Goal: Information Seeking & Learning: Learn about a topic

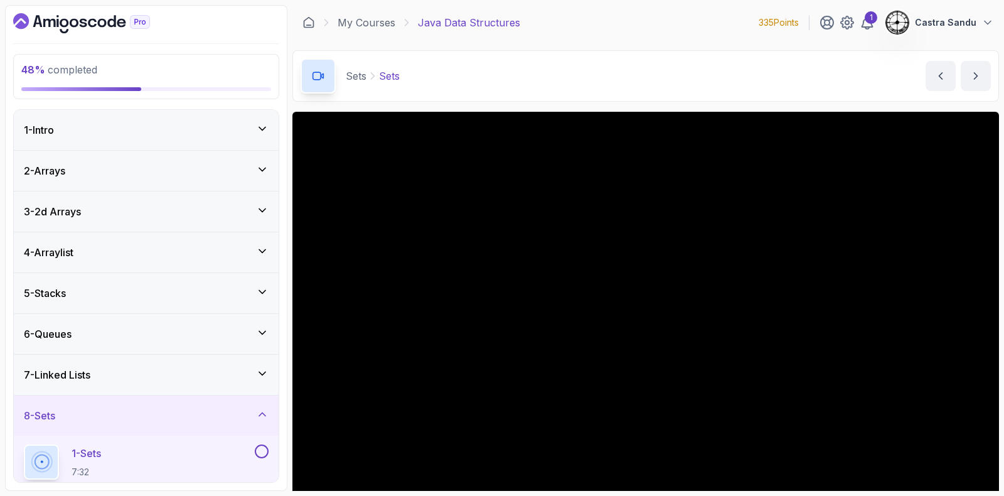
scroll to position [78, 0]
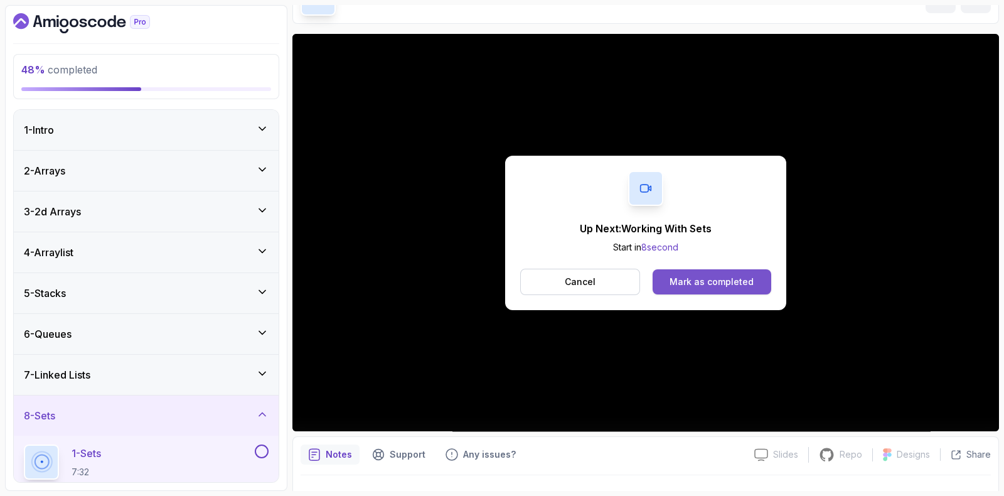
click at [687, 283] on div "Mark as completed" at bounding box center [711, 281] width 84 height 13
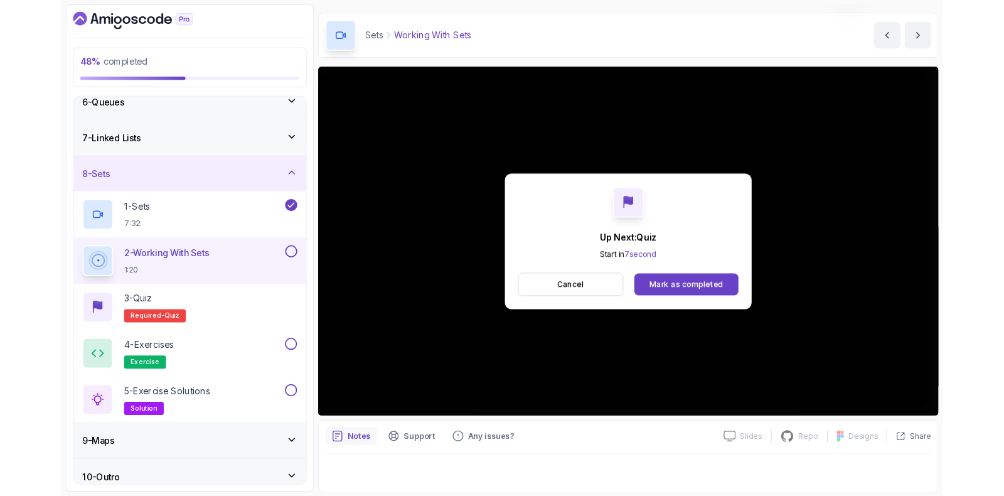
scroll to position [78, 0]
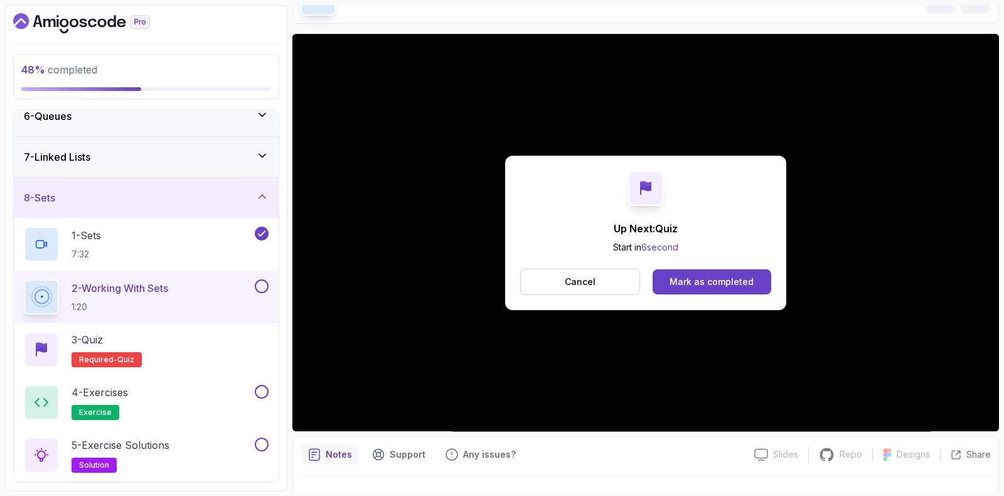
click at [585, 274] on button "Cancel" at bounding box center [580, 281] width 120 height 26
click at [264, 287] on button at bounding box center [262, 286] width 14 height 14
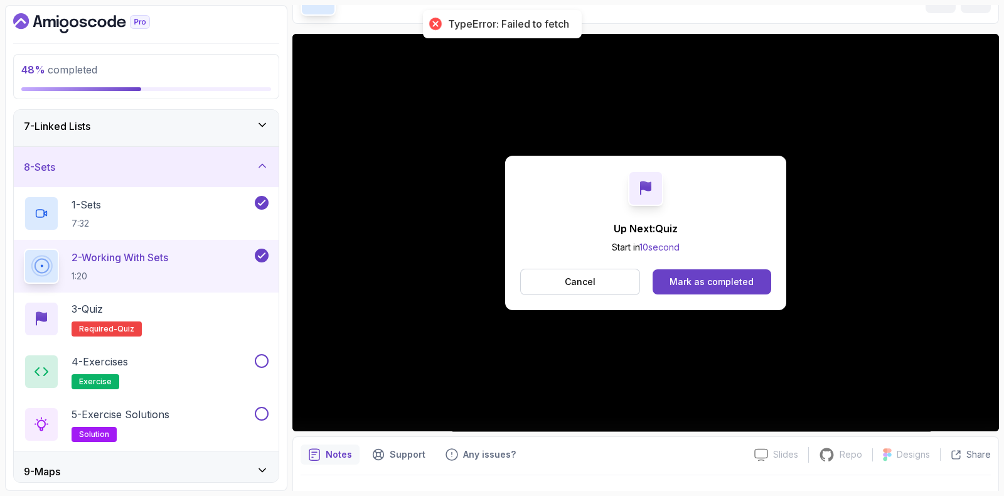
scroll to position [296, 0]
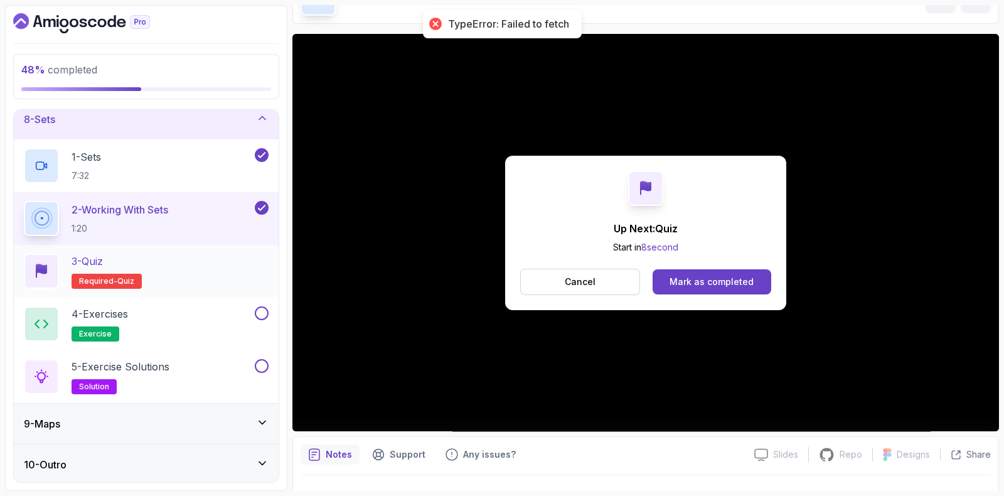
click at [88, 276] on span "Required-" at bounding box center [98, 281] width 38 height 10
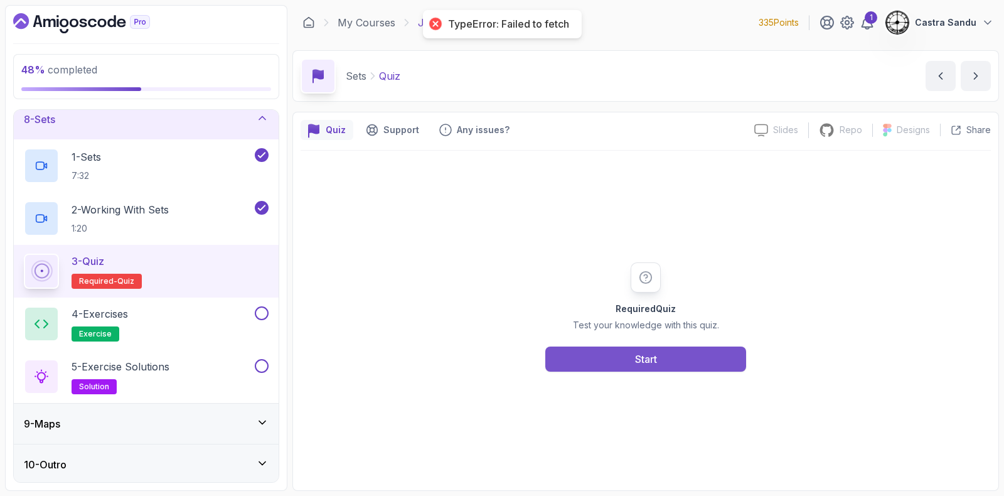
click at [586, 373] on div "Required Quiz Test your knowledge with this quiz. Start" at bounding box center [645, 317] width 690 height 332
click at [589, 367] on button "Start" at bounding box center [645, 358] width 201 height 25
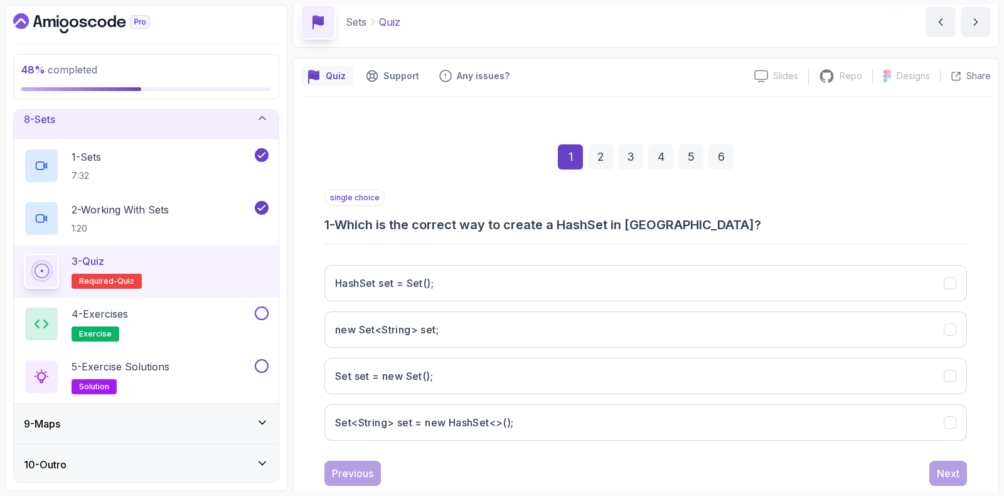
scroll to position [78, 0]
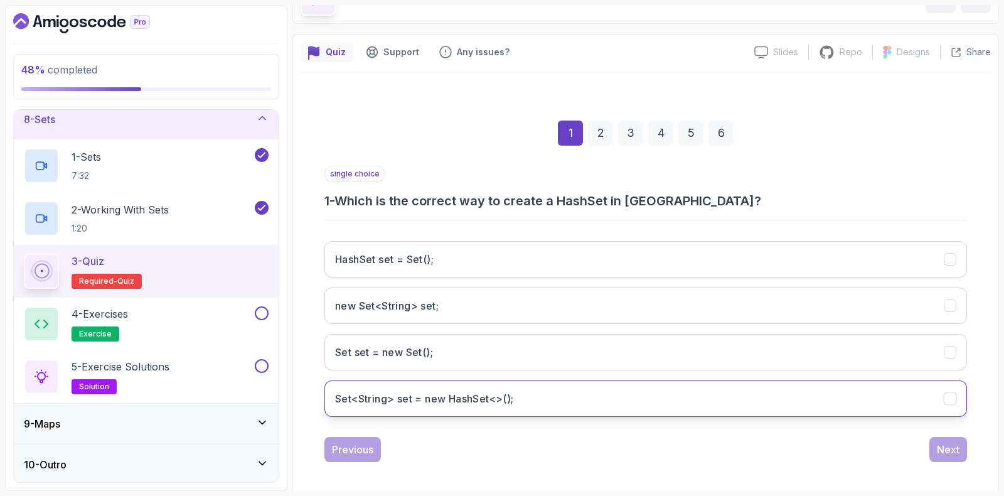
click at [396, 398] on h3 "Set<String> set = new HashSet<>();" at bounding box center [424, 398] width 179 height 15
click at [957, 453] on div "Next" at bounding box center [948, 449] width 23 height 15
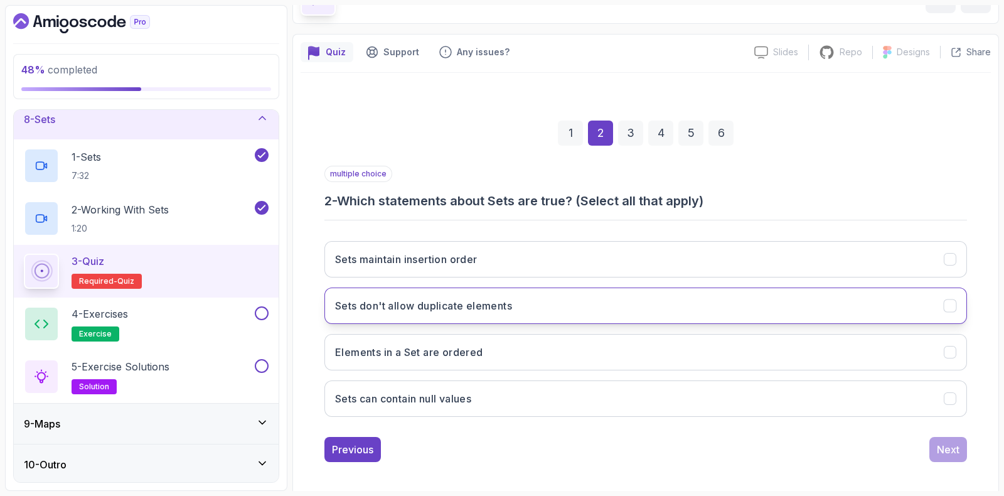
click at [374, 304] on h3 "Sets don't allow duplicate elements" at bounding box center [423, 305] width 177 height 15
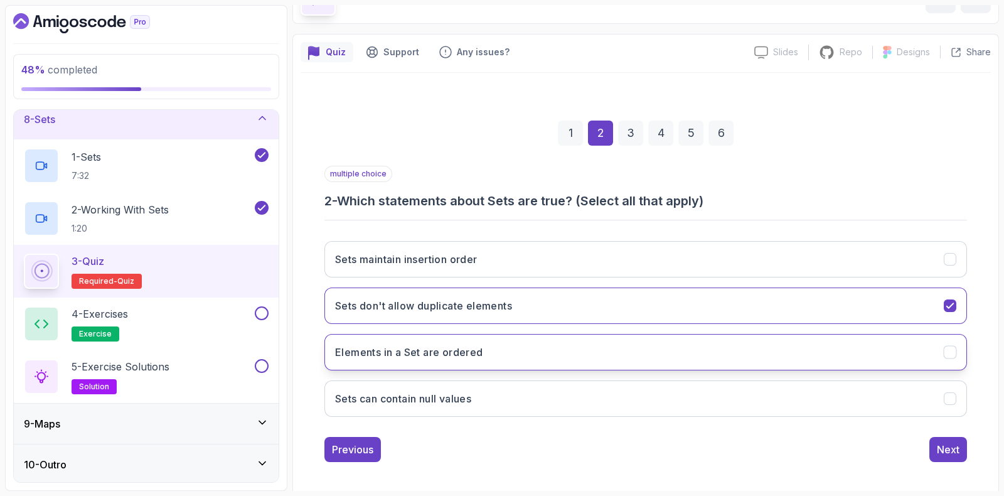
click at [355, 356] on h3 "Elements in a Set are ordered" at bounding box center [409, 351] width 148 height 15
click at [354, 349] on h3 "Elements in a Set are ordered" at bounding box center [409, 351] width 148 height 15
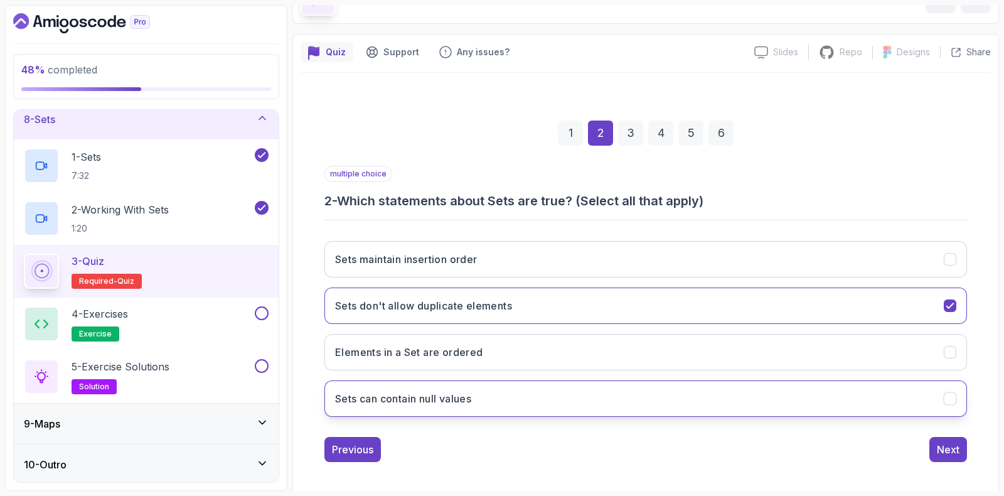
click at [421, 408] on button "Sets can contain null values" at bounding box center [645, 398] width 642 height 36
click at [952, 454] on button "Next" at bounding box center [948, 449] width 38 height 25
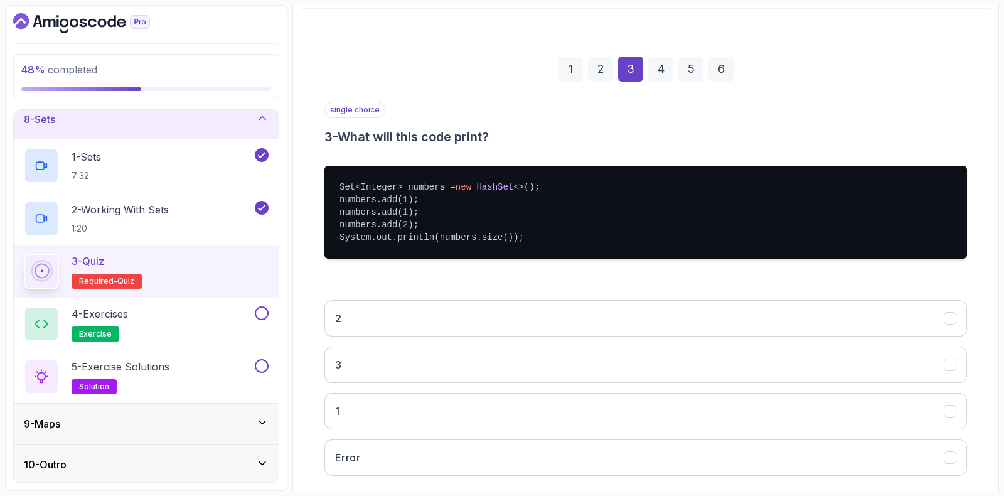
scroll to position [156, 0]
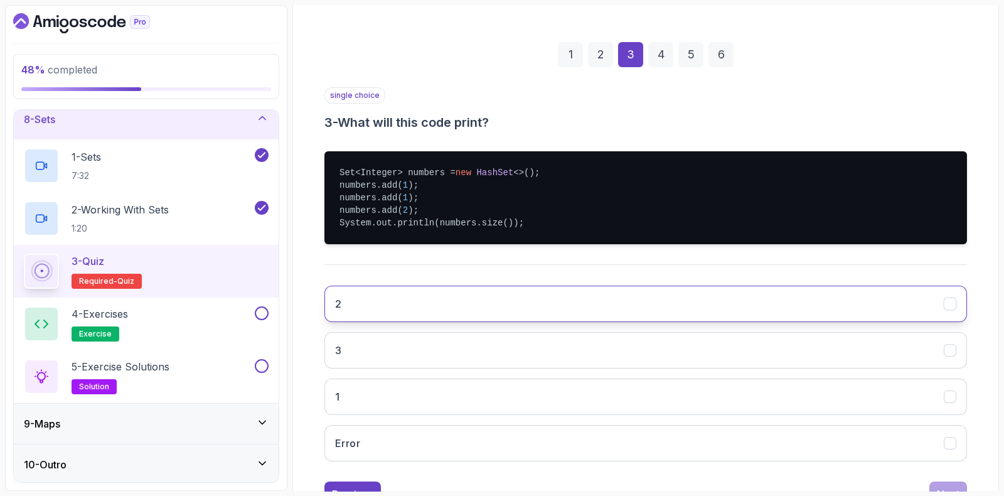
click at [374, 305] on button "2" at bounding box center [645, 303] width 642 height 36
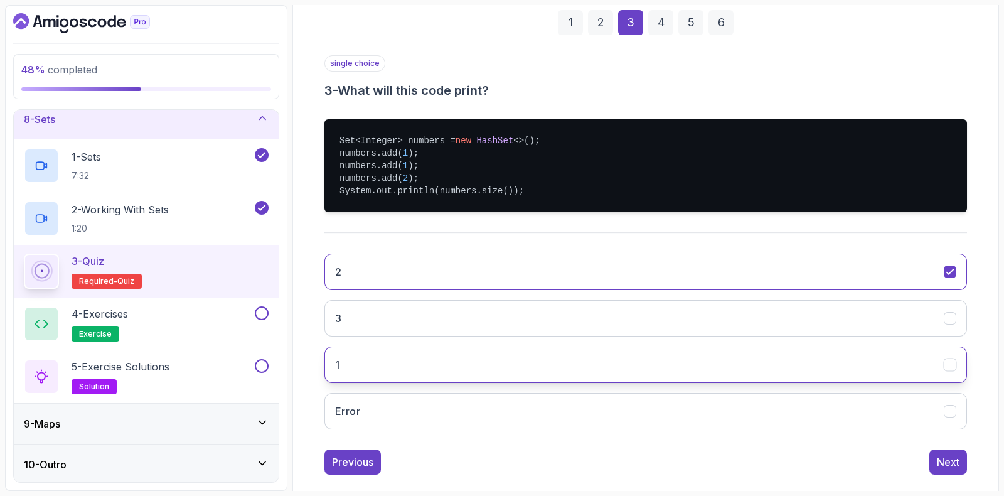
scroll to position [206, 0]
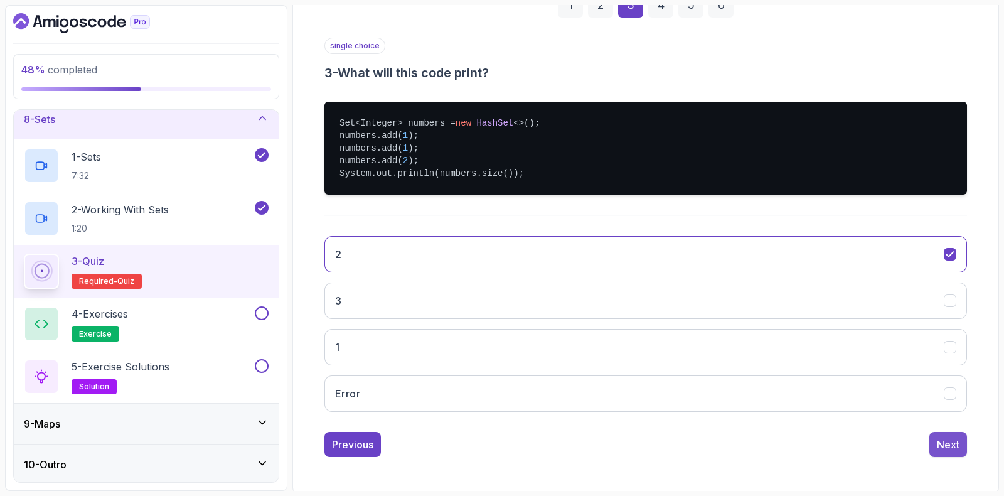
click at [950, 450] on div "Next" at bounding box center [948, 444] width 23 height 15
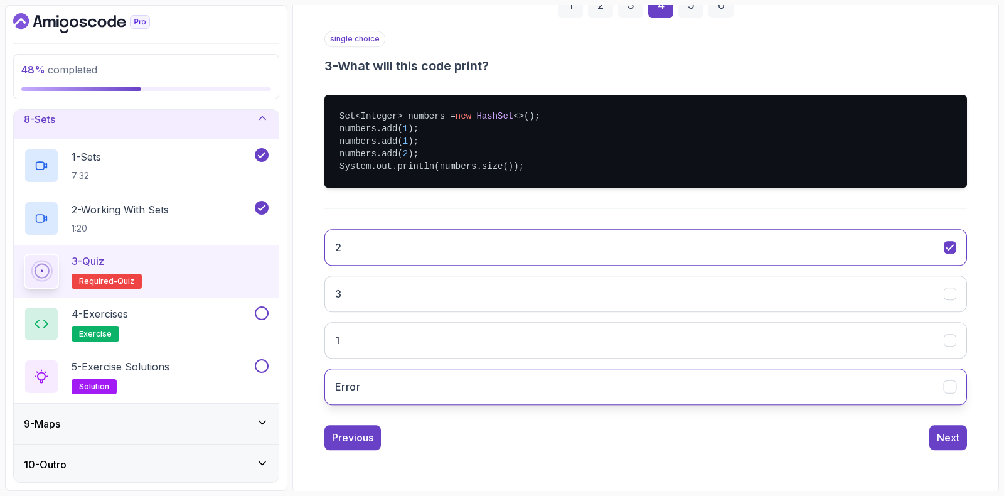
scroll to position [83, 0]
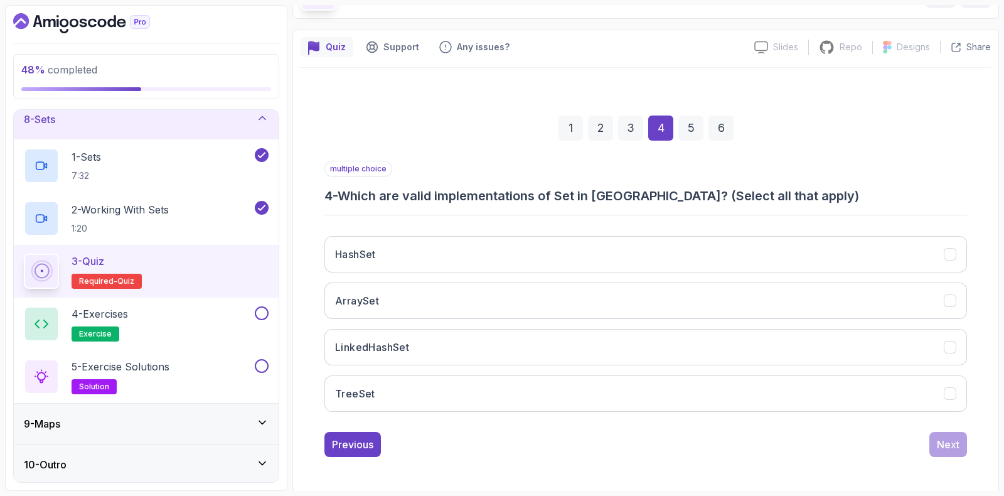
click at [464, 230] on div "HashSet ArraySet LinkedHashSet TreeSet" at bounding box center [645, 324] width 642 height 196
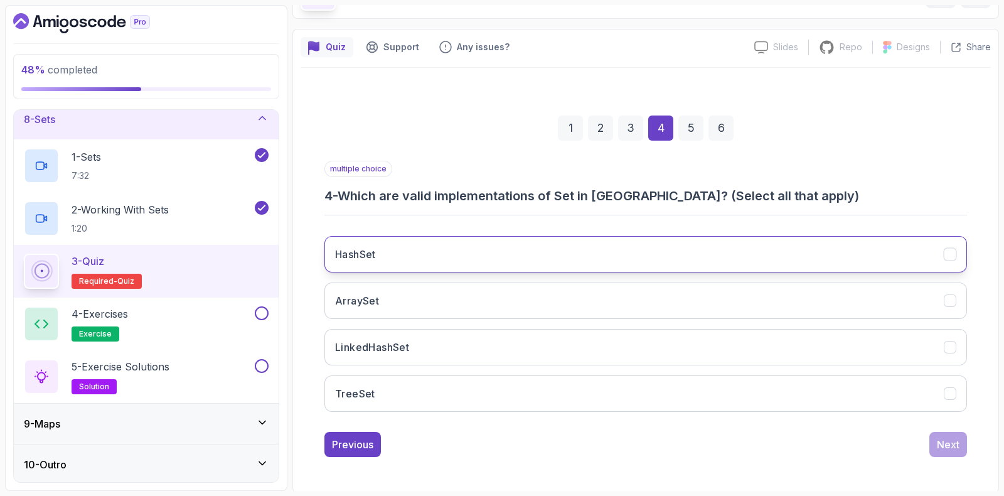
click at [457, 246] on button "HashSet" at bounding box center [645, 254] width 642 height 36
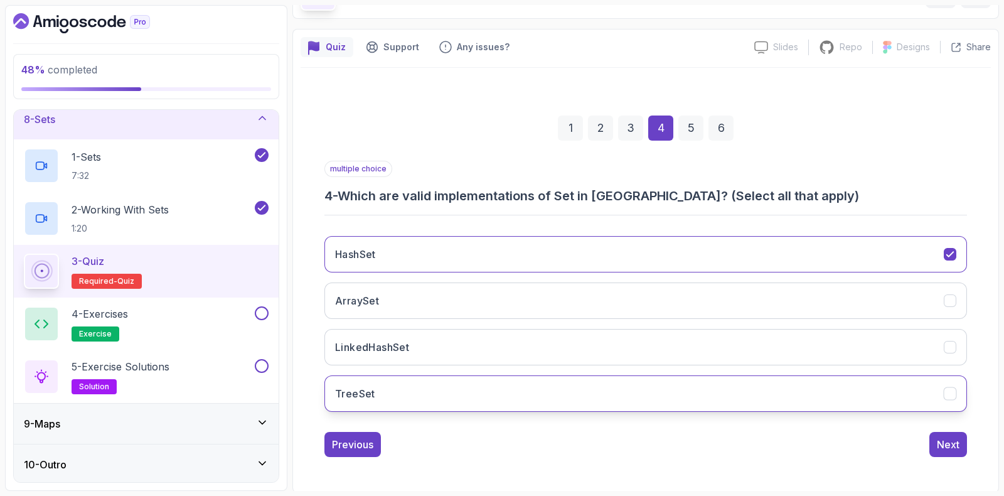
click at [413, 390] on button "TreeSet" at bounding box center [645, 393] width 642 height 36
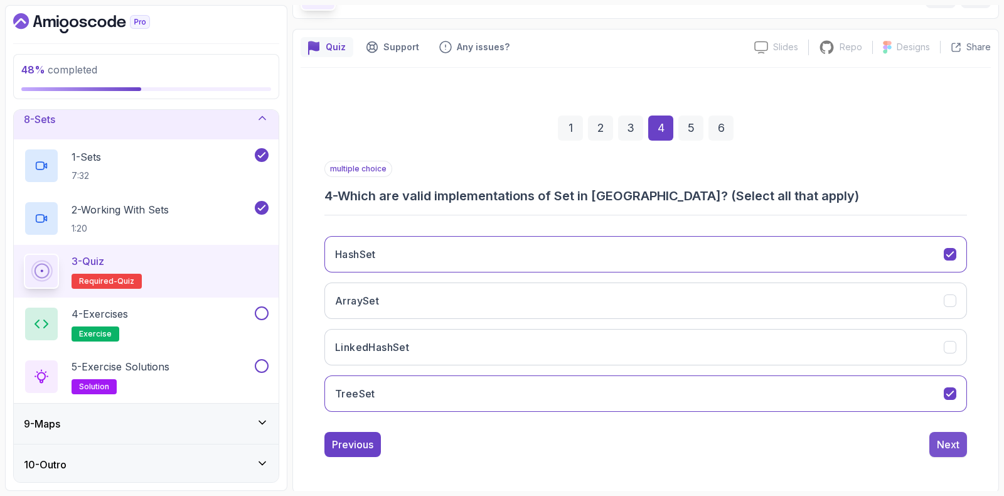
click at [947, 444] on div "Next" at bounding box center [948, 444] width 23 height 15
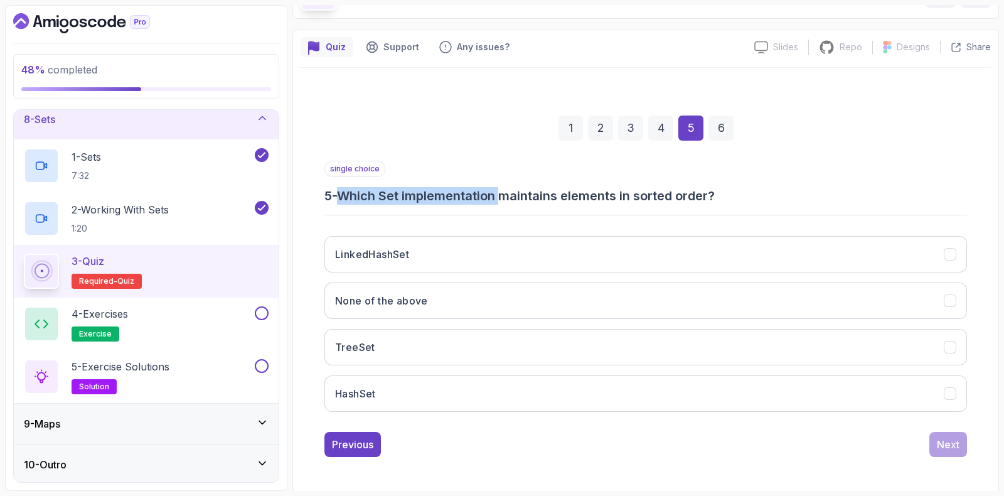
drag, startPoint x: 355, startPoint y: 188, endPoint x: 511, endPoint y: 189, distance: 156.2
click at [511, 189] on h3 "5 - Which Set implementation maintains elements in sorted order?" at bounding box center [645, 196] width 642 height 18
click at [539, 184] on div "single choice 5 - Which Set implementation maintains elements in sorted order?" at bounding box center [645, 183] width 642 height 44
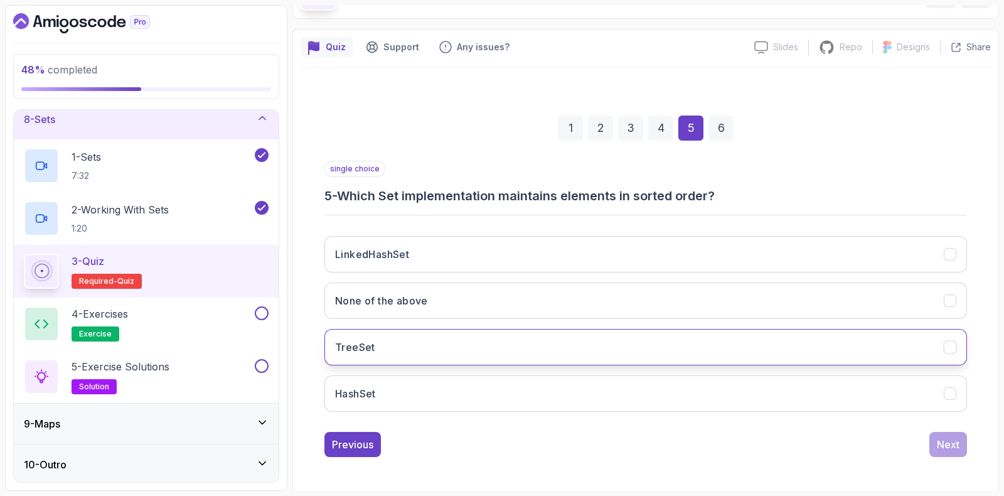
click at [358, 340] on h3 "TreeSet" at bounding box center [355, 346] width 40 height 15
click at [947, 445] on div "Next" at bounding box center [948, 444] width 23 height 15
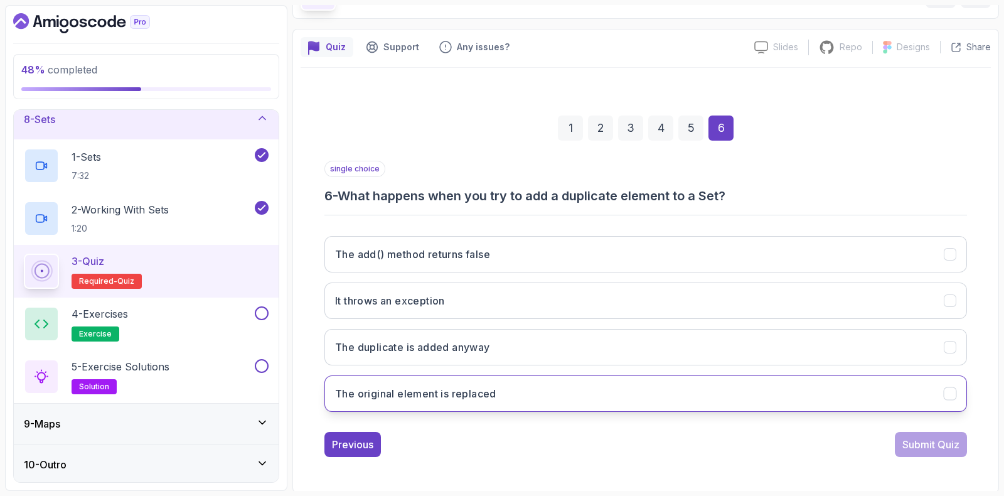
click at [425, 400] on button "The original element is replaced" at bounding box center [645, 393] width 642 height 36
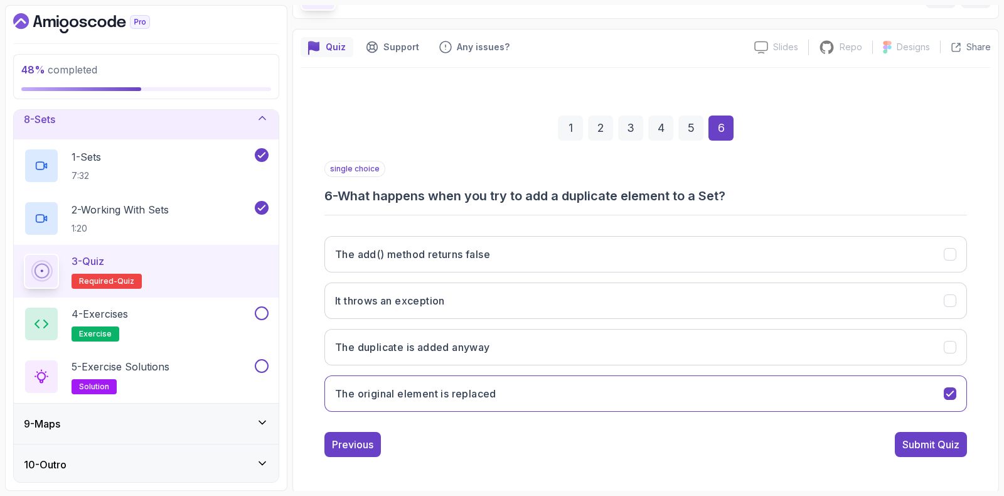
click at [913, 452] on button "Submit Quiz" at bounding box center [931, 444] width 72 height 25
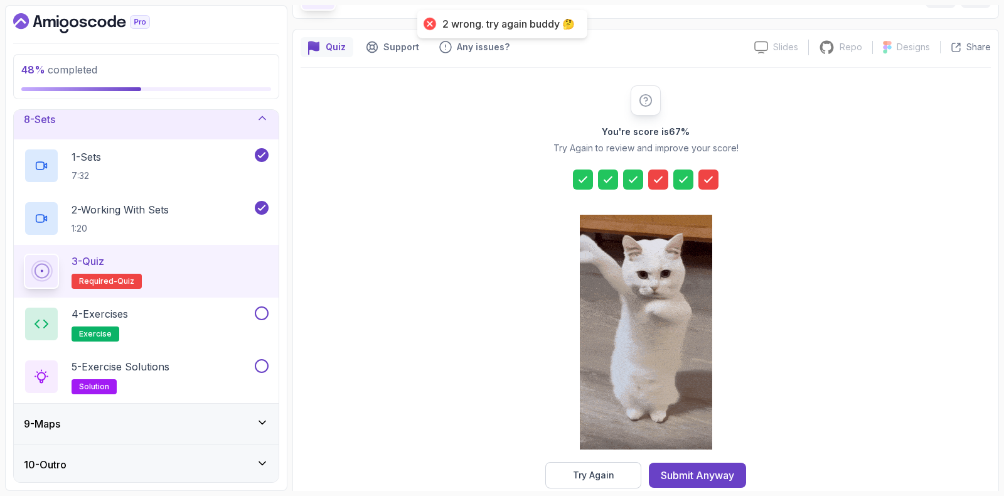
click at [592, 478] on div "Try Again" at bounding box center [593, 475] width 41 height 13
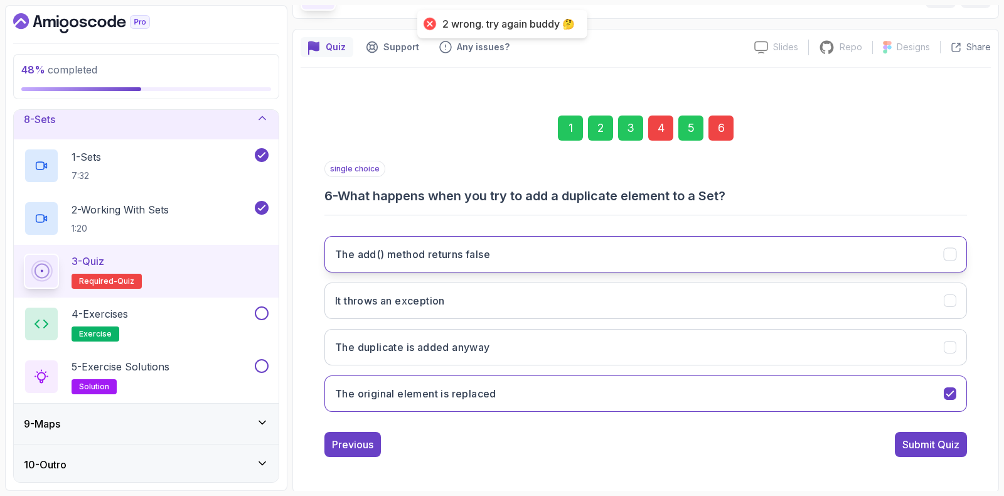
click at [355, 257] on h3 "The add() method returns false" at bounding box center [412, 254] width 155 height 15
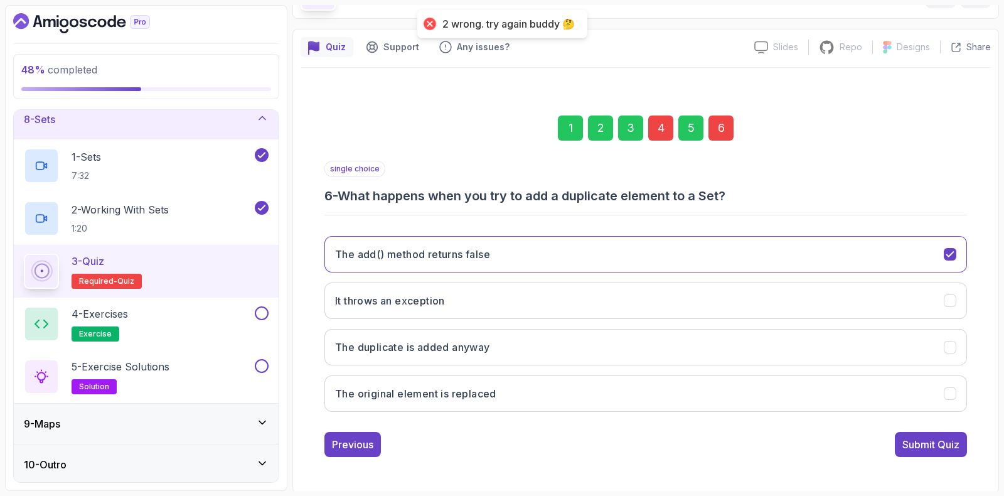
drag, startPoint x: 941, startPoint y: 447, endPoint x: 923, endPoint y: 439, distance: 19.7
click at [938, 445] on div "Submit Quiz" at bounding box center [930, 444] width 57 height 15
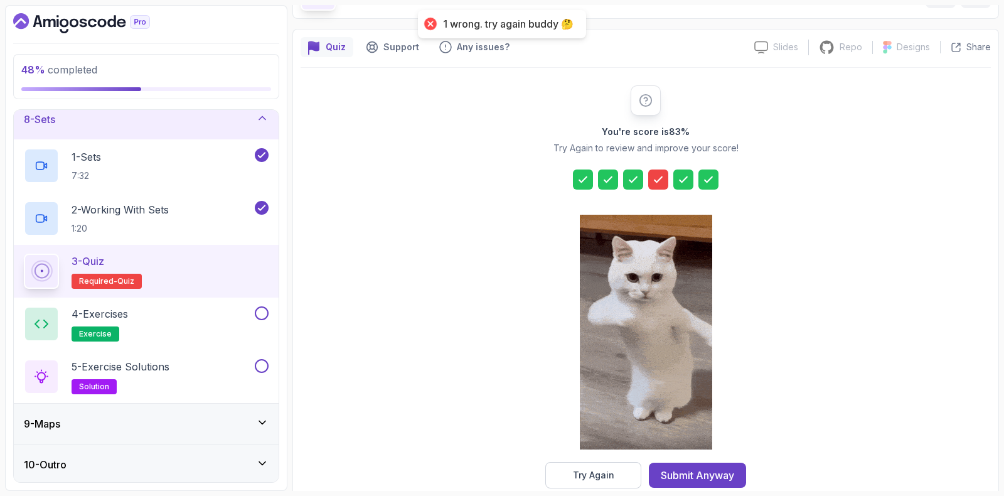
click at [670, 190] on div "You're score is 83 % Try Again to review and improve your score! Try Again Subm…" at bounding box center [645, 286] width 241 height 403
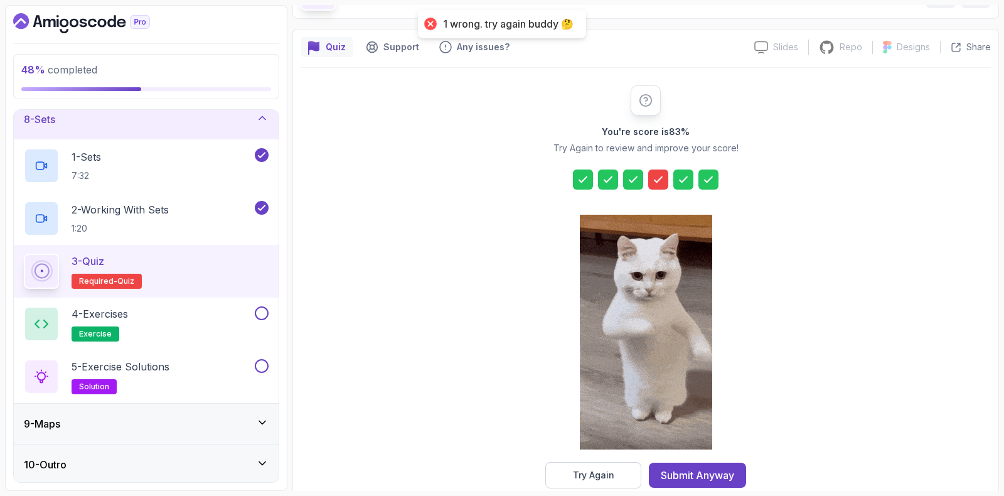
click at [665, 183] on div at bounding box center [658, 179] width 20 height 20
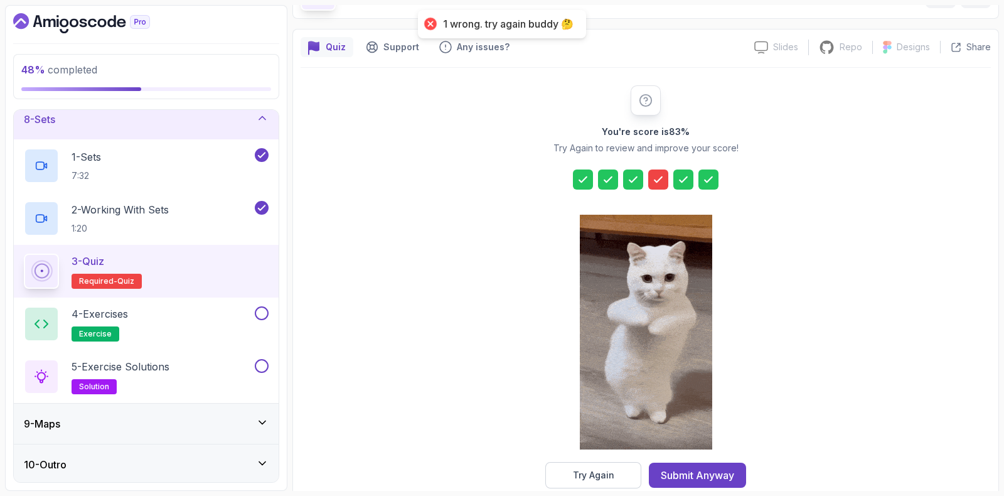
click at [662, 180] on icon at bounding box center [658, 179] width 13 height 13
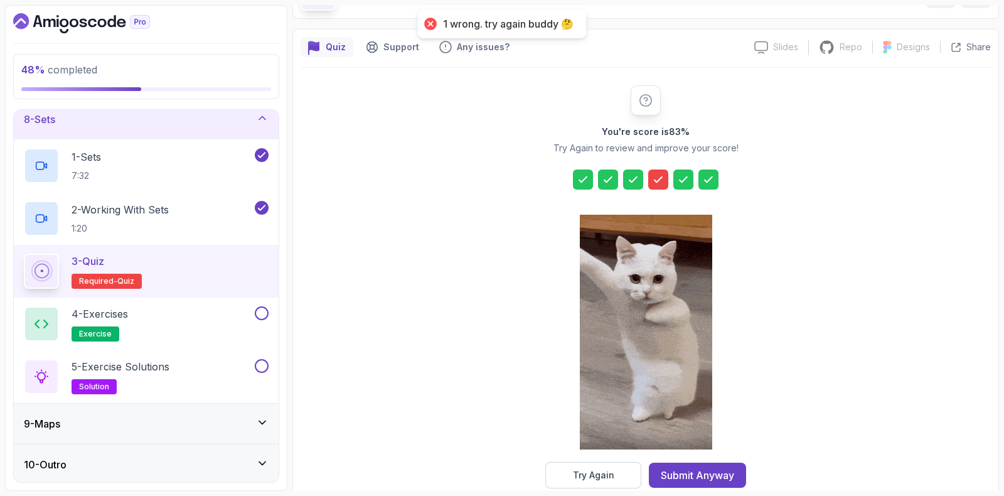
drag, startPoint x: 588, startPoint y: 475, endPoint x: 584, endPoint y: 467, distance: 9.0
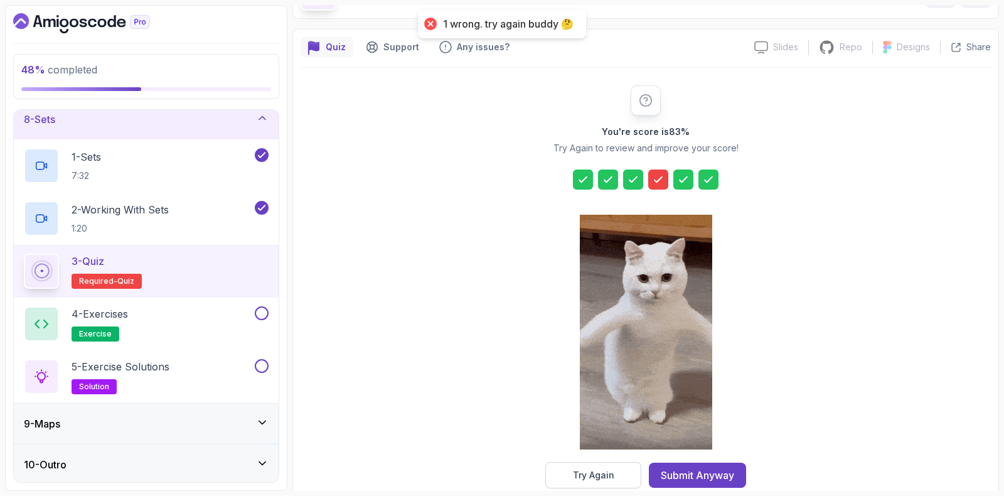
click at [587, 475] on div "Try Again" at bounding box center [593, 475] width 41 height 13
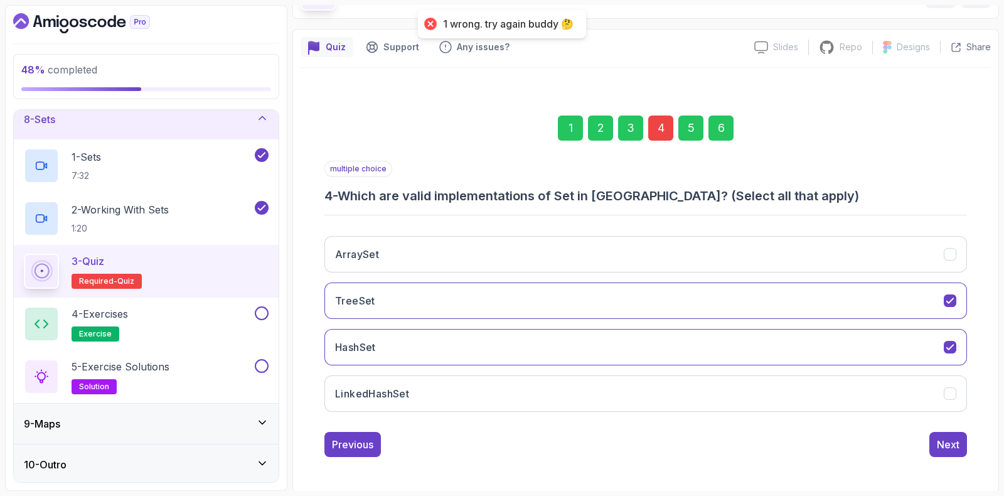
click at [654, 126] on div "4" at bounding box center [660, 127] width 25 height 25
click at [657, 124] on div "4" at bounding box center [660, 127] width 25 height 25
click at [656, 127] on div "4" at bounding box center [660, 127] width 25 height 25
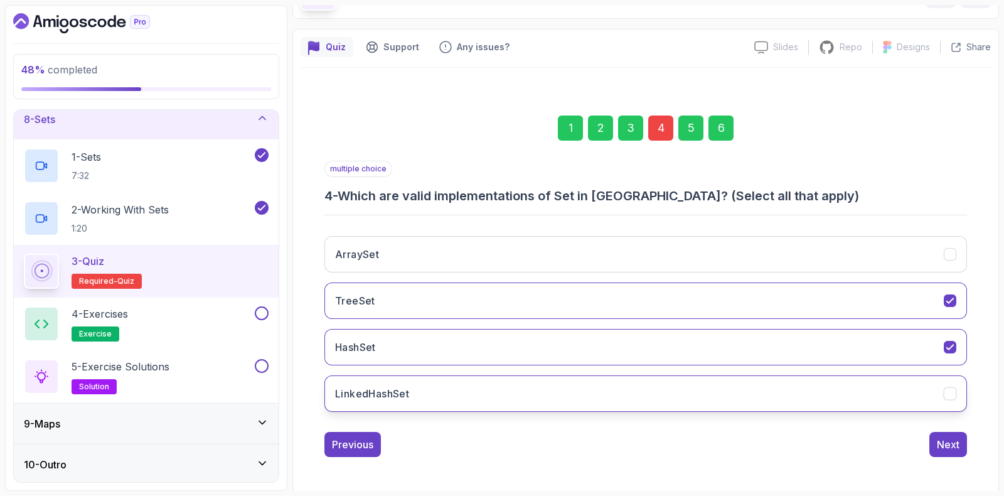
click at [536, 395] on button "LinkedHashSet" at bounding box center [645, 393] width 642 height 36
click at [725, 128] on div "6" at bounding box center [720, 127] width 25 height 25
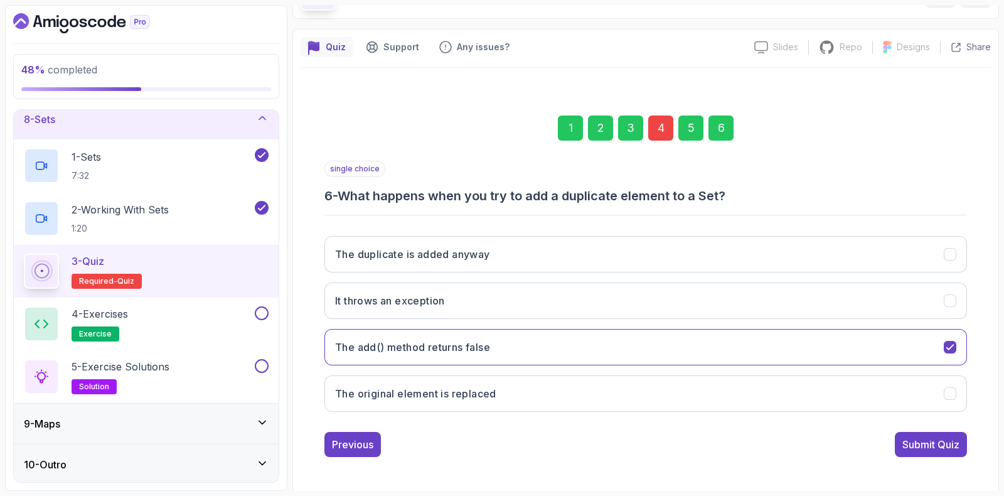
click at [910, 434] on button "Submit Quiz" at bounding box center [931, 444] width 72 height 25
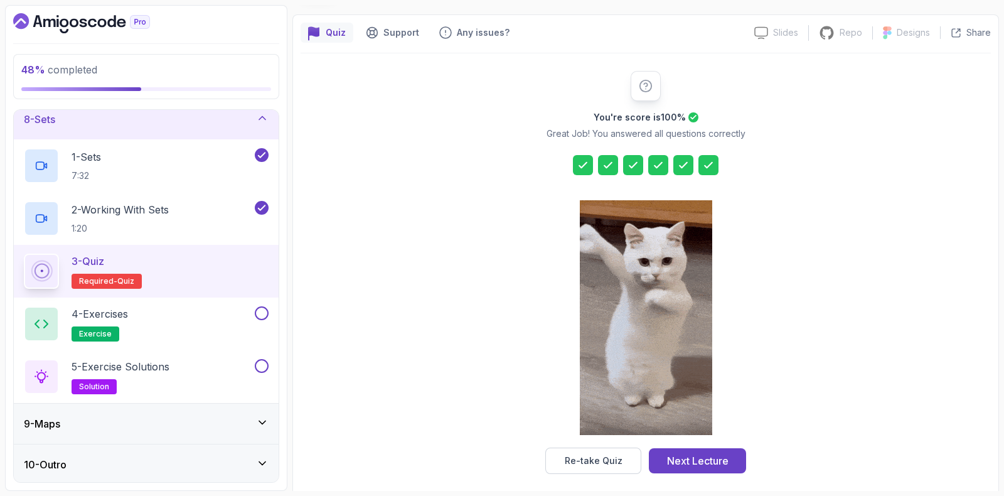
scroll to position [105, 0]
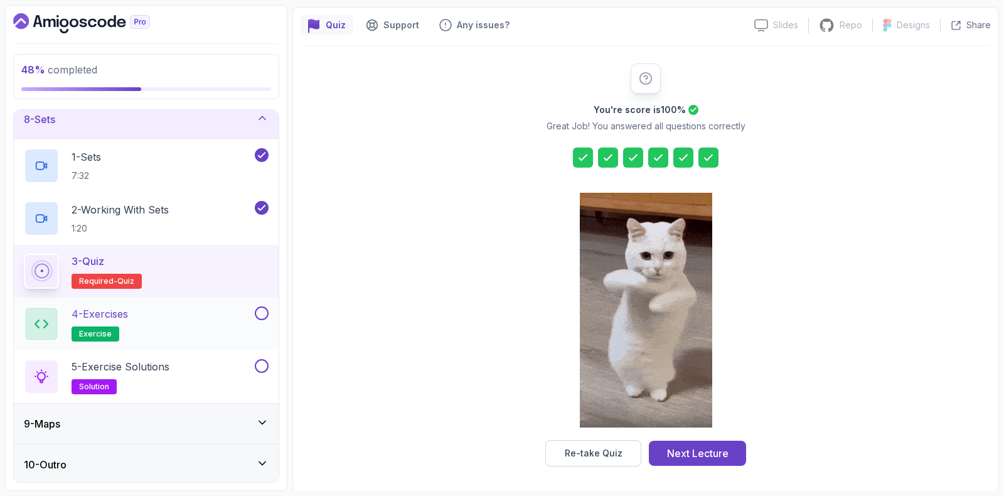
click at [261, 308] on button at bounding box center [262, 313] width 14 height 14
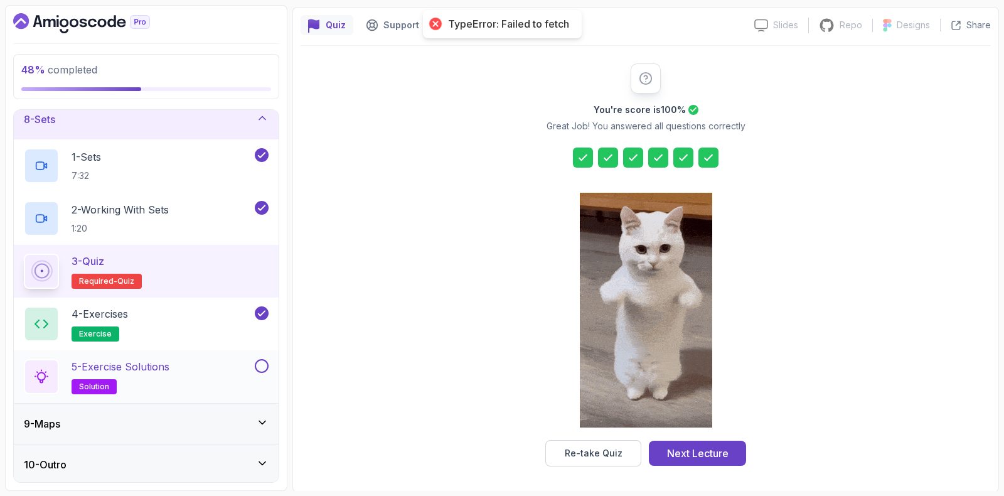
click at [263, 367] on button at bounding box center [262, 366] width 14 height 14
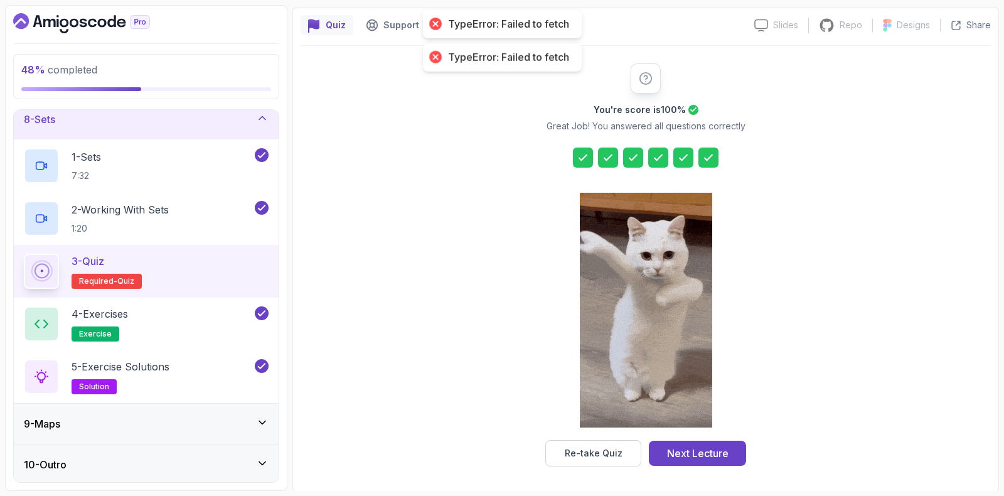
click at [247, 420] on div "9 - Maps" at bounding box center [146, 423] width 245 height 15
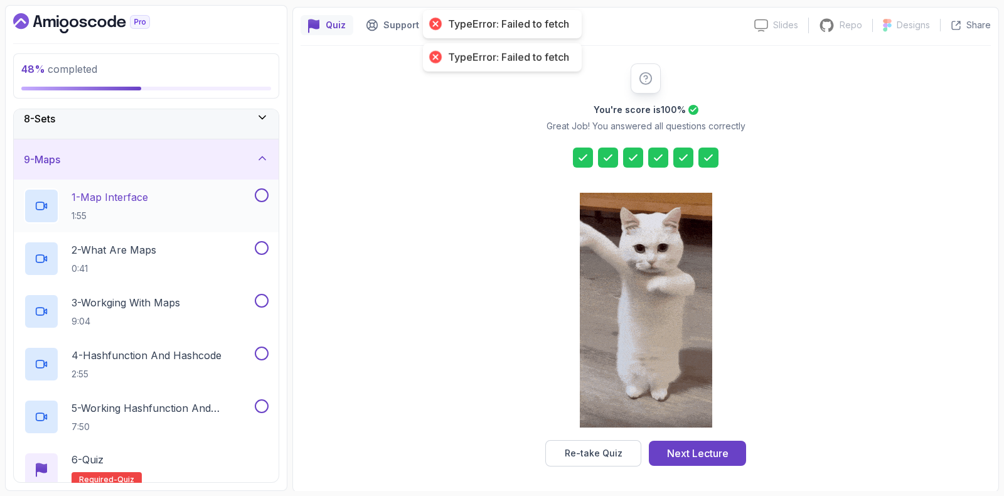
click at [156, 211] on div "1 - Map Interface 1:55" at bounding box center [138, 205] width 228 height 35
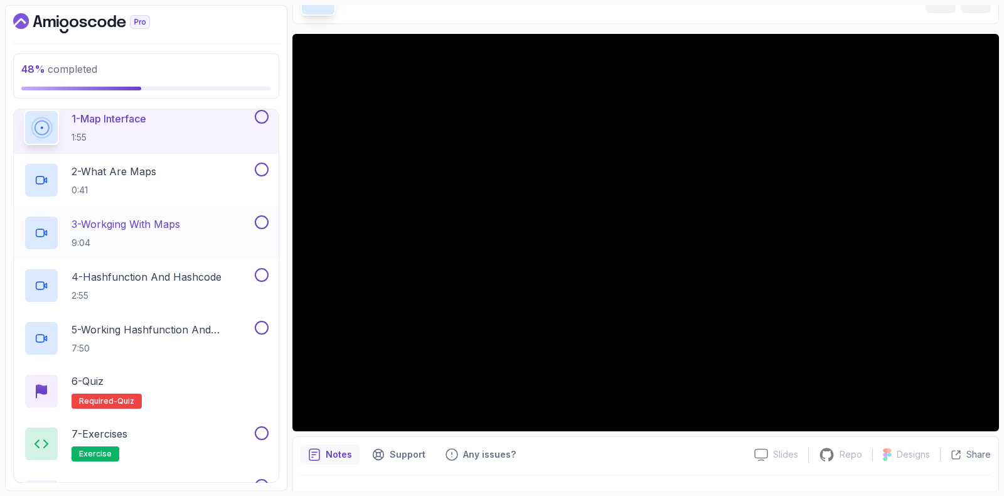
scroll to position [296, 0]
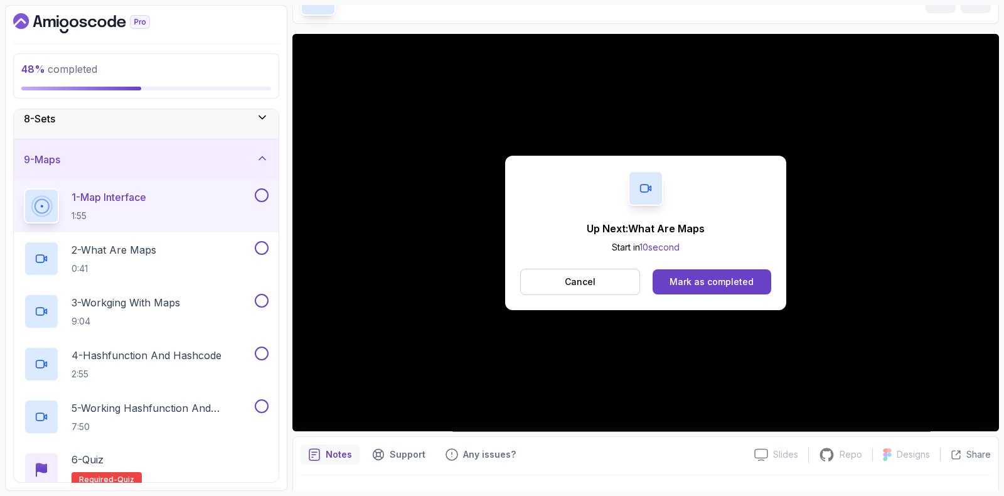
click at [263, 189] on button at bounding box center [262, 195] width 14 height 14
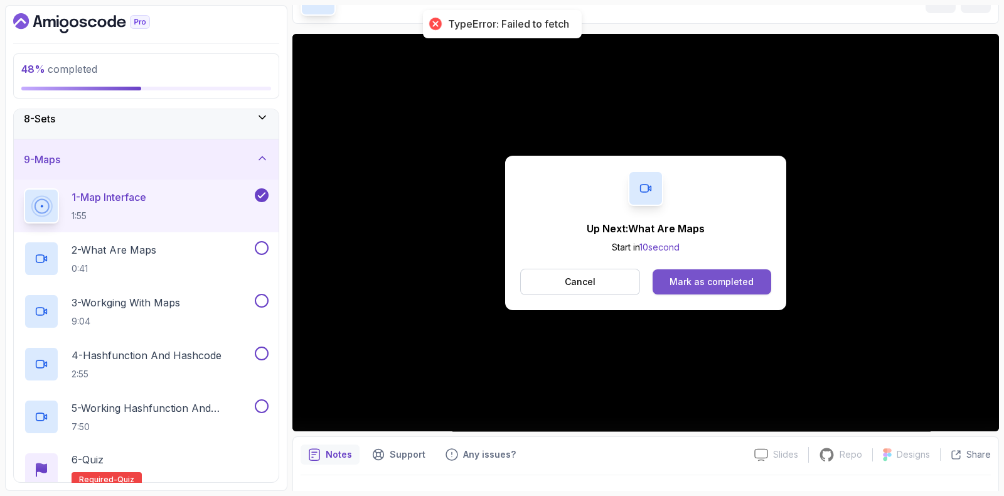
click at [730, 285] on div "Mark as completed" at bounding box center [711, 281] width 84 height 13
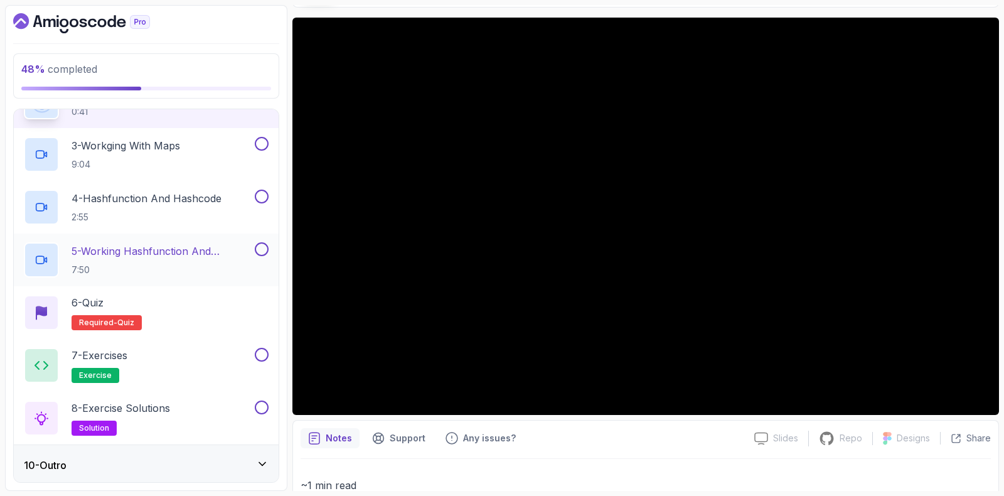
scroll to position [374, 0]
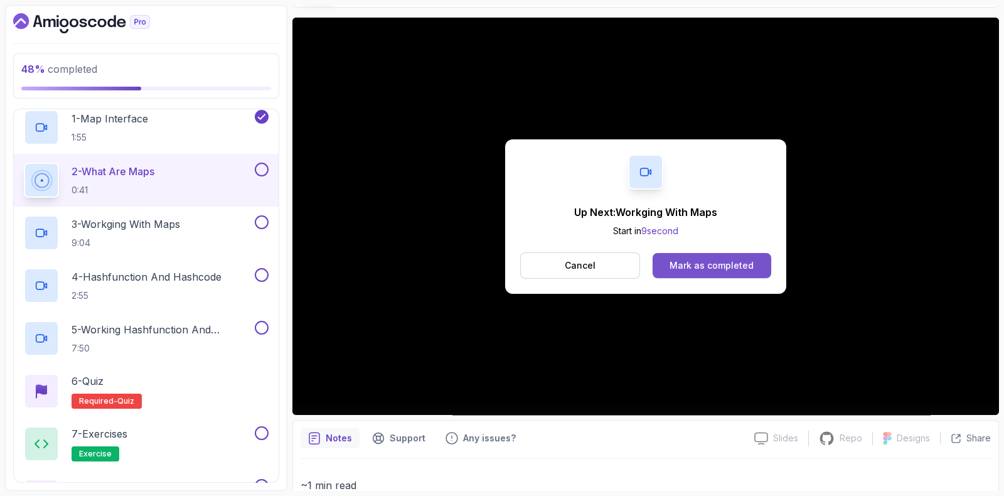
click at [693, 262] on div "Mark as completed" at bounding box center [711, 265] width 84 height 13
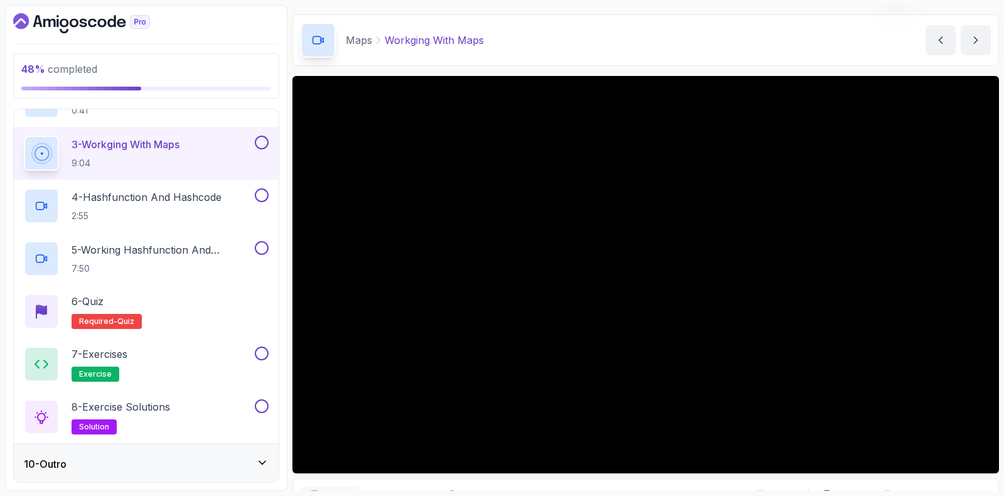
scroll to position [94, 0]
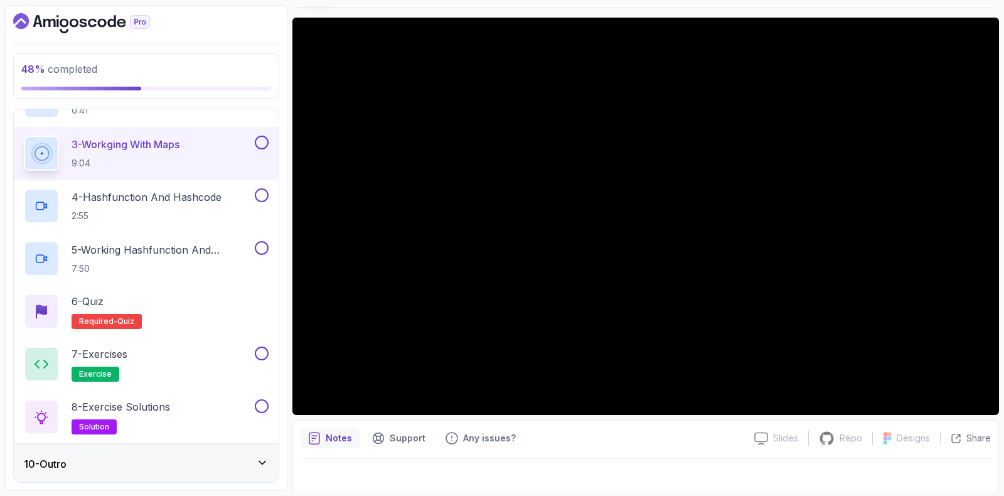
click at [261, 139] on button at bounding box center [262, 142] width 14 height 14
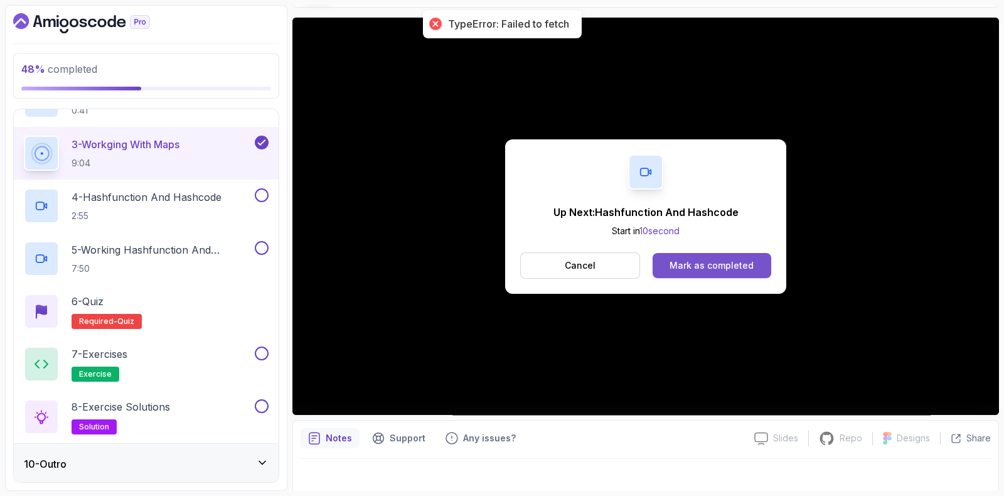
click at [731, 265] on div "Mark as completed" at bounding box center [711, 265] width 84 height 13
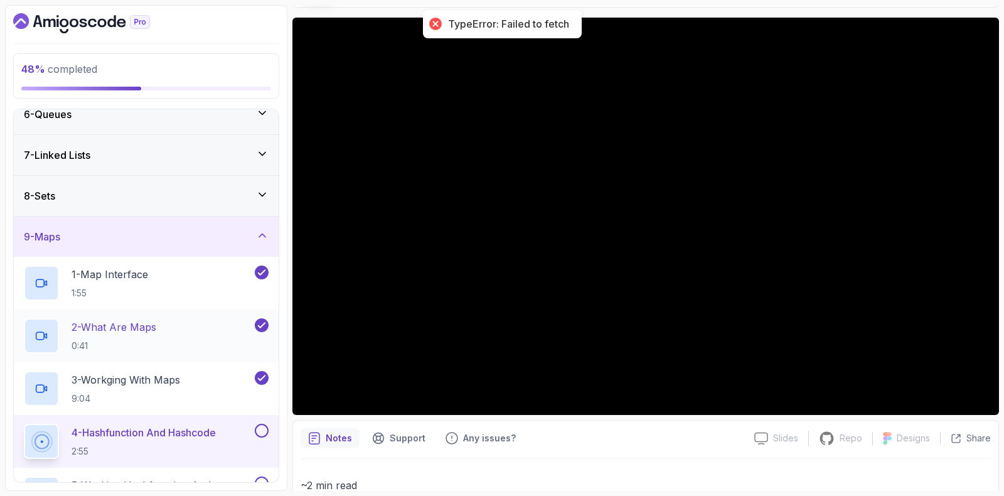
scroll to position [297, 0]
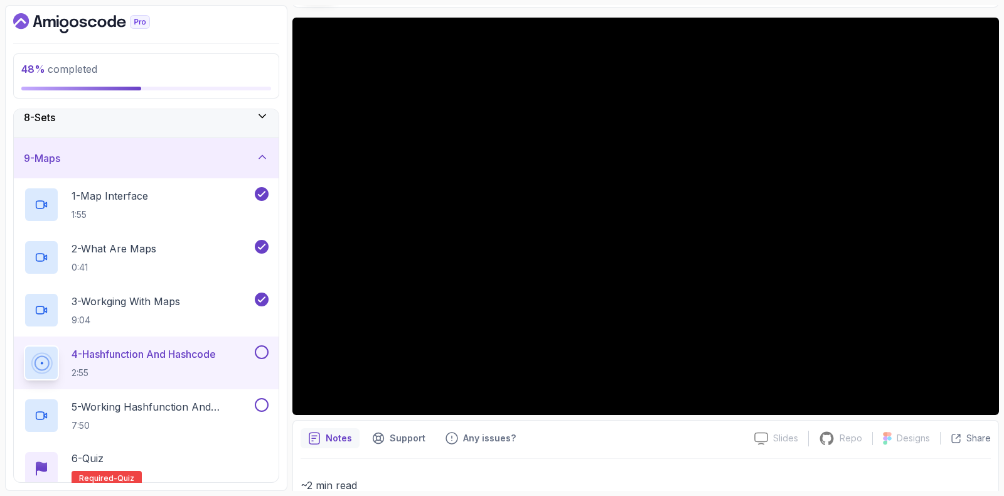
drag, startPoint x: 3, startPoint y: 189, endPoint x: 6, endPoint y: 218, distance: 28.4
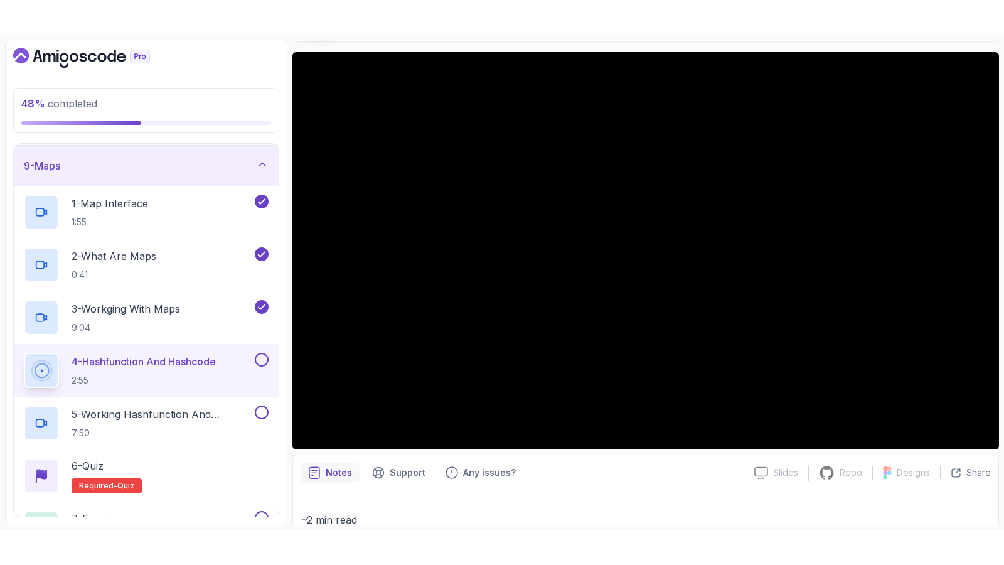
scroll to position [326, 0]
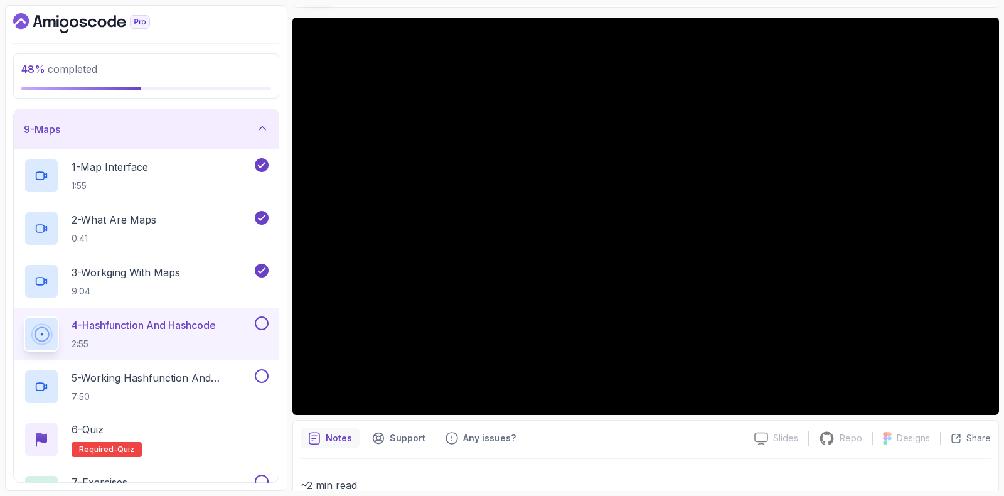
drag, startPoint x: 18, startPoint y: 302, endPoint x: 19, endPoint y: 318, distance: 16.4
click at [260, 318] on button at bounding box center [262, 323] width 14 height 14
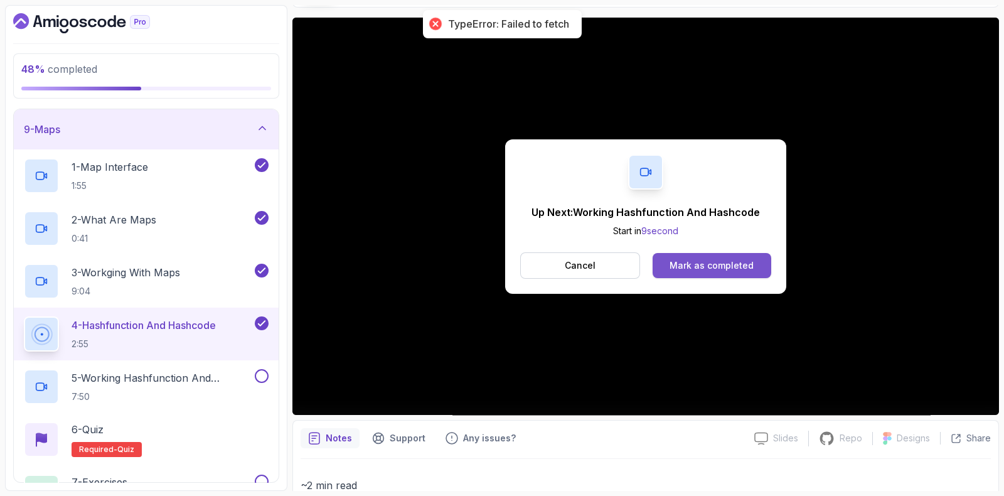
click at [686, 268] on div "Mark as completed" at bounding box center [711, 265] width 84 height 13
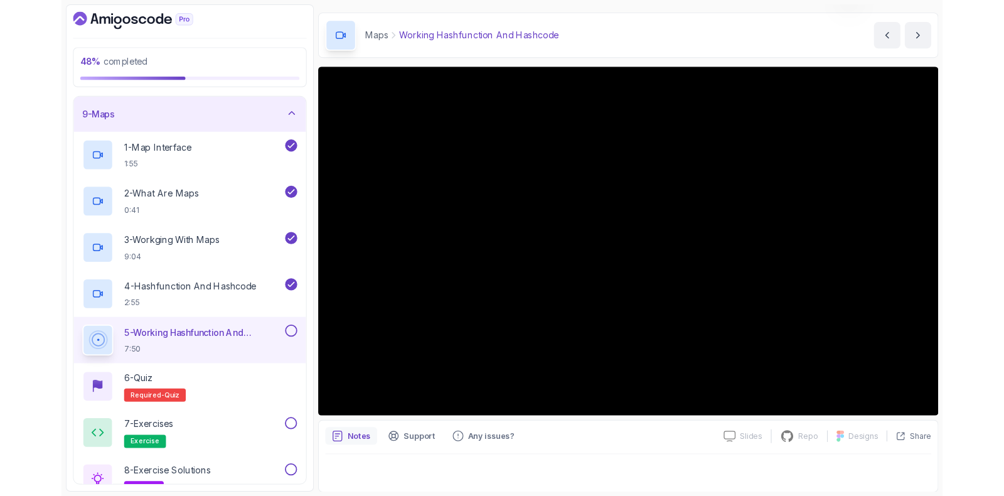
scroll to position [94, 0]
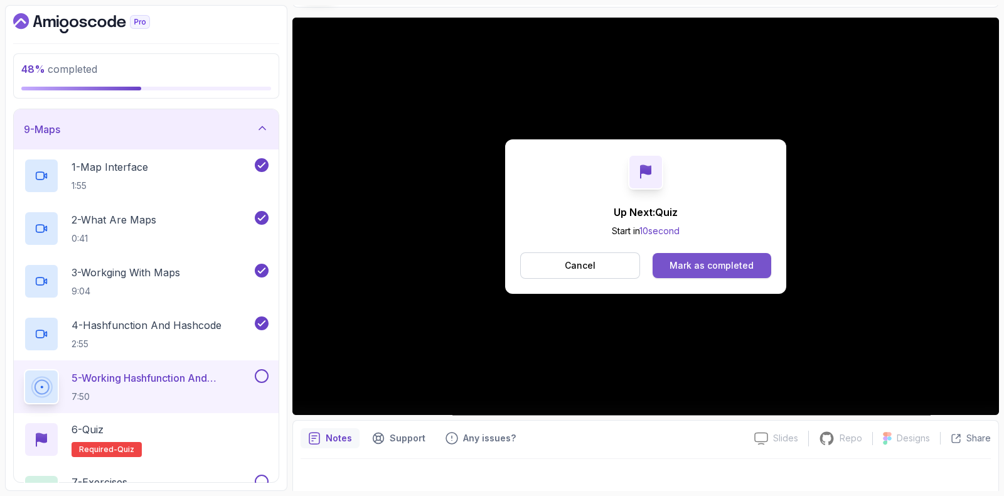
click at [715, 263] on div "Mark as completed" at bounding box center [711, 265] width 84 height 13
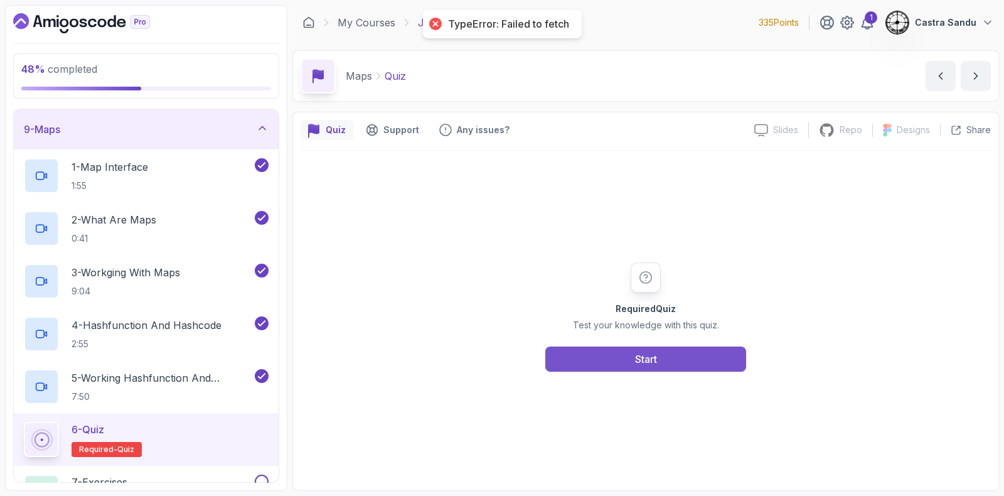
click at [583, 354] on button "Start" at bounding box center [645, 358] width 201 height 25
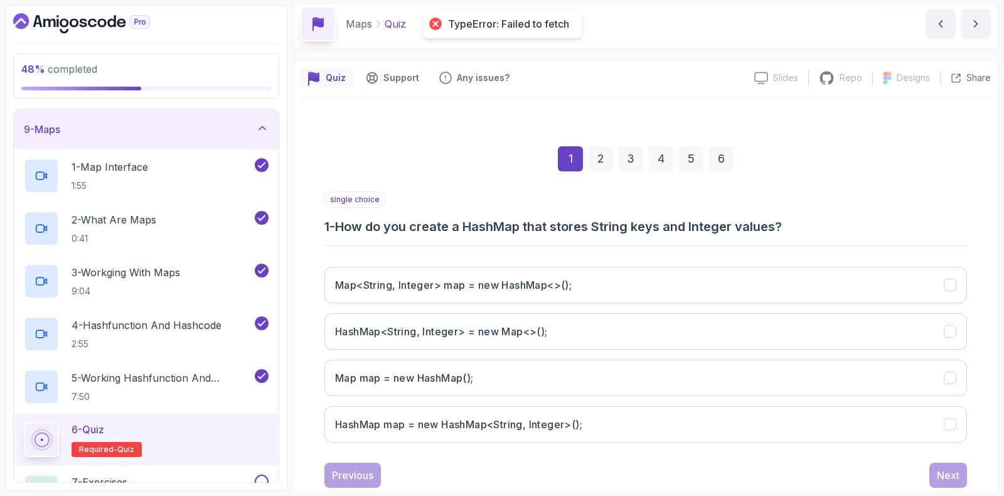
scroll to position [83, 0]
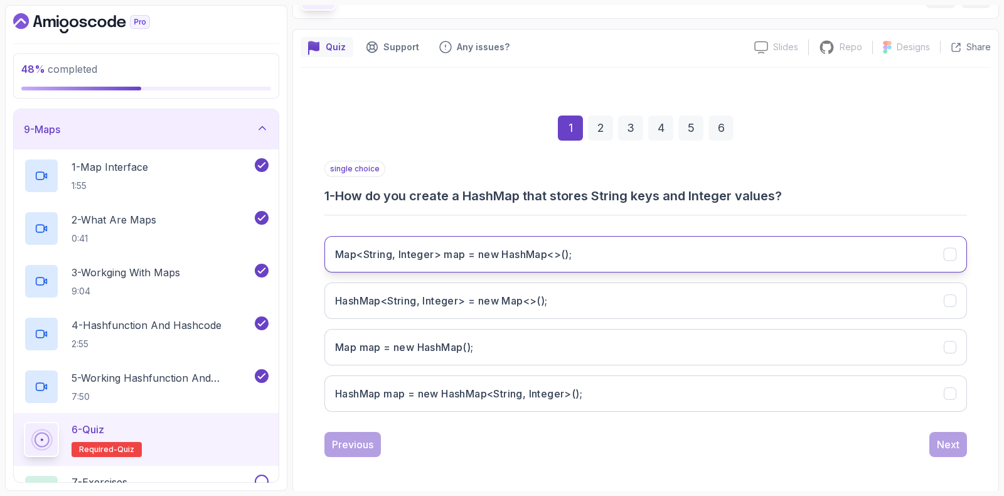
click at [422, 263] on button "Map<String, Integer> map = new HashMap<>();" at bounding box center [645, 254] width 642 height 36
click at [948, 445] on div "Next" at bounding box center [948, 444] width 23 height 15
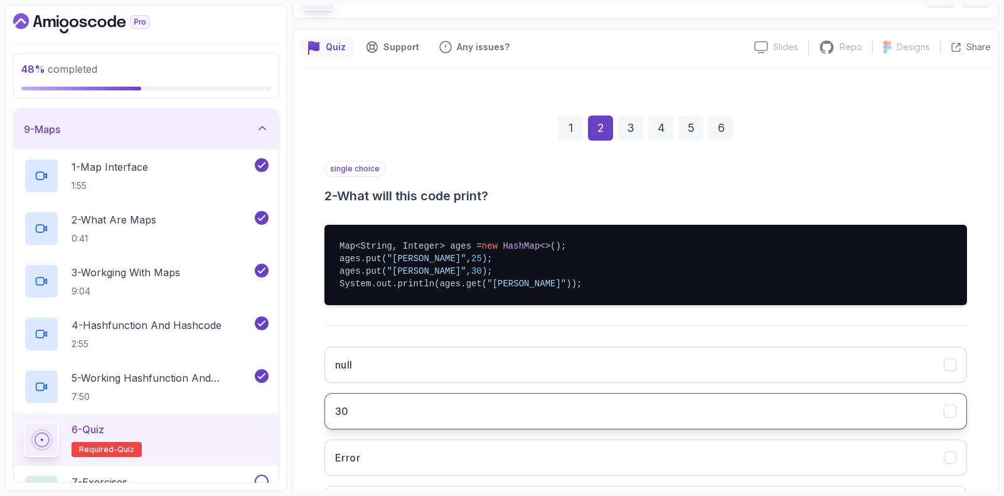
click at [364, 406] on button "30" at bounding box center [645, 411] width 642 height 36
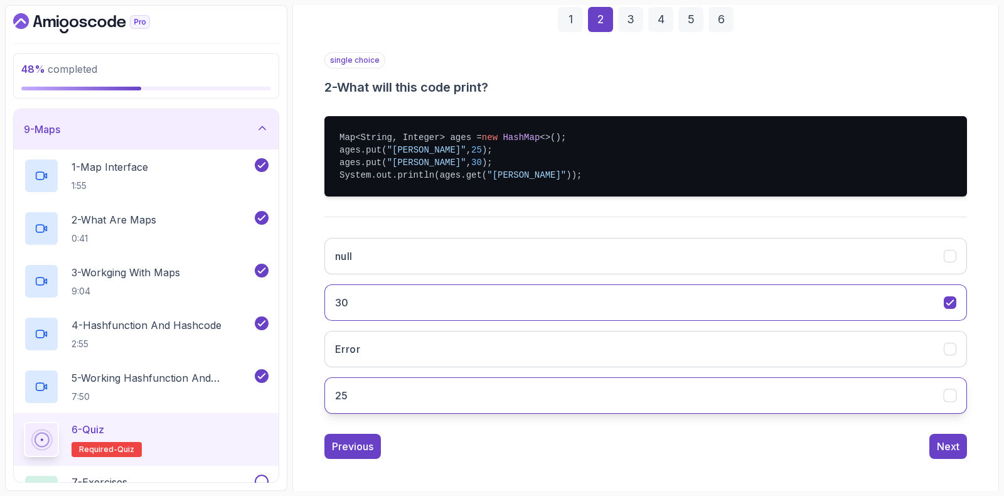
scroll to position [193, 0]
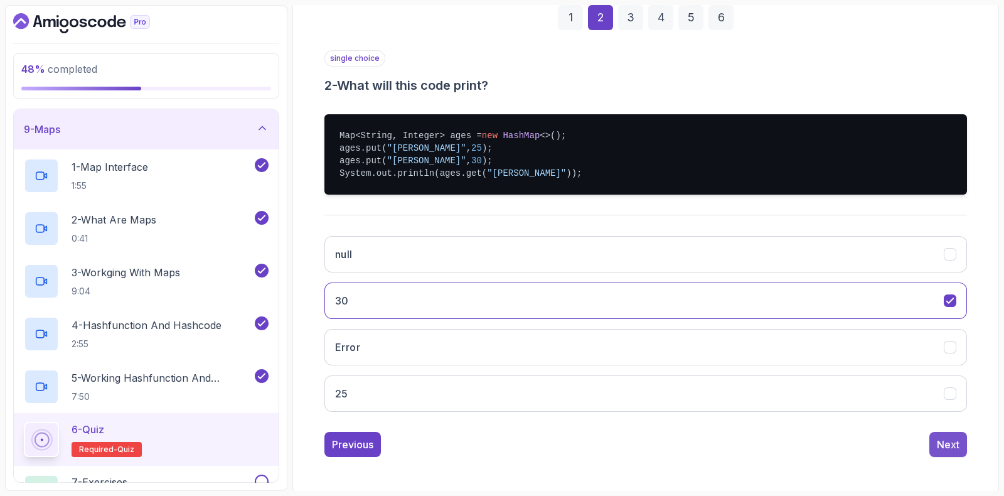
click at [950, 437] on div "Next" at bounding box center [948, 444] width 23 height 15
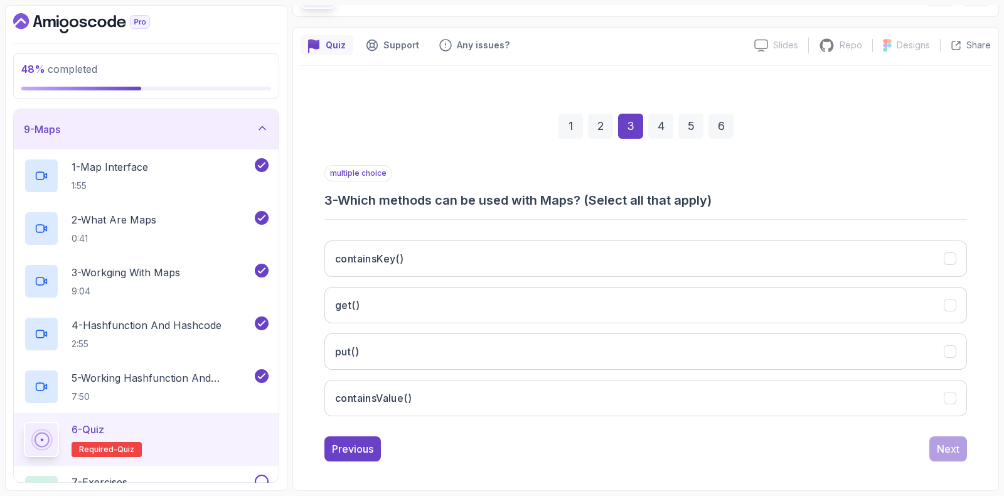
scroll to position [83, 0]
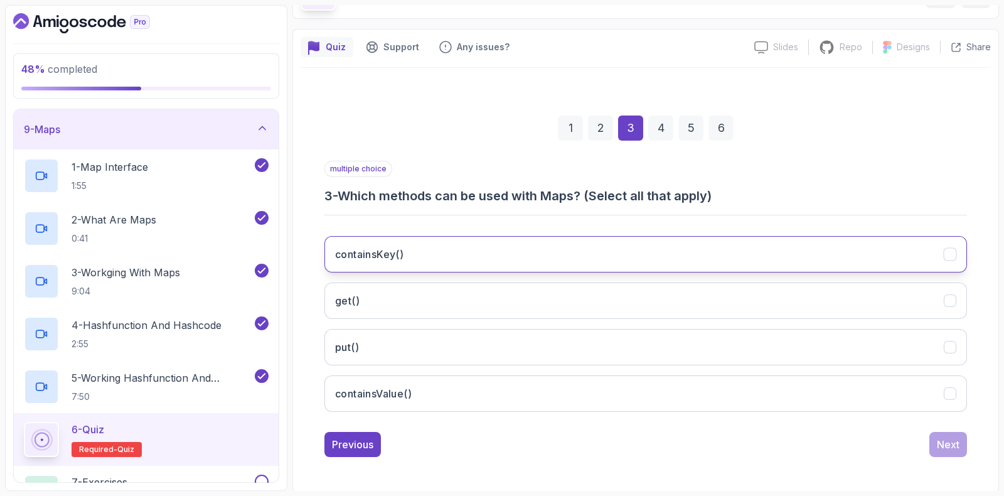
click at [403, 255] on h3 "containsKey()" at bounding box center [369, 254] width 68 height 15
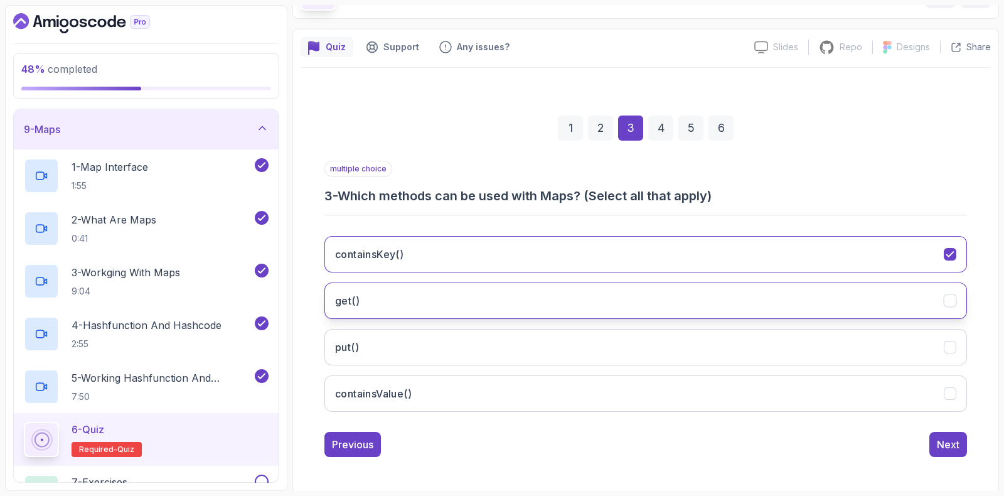
click at [357, 304] on h3 "get()" at bounding box center [347, 300] width 24 height 15
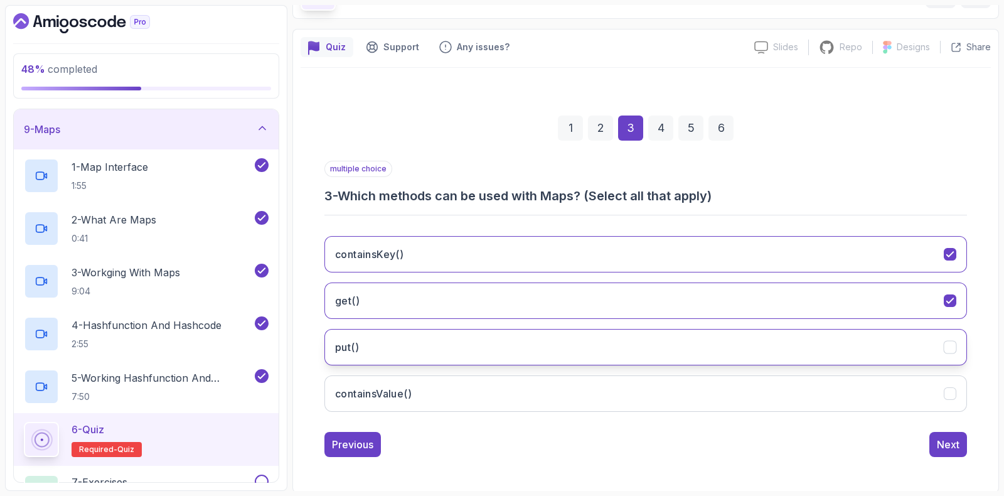
click at [357, 346] on h3 "put()" at bounding box center [347, 346] width 24 height 15
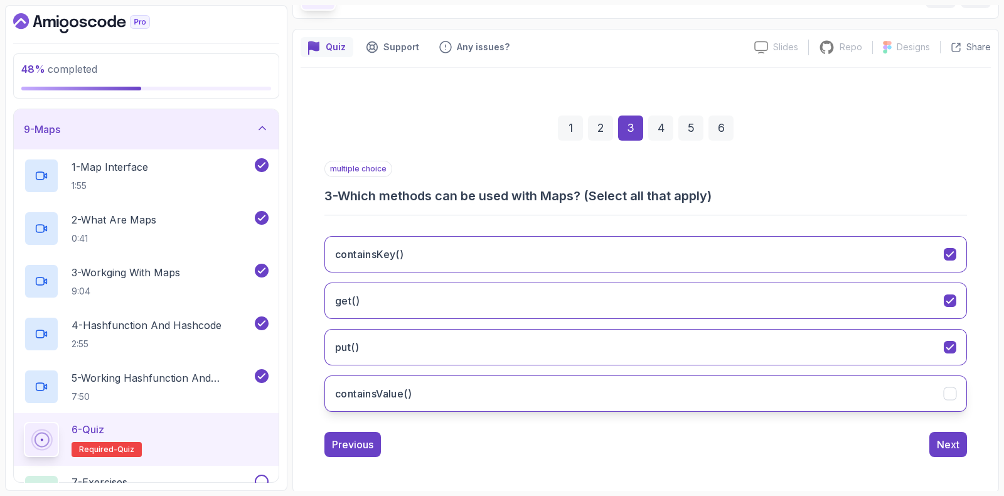
click at [374, 396] on h3 "containsValue()" at bounding box center [373, 393] width 77 height 15
click at [658, 129] on div "4" at bounding box center [660, 127] width 25 height 25
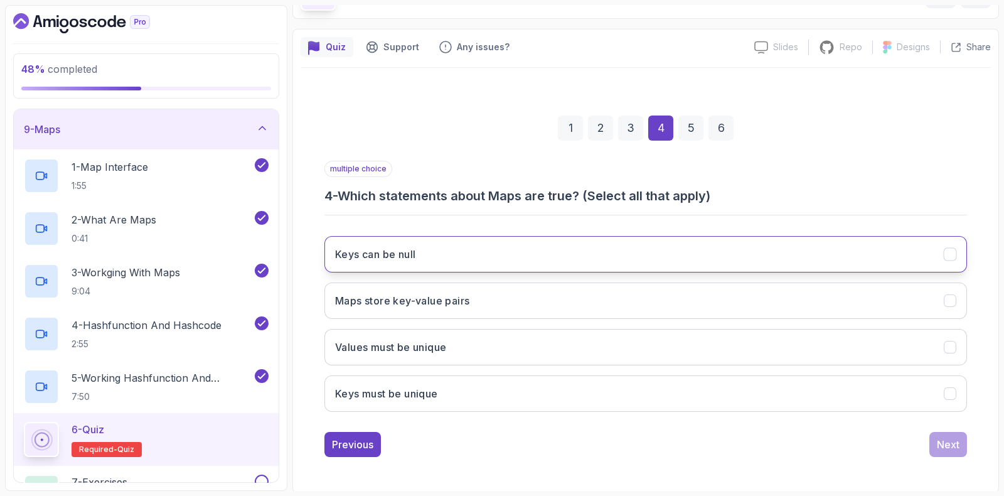
click at [379, 253] on h3 "Keys can be null" at bounding box center [375, 254] width 80 height 15
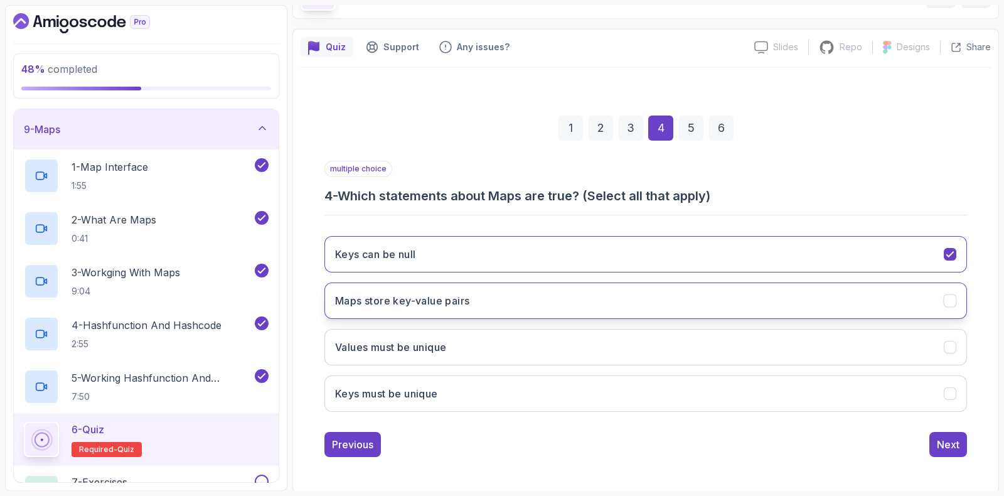
click at [376, 307] on button "Maps store key-value pairs" at bounding box center [645, 300] width 642 height 36
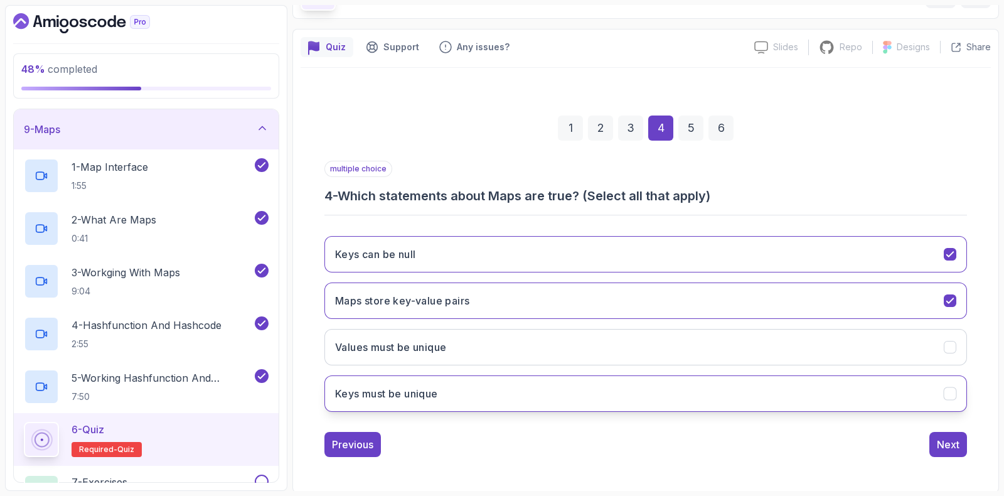
click at [366, 400] on button "Keys must be unique" at bounding box center [645, 393] width 642 height 36
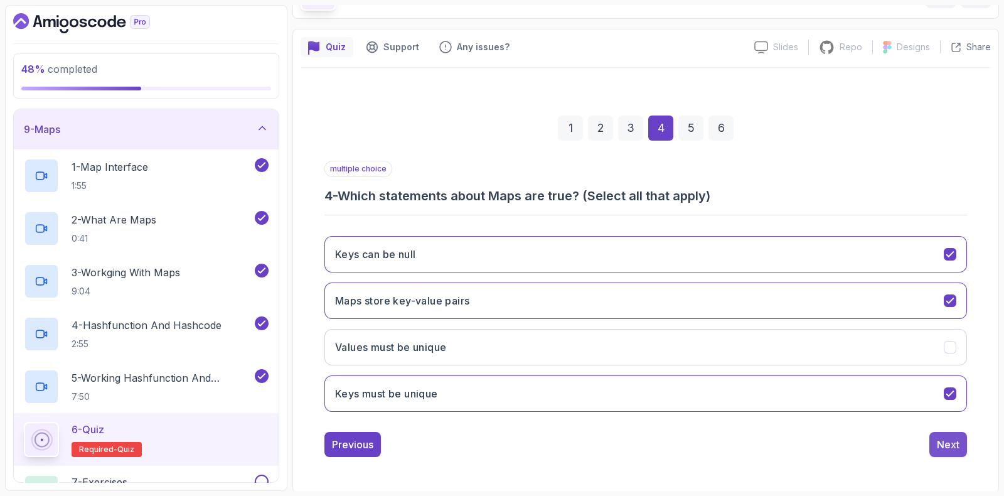
click at [942, 445] on div "Next" at bounding box center [948, 444] width 23 height 15
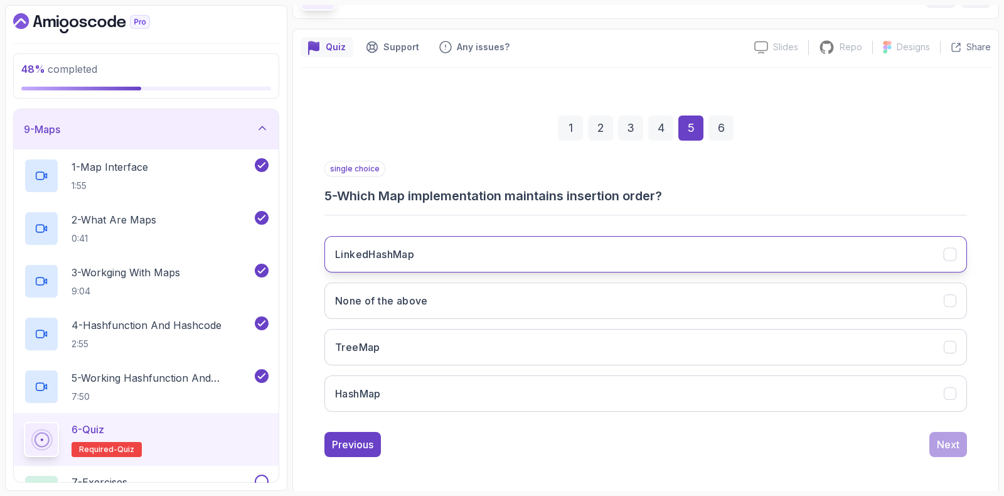
click at [449, 258] on button "LinkedHashMap" at bounding box center [645, 254] width 642 height 36
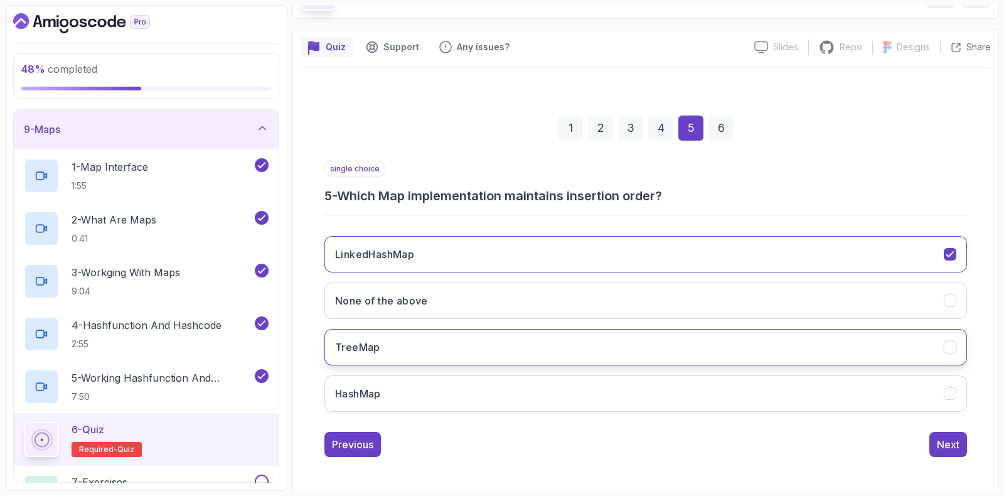
click at [412, 341] on button "TreeMap" at bounding box center [645, 347] width 642 height 36
click at [957, 456] on div "1 2 3 4 5 6 single choice 5 - Which Map implementation maintains insertion orde…" at bounding box center [645, 275] width 690 height 381
click at [953, 447] on div "Next" at bounding box center [948, 444] width 23 height 15
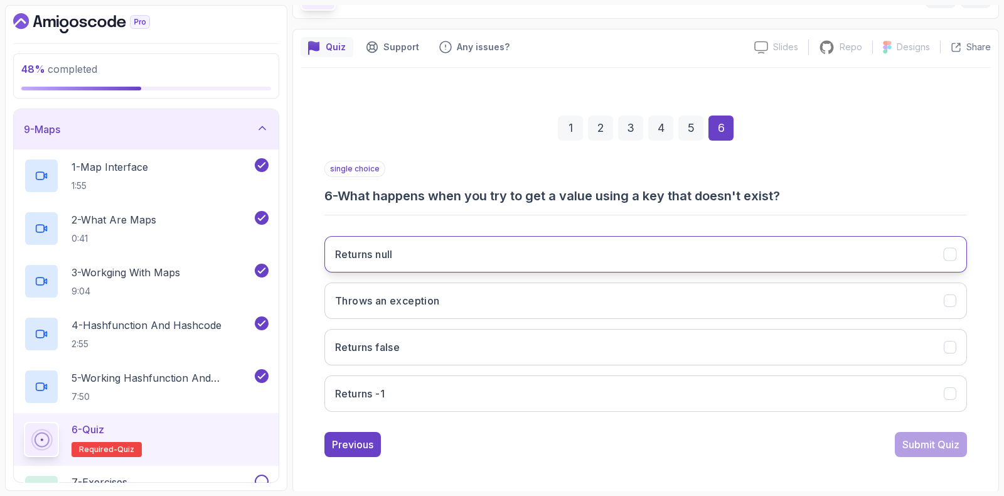
click at [366, 251] on h3 "Returns null" at bounding box center [364, 254] width 58 height 15
click at [919, 442] on div "Submit Quiz" at bounding box center [930, 444] width 57 height 15
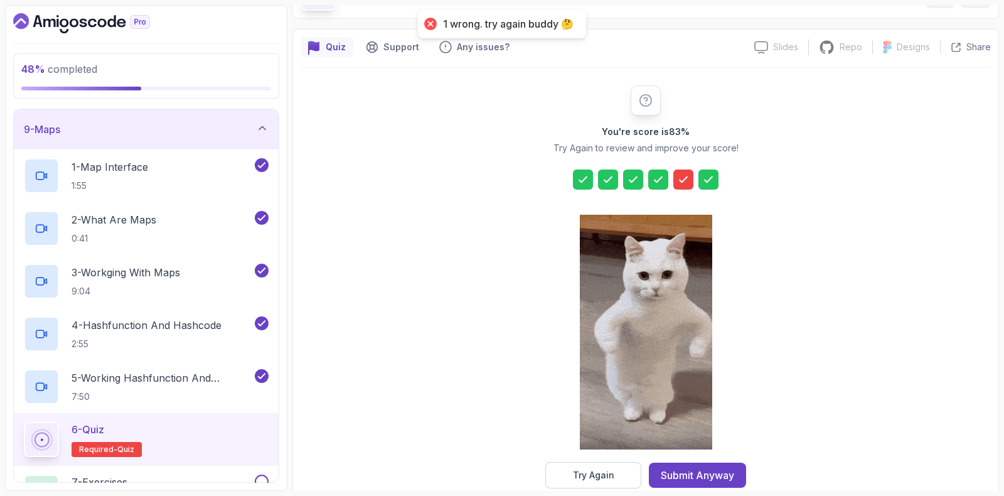
click at [580, 472] on div "Try Again" at bounding box center [593, 475] width 41 height 13
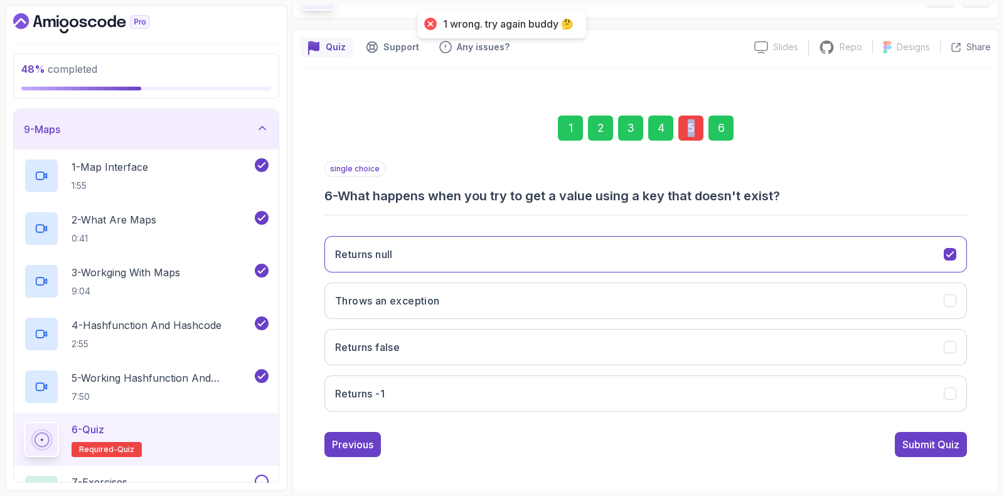
click at [691, 122] on div "5" at bounding box center [690, 127] width 25 height 25
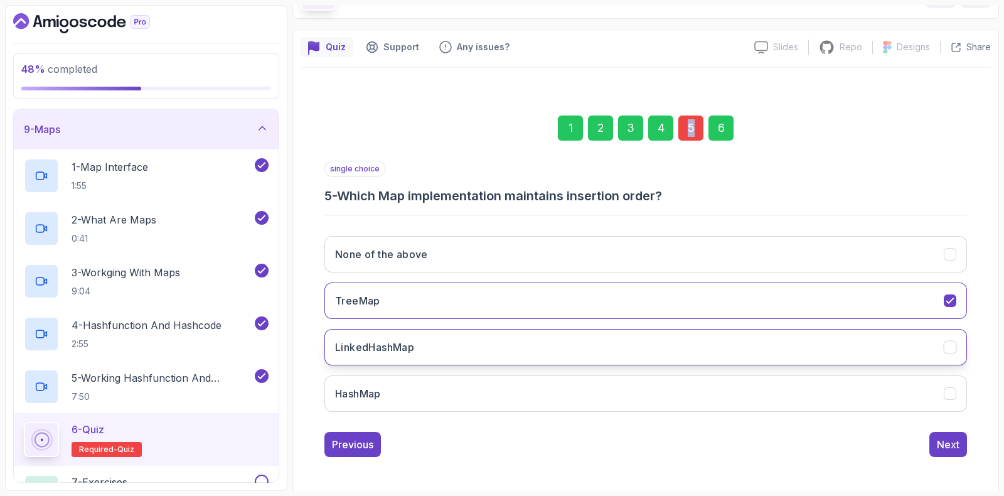
click at [467, 339] on button "LinkedHashMap" at bounding box center [645, 347] width 642 height 36
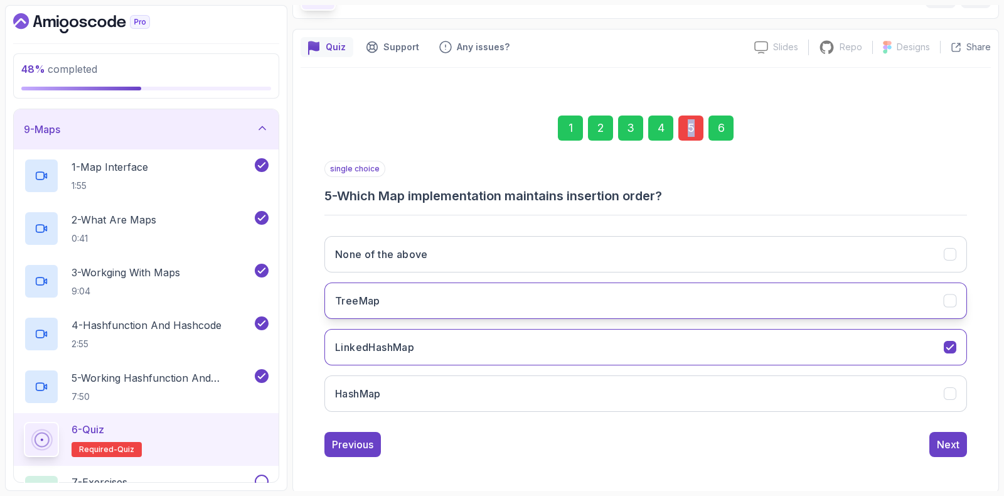
click at [376, 299] on h3 "TreeMap" at bounding box center [357, 300] width 45 height 15
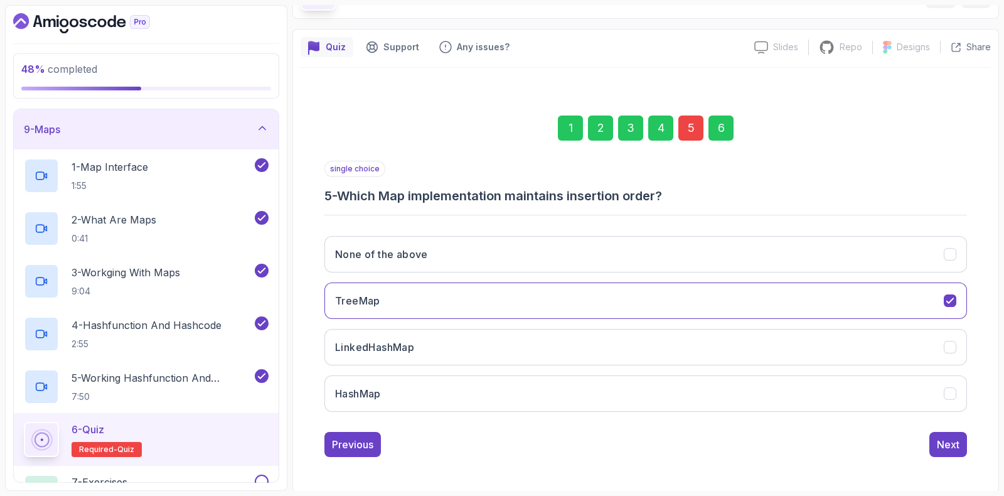
click at [731, 126] on div "6" at bounding box center [720, 127] width 25 height 25
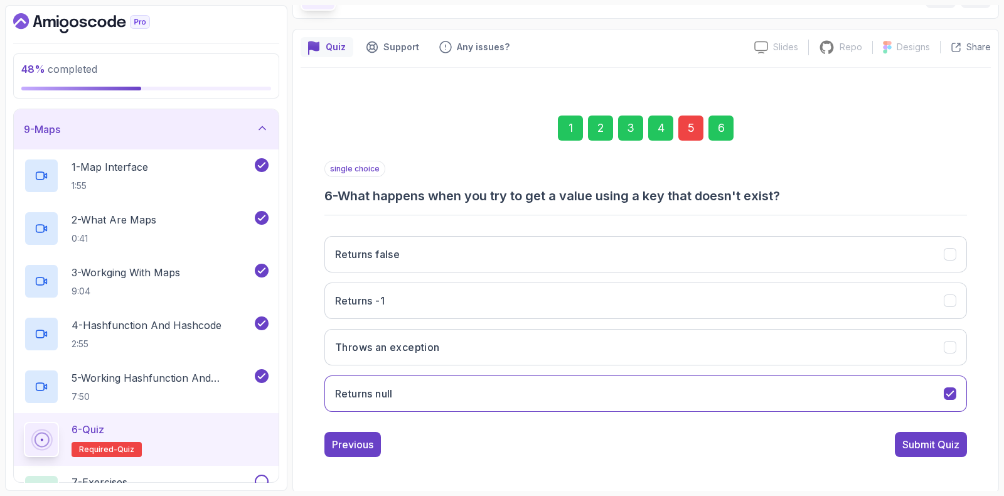
click at [929, 442] on div "Submit Quiz" at bounding box center [930, 444] width 57 height 15
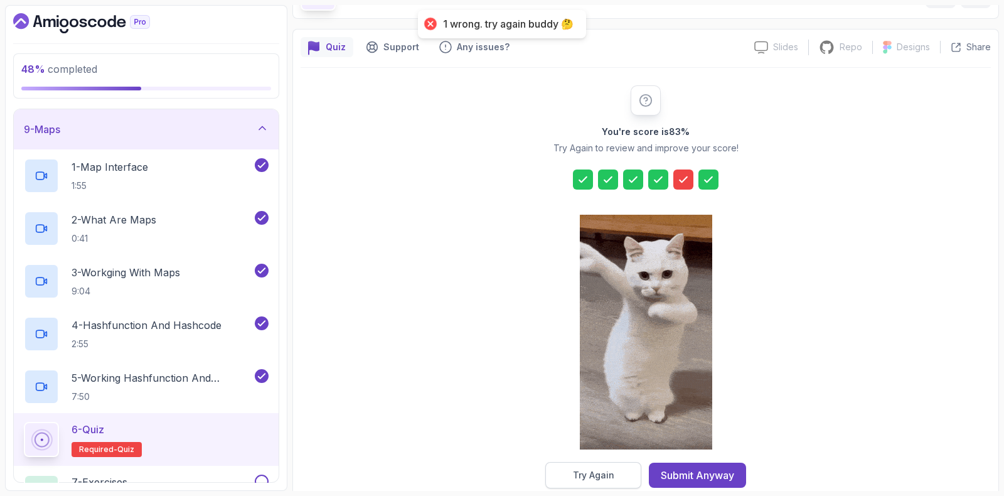
click at [590, 465] on button "Try Again" at bounding box center [593, 475] width 96 height 26
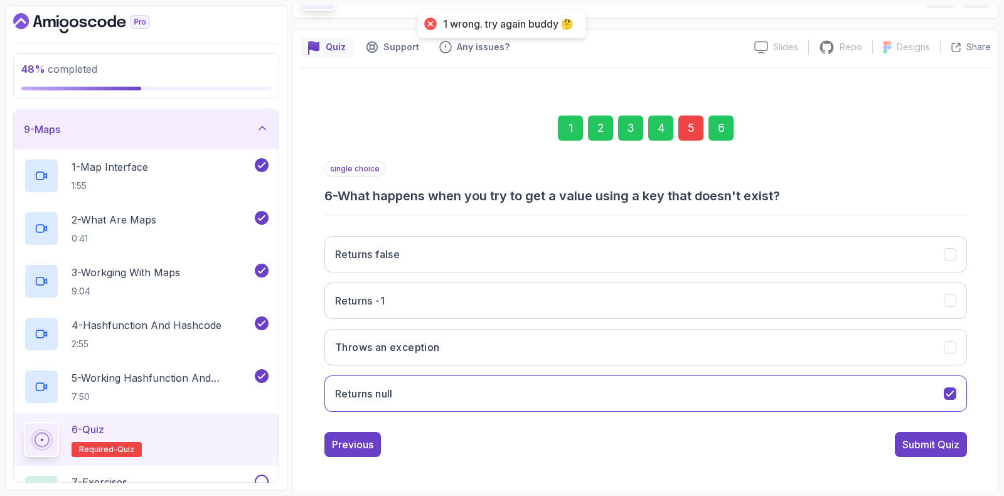
click at [696, 126] on div "5" at bounding box center [690, 127] width 25 height 25
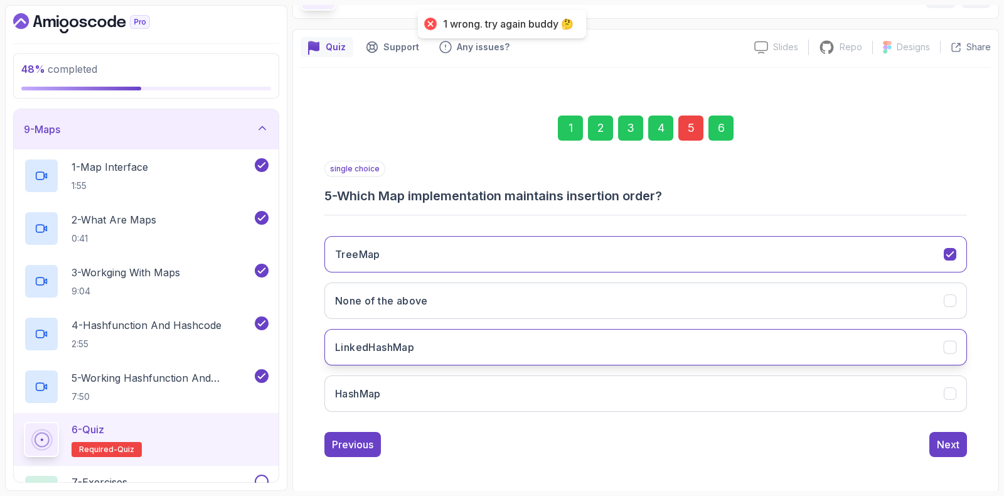
click at [396, 344] on h3 "LinkedHashMap" at bounding box center [374, 346] width 79 height 15
click at [730, 120] on div "6" at bounding box center [720, 127] width 25 height 25
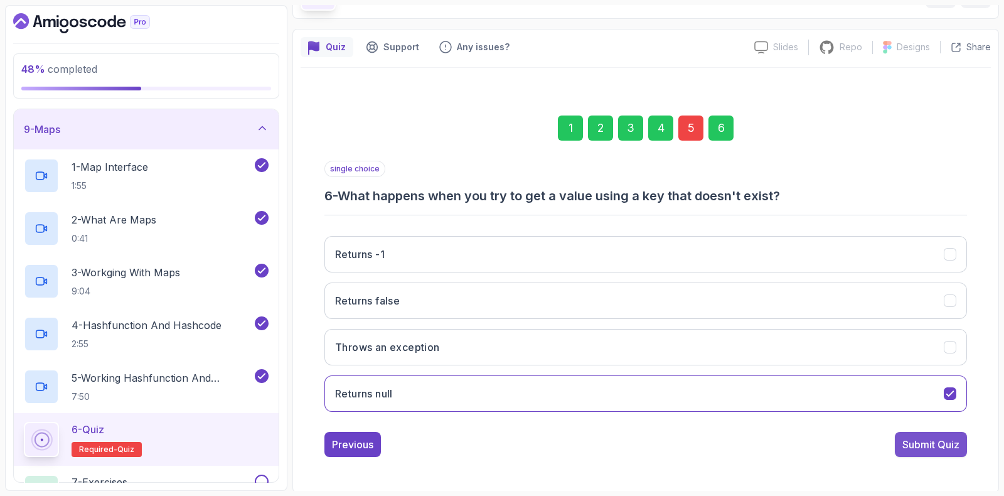
click at [938, 454] on div "1 2 3 4 5 6 single choice 6 - What happens when you try to get a value using a …" at bounding box center [645, 275] width 690 height 381
click at [936, 444] on div "Submit Quiz" at bounding box center [930, 444] width 57 height 15
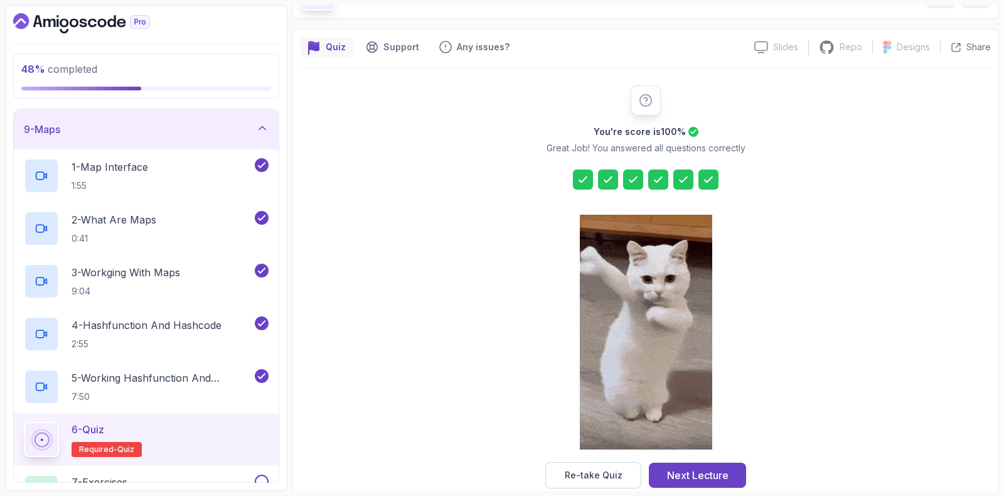
click at [575, 474] on div "Re-take Quiz" at bounding box center [594, 475] width 58 height 13
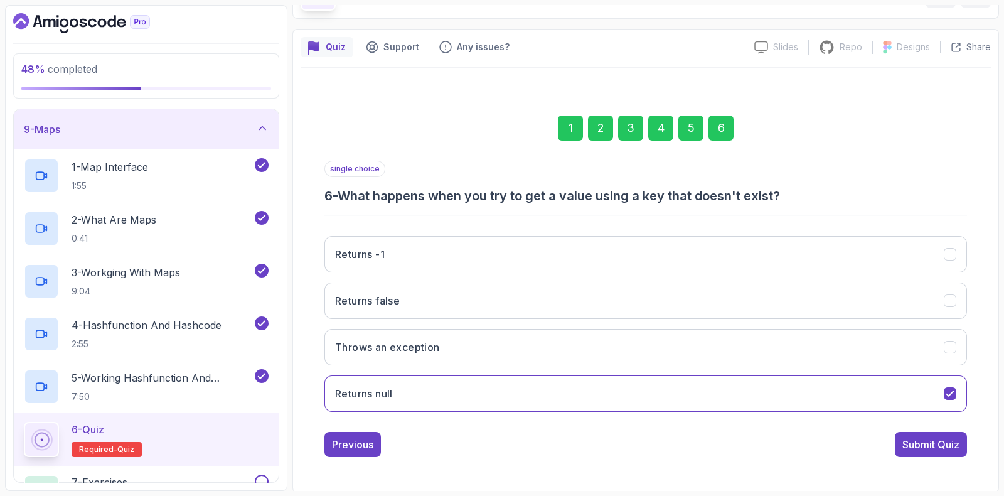
click at [568, 139] on div "1" at bounding box center [570, 127] width 25 height 25
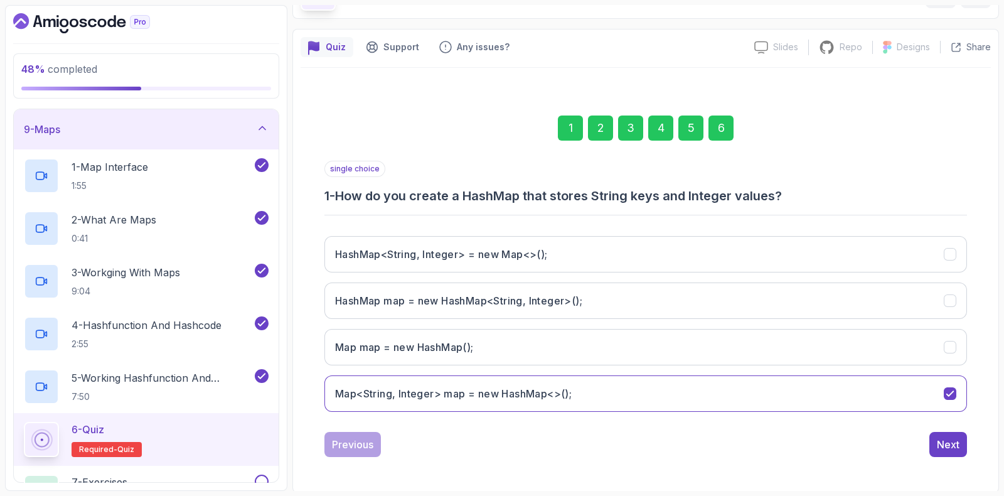
click at [614, 126] on div "1 2 3 4 5 6" at bounding box center [645, 127] width 642 height 65
click at [602, 131] on div "2" at bounding box center [600, 127] width 25 height 25
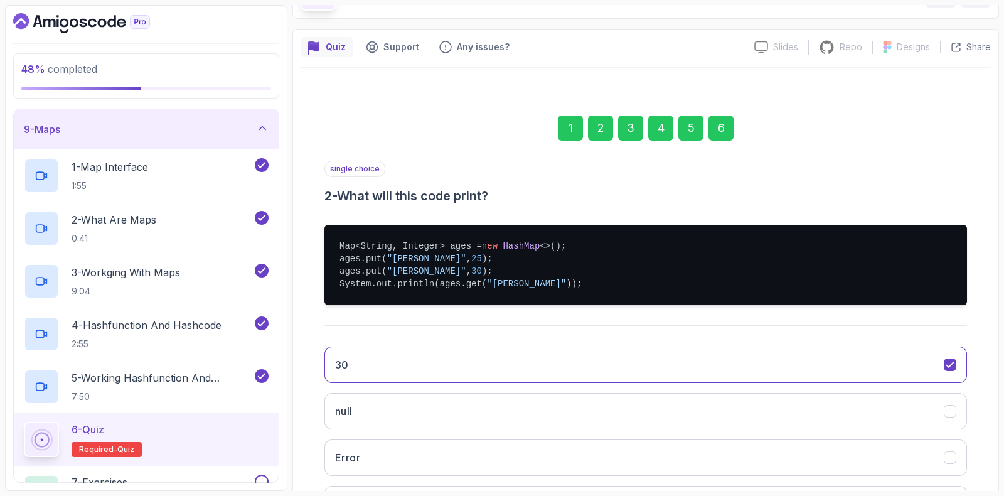
click at [627, 129] on div "3" at bounding box center [630, 127] width 25 height 25
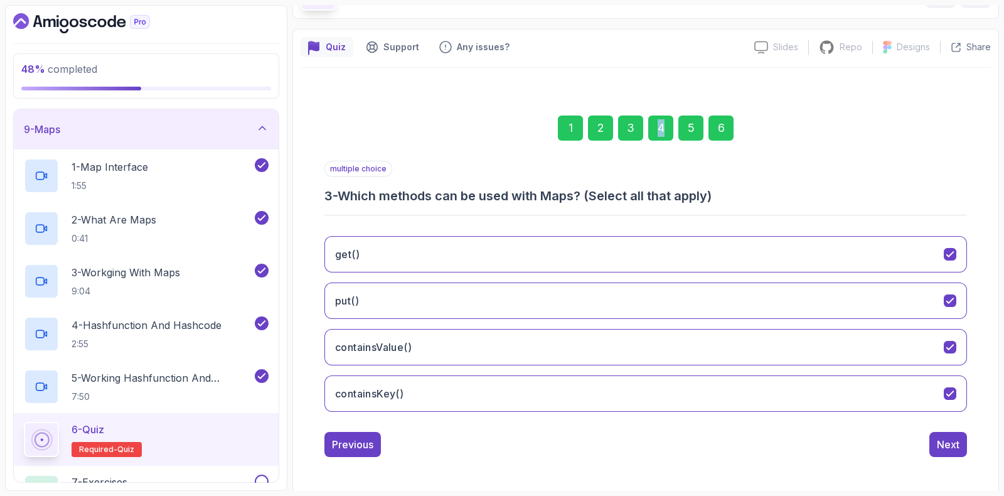
click at [662, 133] on div "4" at bounding box center [660, 127] width 25 height 25
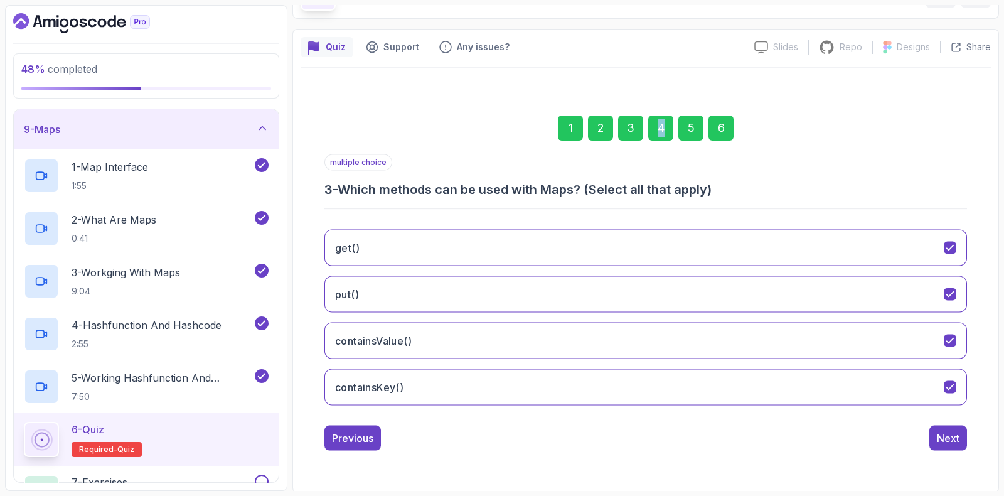
click at [662, 132] on div "4" at bounding box center [660, 127] width 25 height 25
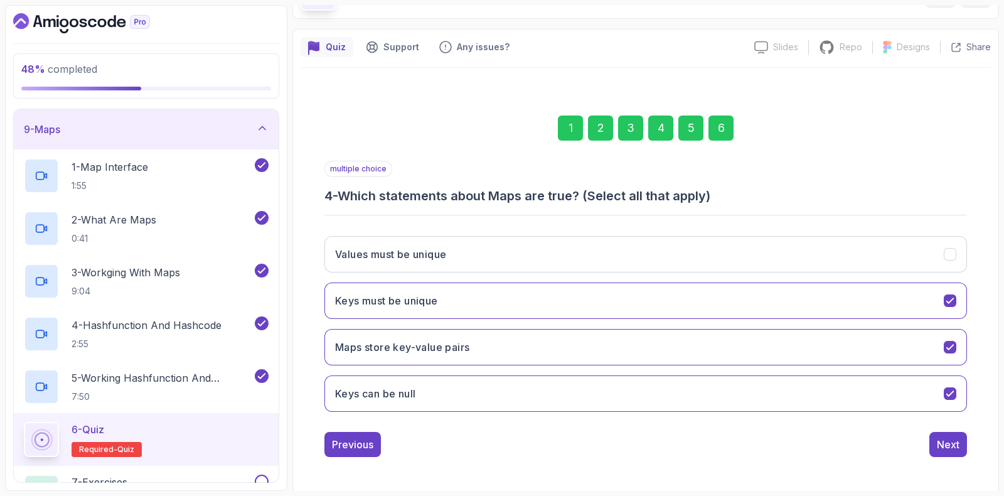
click at [699, 120] on div "5" at bounding box center [690, 127] width 25 height 25
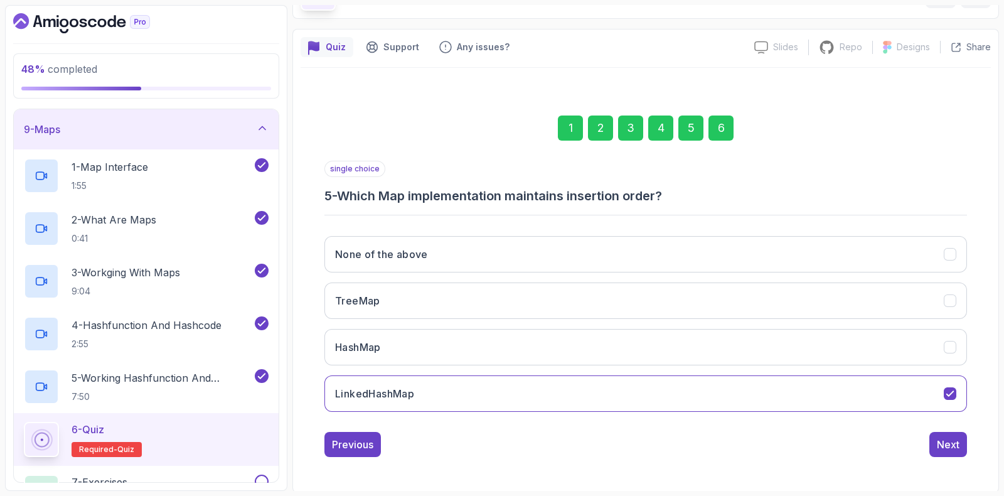
click at [720, 117] on div "6" at bounding box center [720, 127] width 25 height 25
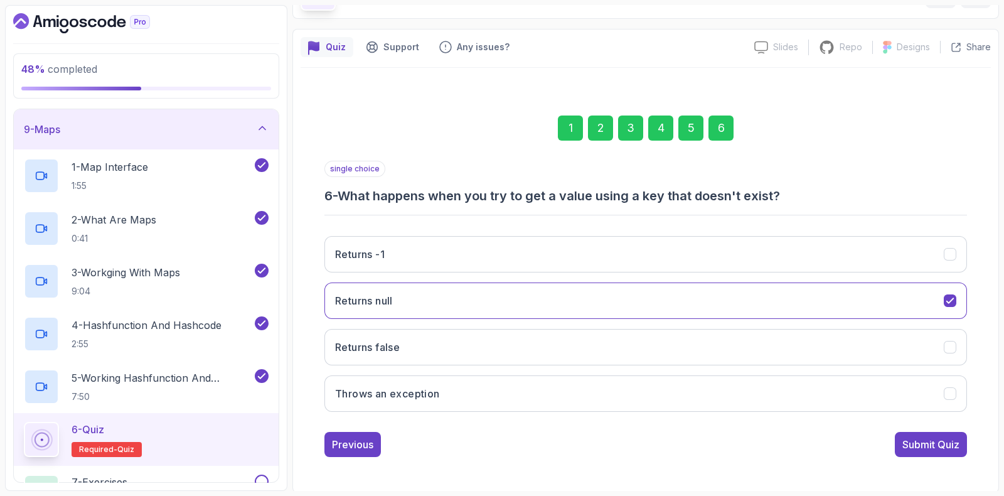
drag, startPoint x: 951, startPoint y: 445, endPoint x: 943, endPoint y: 445, distance: 7.6
click at [950, 445] on div "Submit Quiz" at bounding box center [930, 444] width 57 height 15
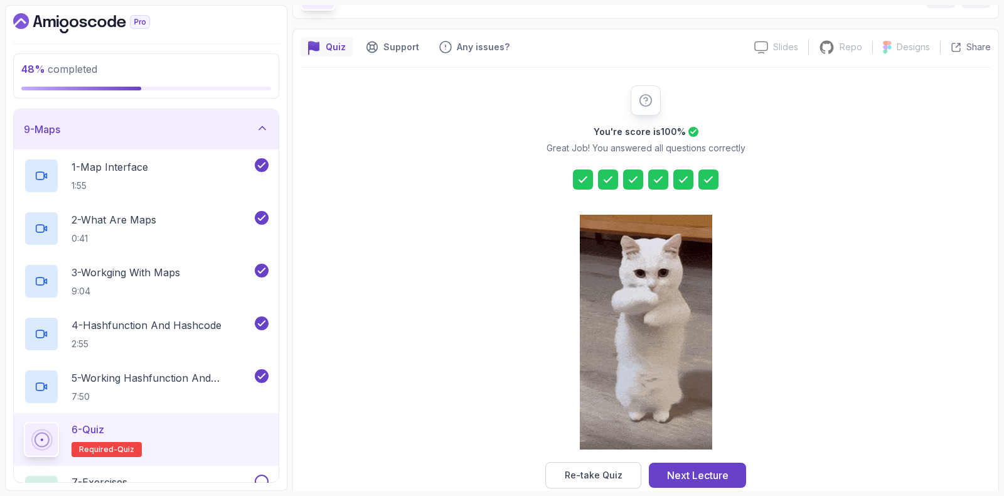
click at [683, 463] on button "Next Lecture" at bounding box center [697, 474] width 97 height 25
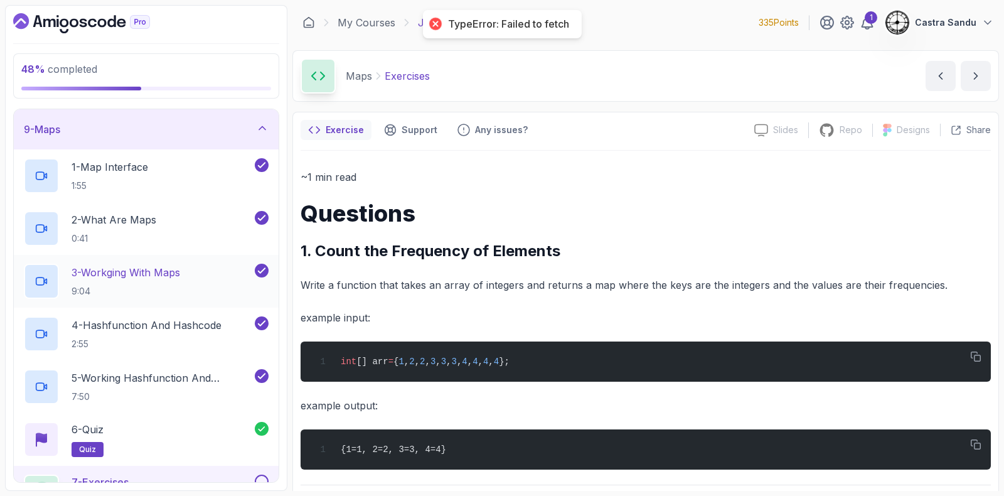
scroll to position [454, 0]
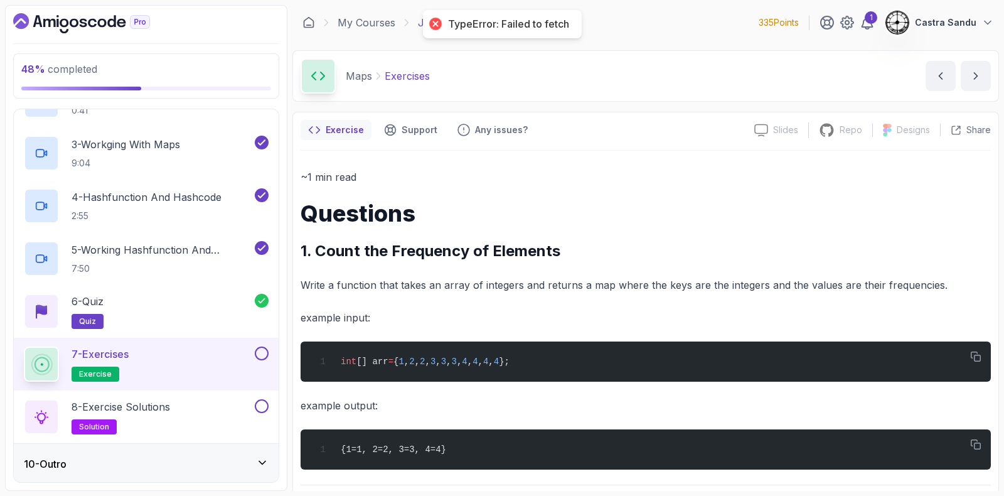
click at [267, 348] on button at bounding box center [262, 353] width 14 height 14
click at [267, 400] on div at bounding box center [260, 406] width 16 height 14
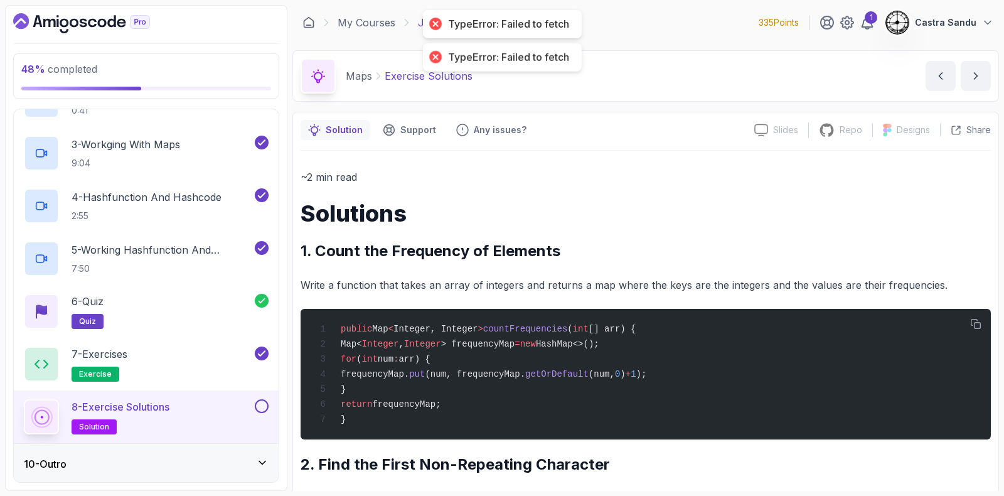
click at [260, 410] on button at bounding box center [262, 406] width 14 height 14
click at [110, 481] on div "10 - Outro" at bounding box center [146, 464] width 265 height 40
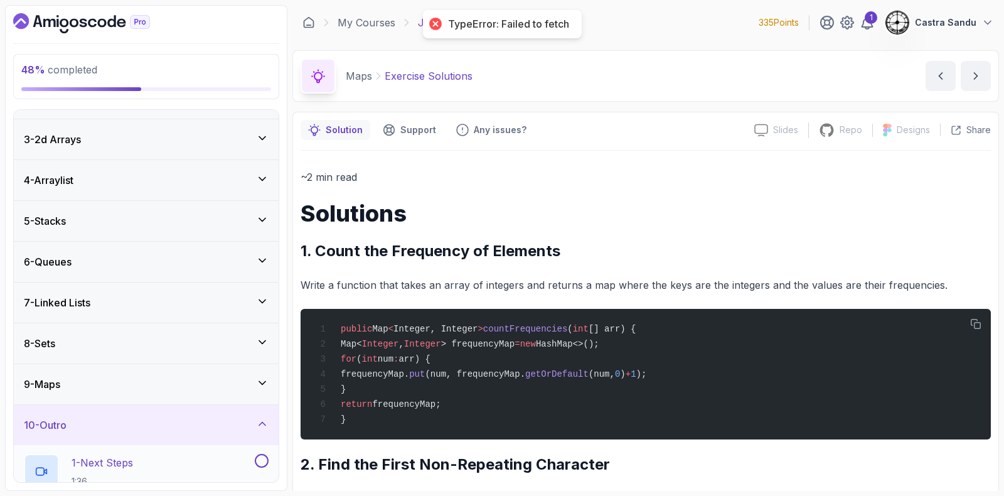
scroll to position [191, 0]
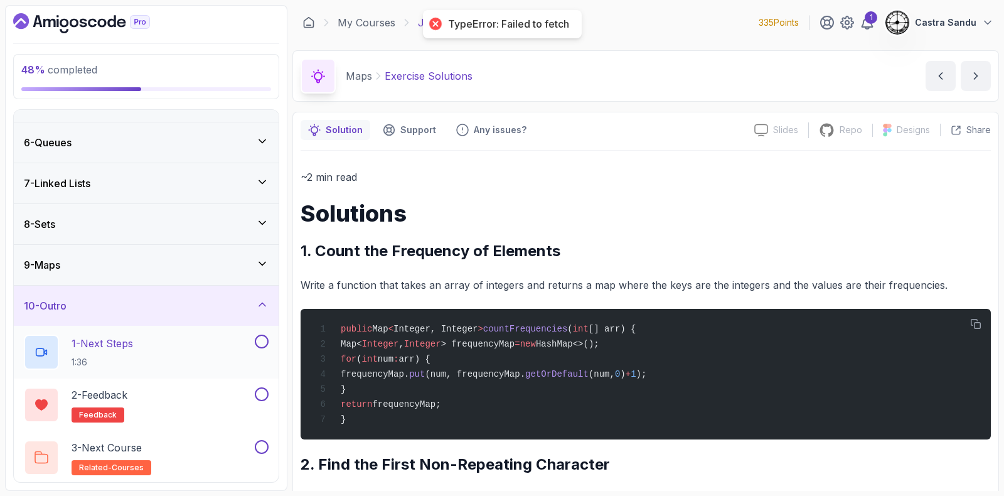
click at [117, 356] on p "1:36" at bounding box center [102, 362] width 61 height 13
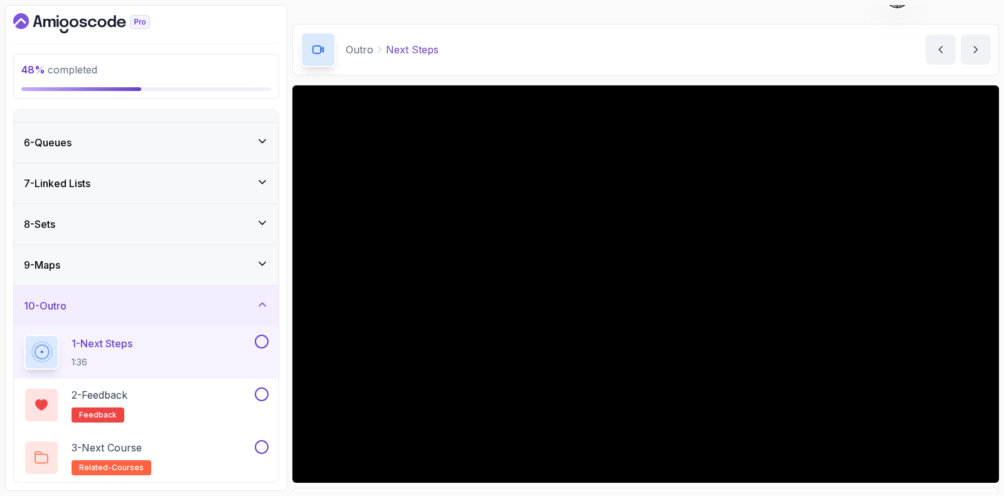
scroll to position [105, 0]
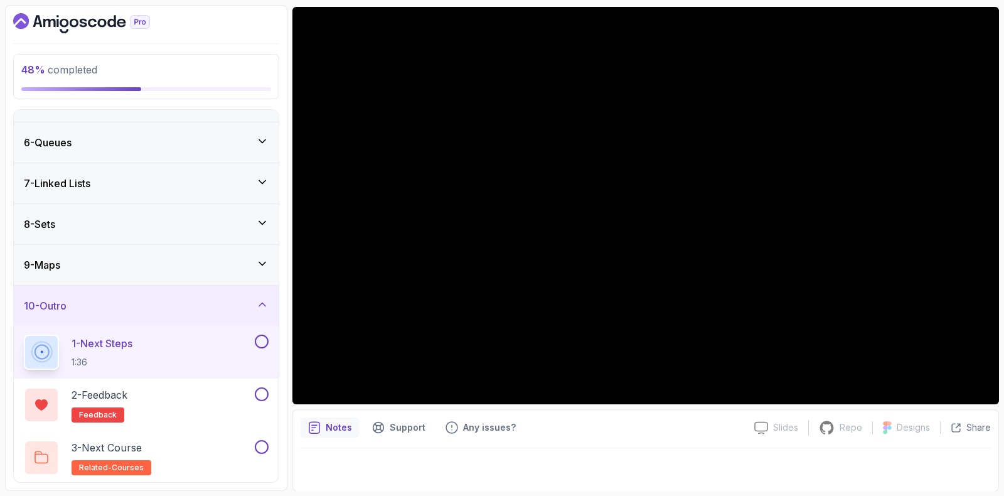
click at [255, 337] on button at bounding box center [262, 341] width 14 height 14
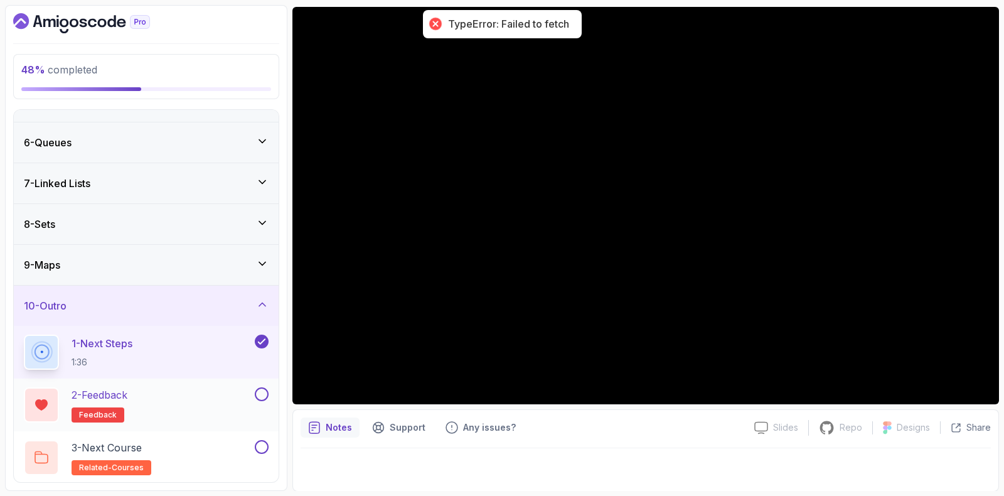
click at [249, 398] on div "2 - Feedback feedback" at bounding box center [138, 404] width 228 height 35
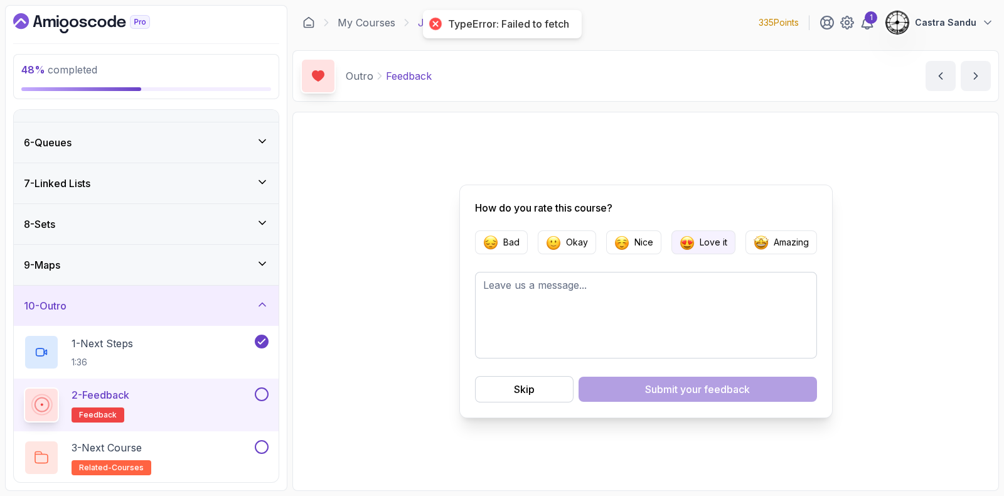
click at [713, 240] on p "Love it" at bounding box center [713, 242] width 28 height 13
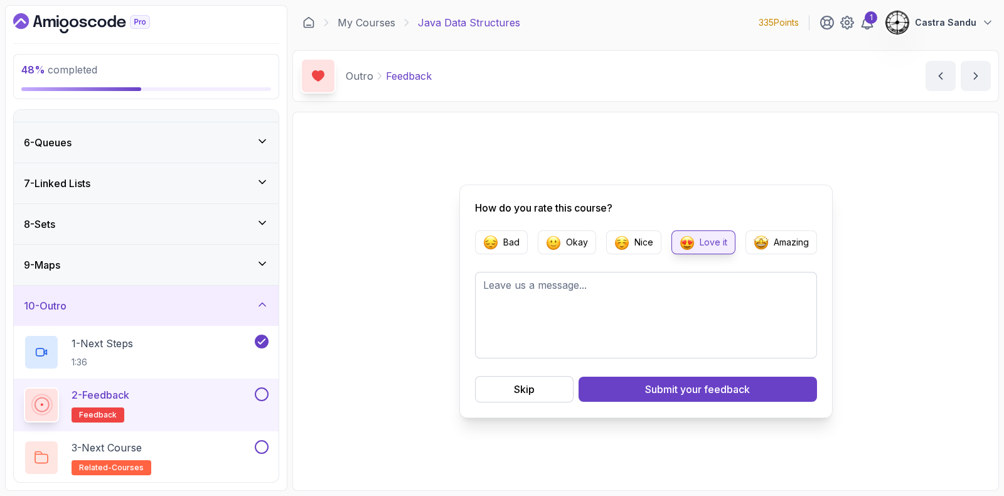
click at [686, 397] on button "Submit your feedback" at bounding box center [697, 388] width 238 height 25
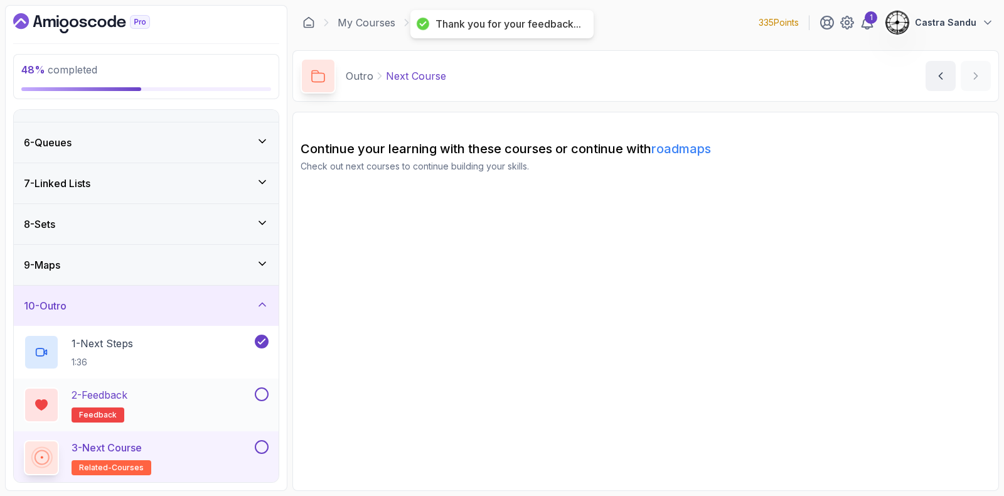
click at [263, 390] on button at bounding box center [262, 394] width 14 height 14
click at [235, 456] on div "3 - Next Course related-courses" at bounding box center [138, 457] width 228 height 35
click at [264, 442] on button at bounding box center [262, 447] width 14 height 14
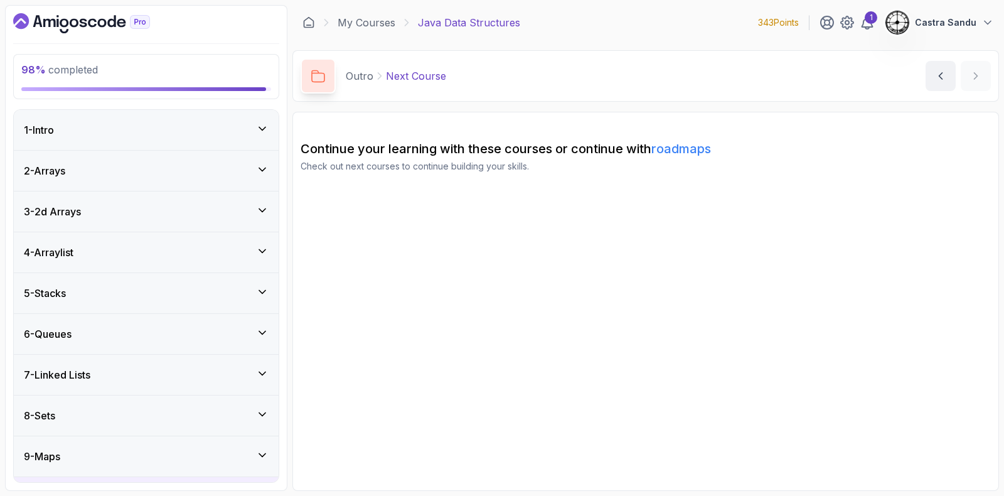
click at [156, 119] on div "1 - Intro" at bounding box center [146, 130] width 265 height 40
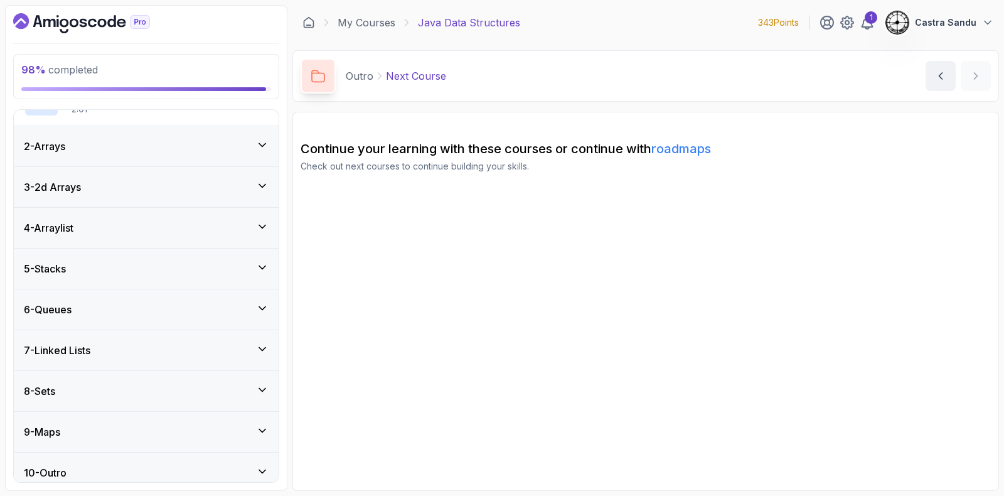
click at [118, 146] on div "2 - Arrays" at bounding box center [146, 146] width 245 height 15
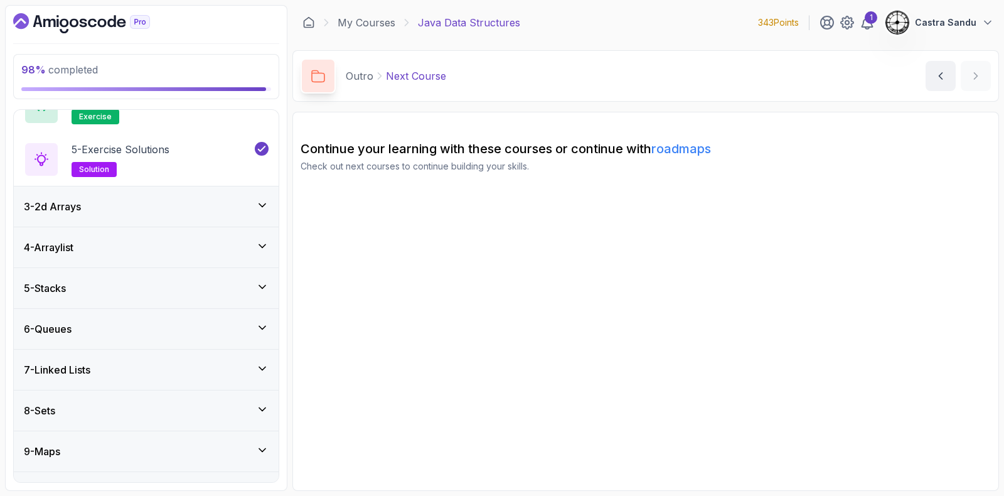
click at [111, 196] on div "3 - 2d Arrays" at bounding box center [146, 206] width 265 height 40
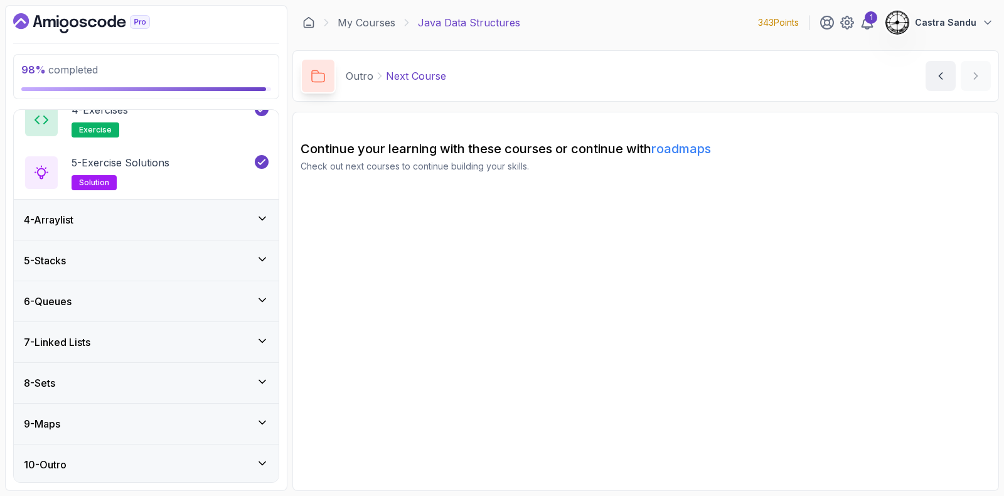
click at [105, 230] on div "4 - Arraylist" at bounding box center [146, 219] width 265 height 40
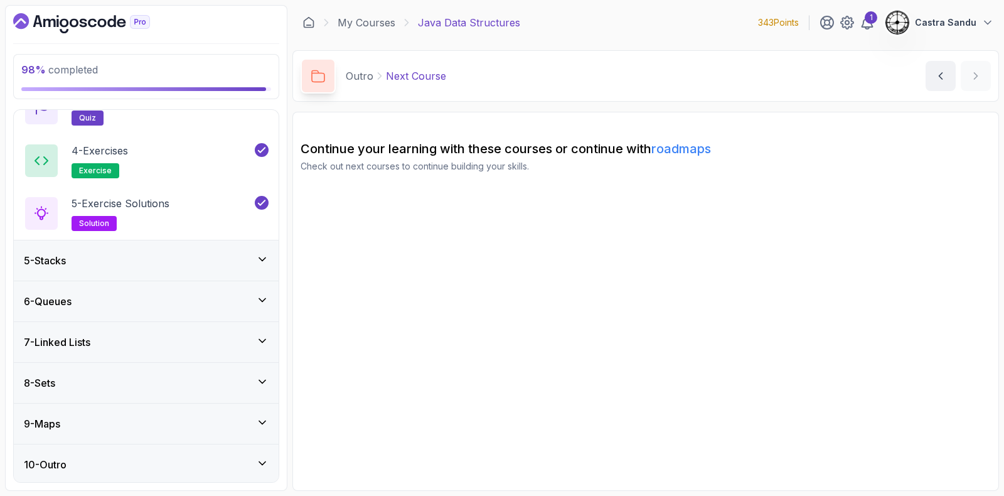
click at [97, 272] on div "5 - Stacks" at bounding box center [146, 260] width 265 height 40
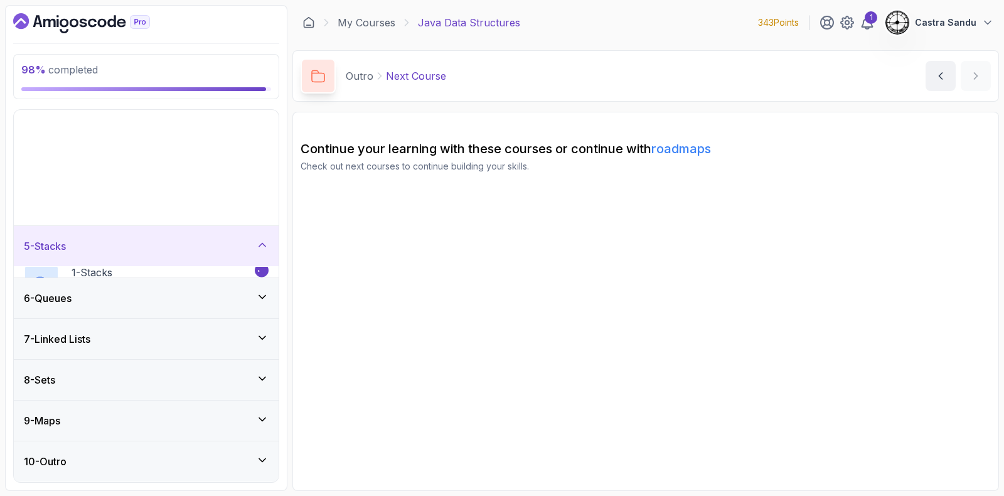
scroll to position [33, 0]
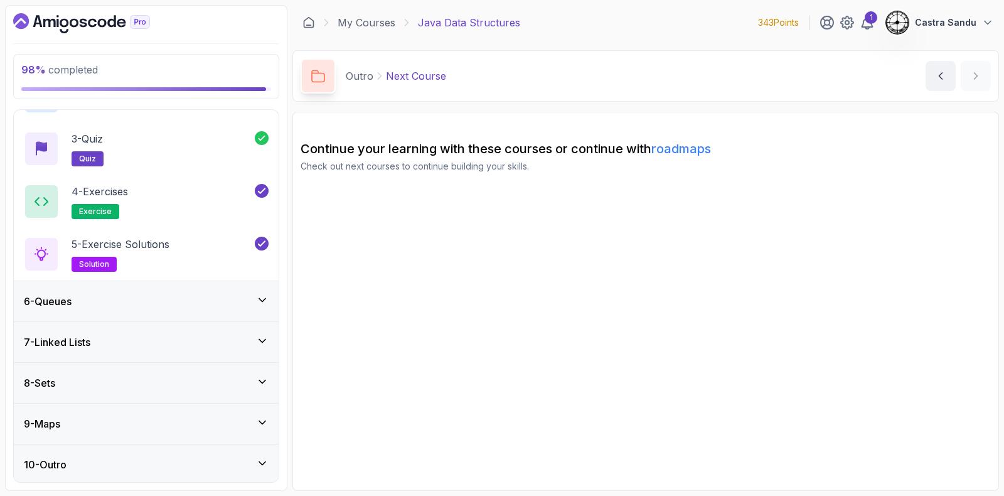
click at [95, 312] on div "6 - Queues" at bounding box center [146, 301] width 265 height 40
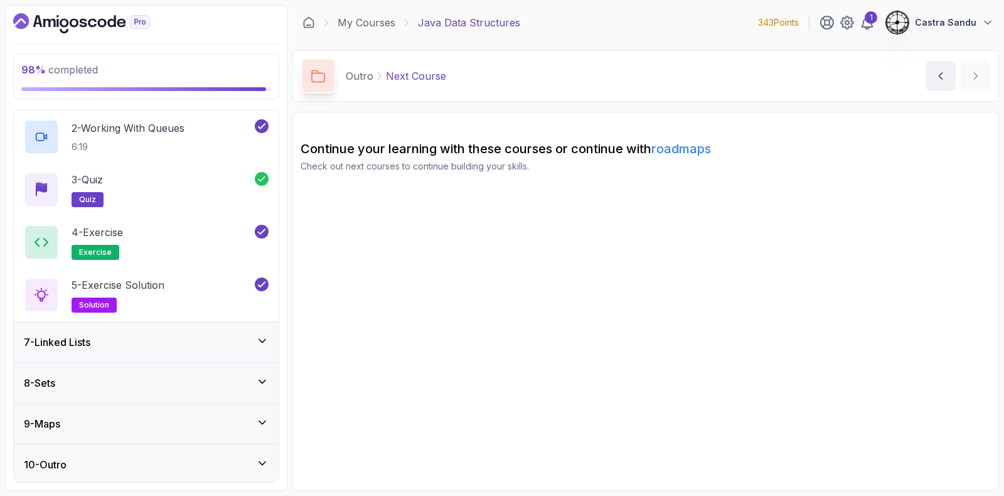
click at [104, 352] on div "7 - Linked Lists" at bounding box center [146, 342] width 265 height 40
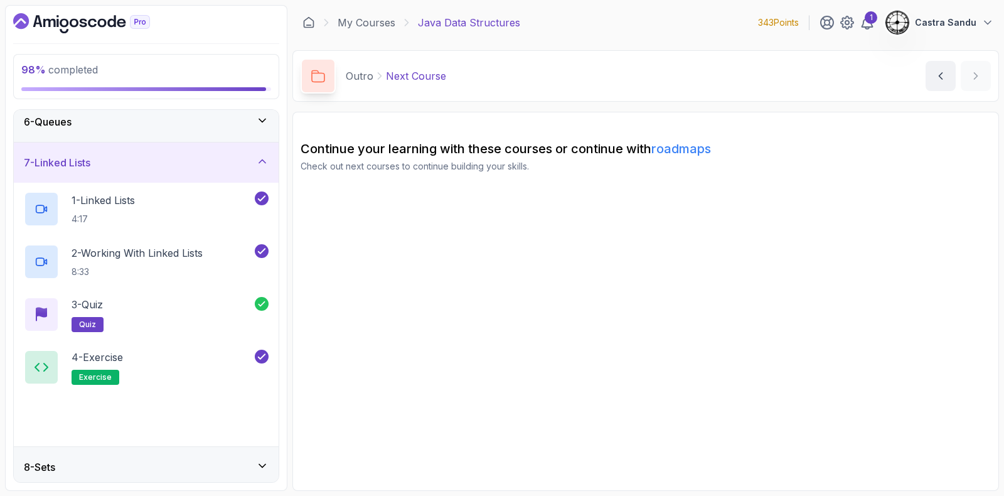
scroll to position [296, 0]
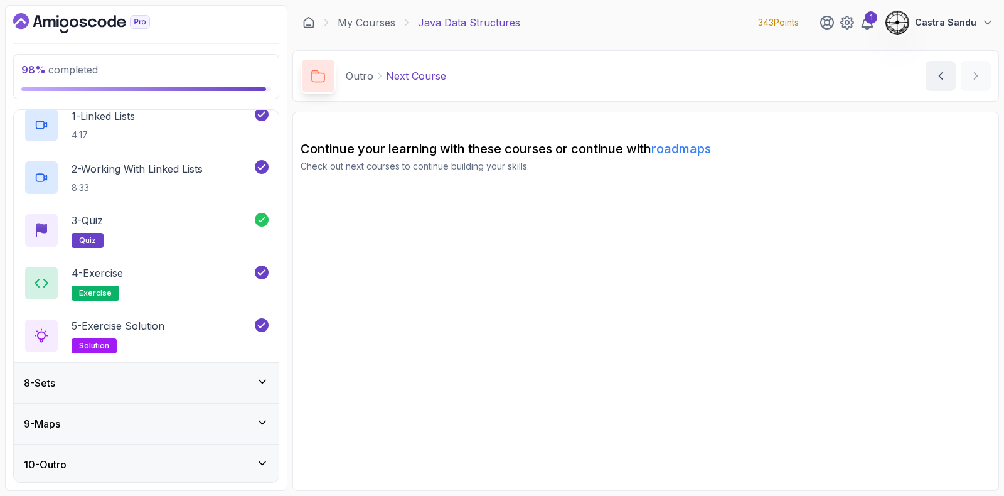
click at [110, 377] on div "8 - Sets" at bounding box center [146, 382] width 245 height 15
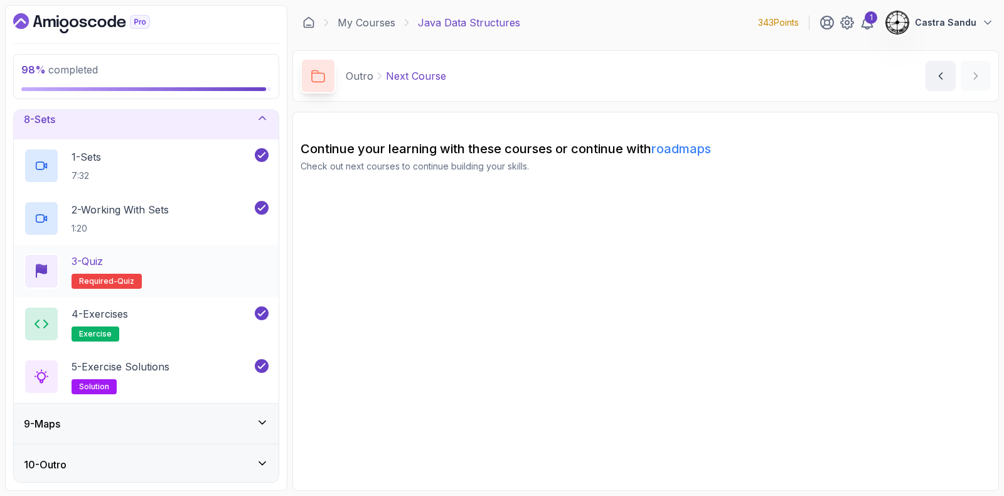
click at [245, 276] on div "3 - Quiz Required- quiz" at bounding box center [146, 270] width 245 height 35
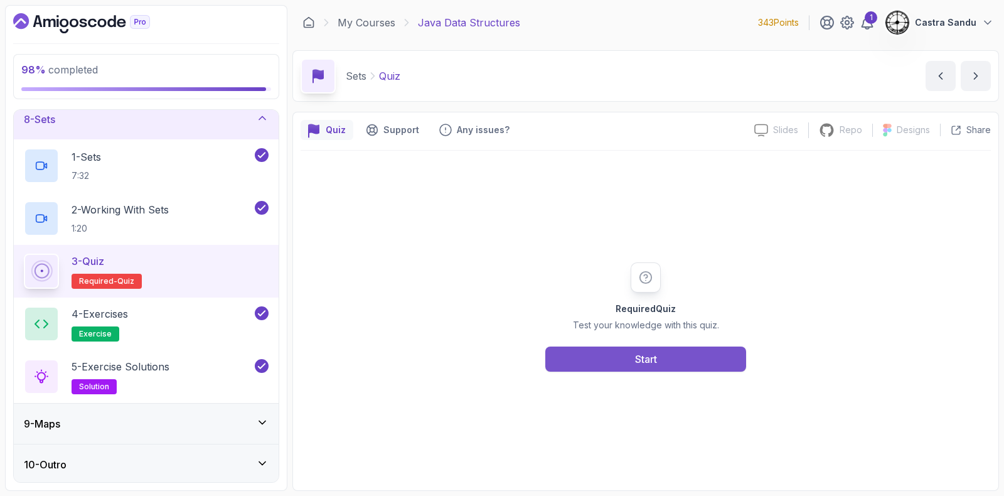
click at [594, 364] on button "Start" at bounding box center [645, 358] width 201 height 25
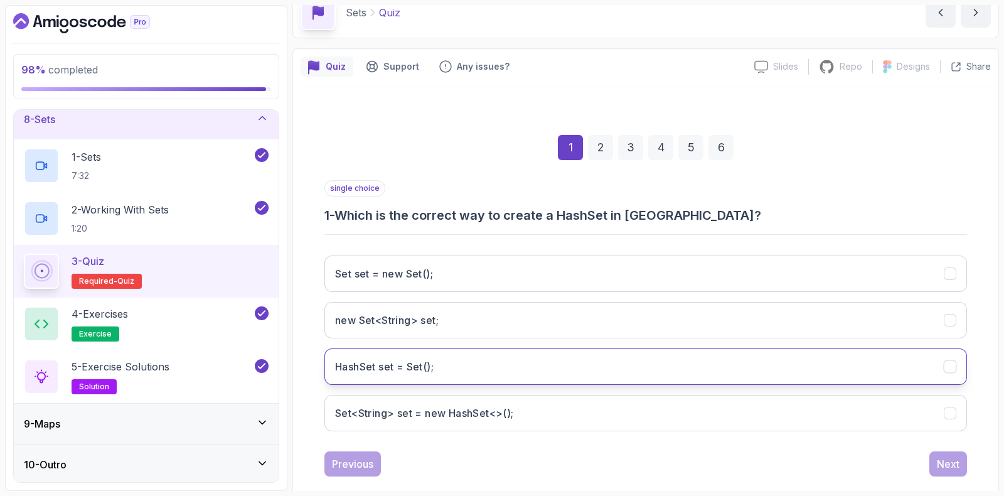
scroll to position [78, 0]
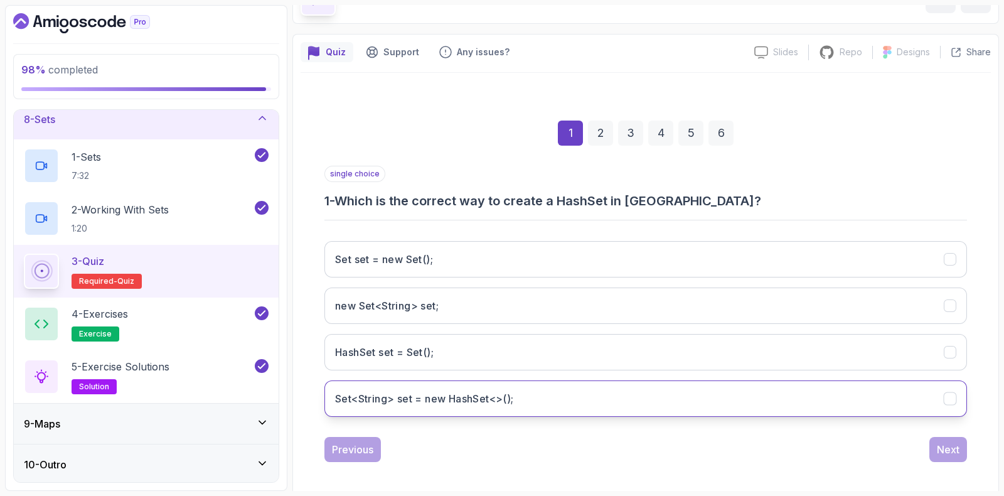
click at [376, 396] on h3 "Set<String> set = new HashSet<>();" at bounding box center [424, 398] width 179 height 15
click at [947, 450] on div "Next" at bounding box center [948, 449] width 23 height 15
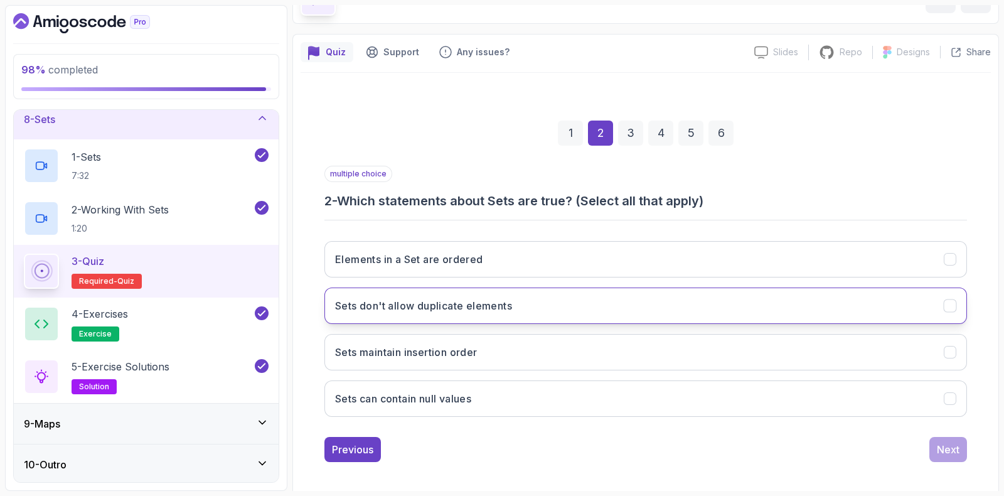
click at [374, 307] on h3 "Sets don't allow duplicate elements" at bounding box center [423, 305] width 177 height 15
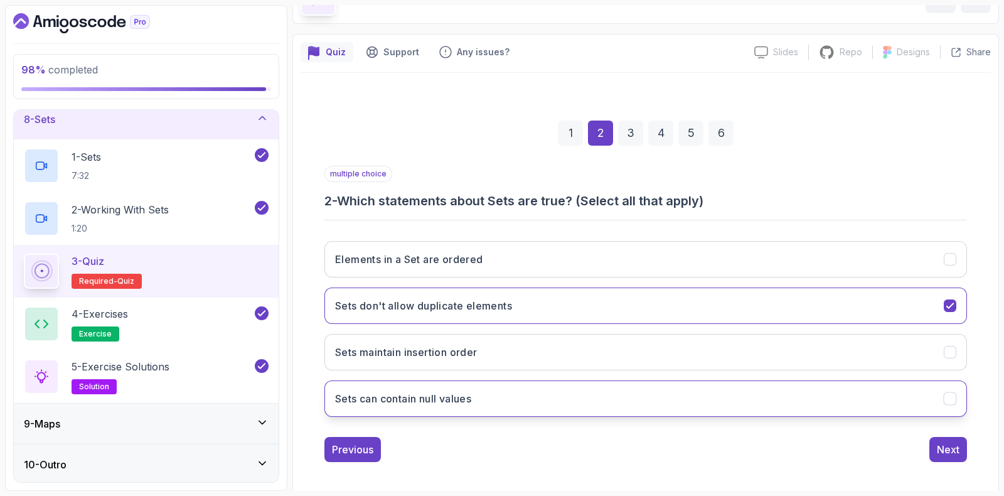
click at [361, 399] on h3 "Sets can contain null values" at bounding box center [403, 398] width 136 height 15
click at [960, 453] on button "Next" at bounding box center [948, 449] width 38 height 25
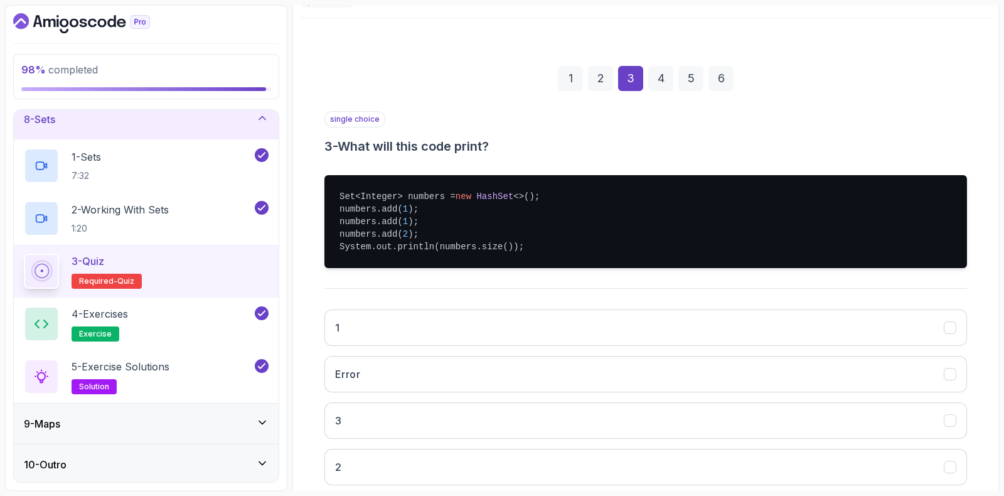
scroll to position [156, 0]
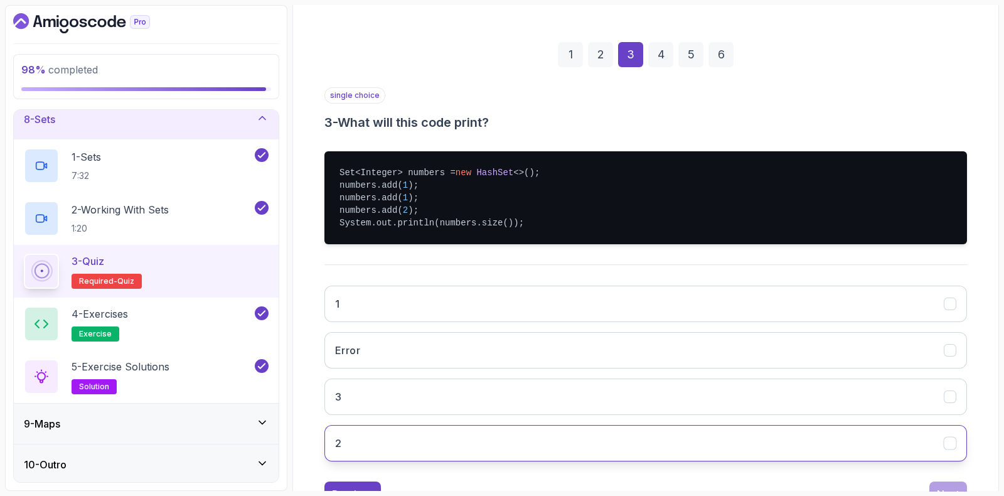
click at [354, 438] on button "2" at bounding box center [645, 443] width 642 height 36
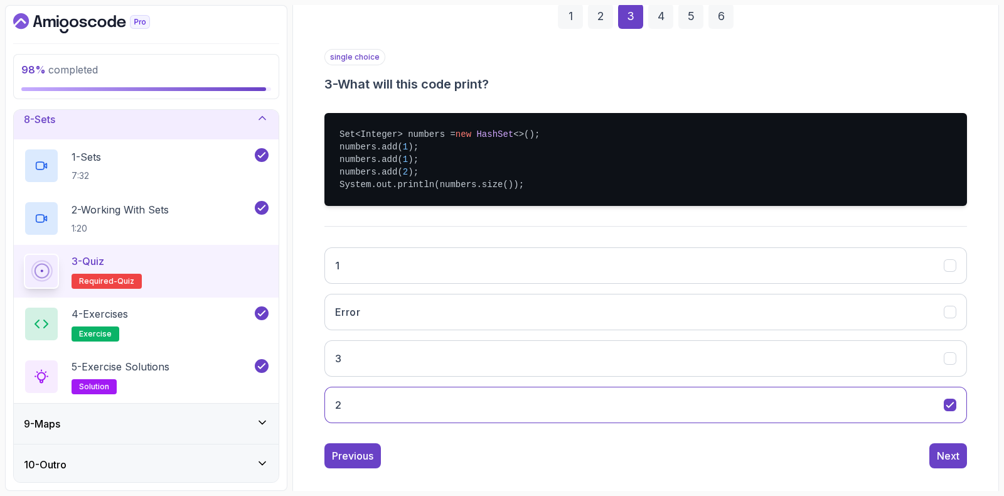
scroll to position [206, 0]
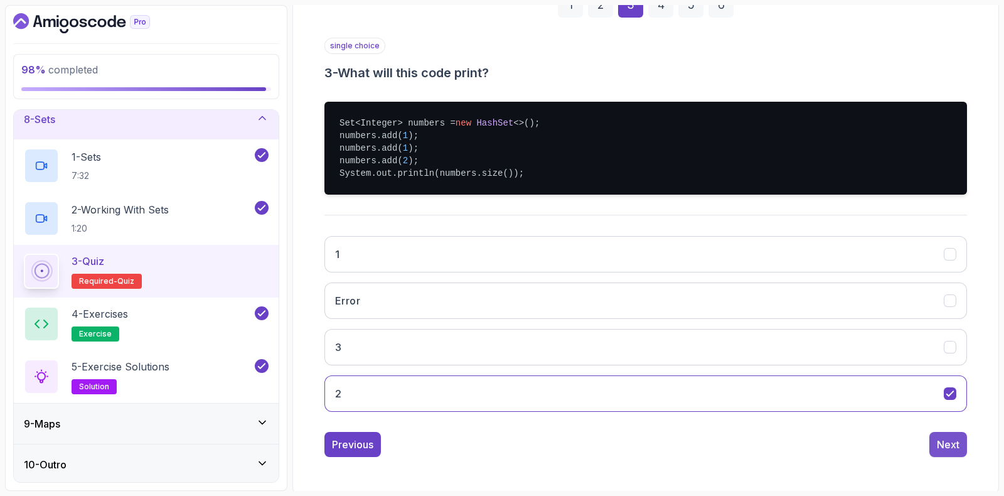
click at [945, 447] on div "Next" at bounding box center [948, 444] width 23 height 15
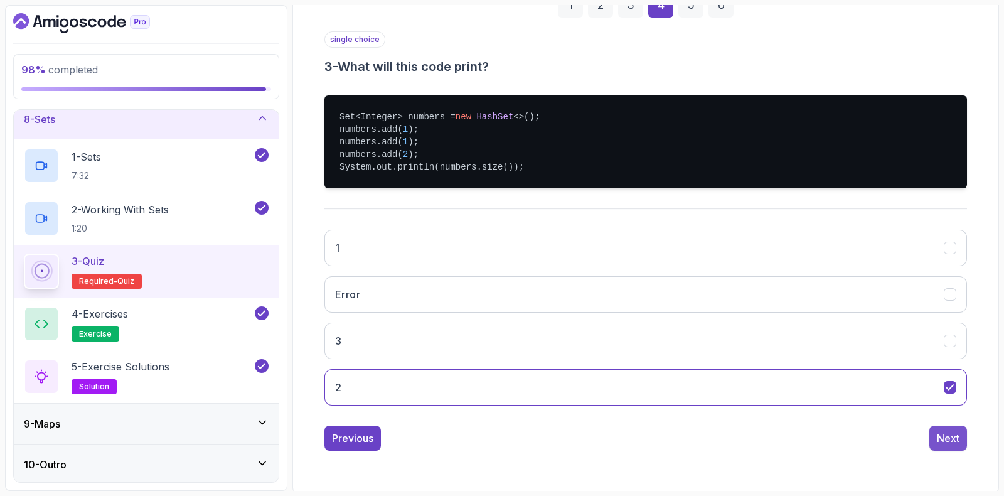
scroll to position [83, 0]
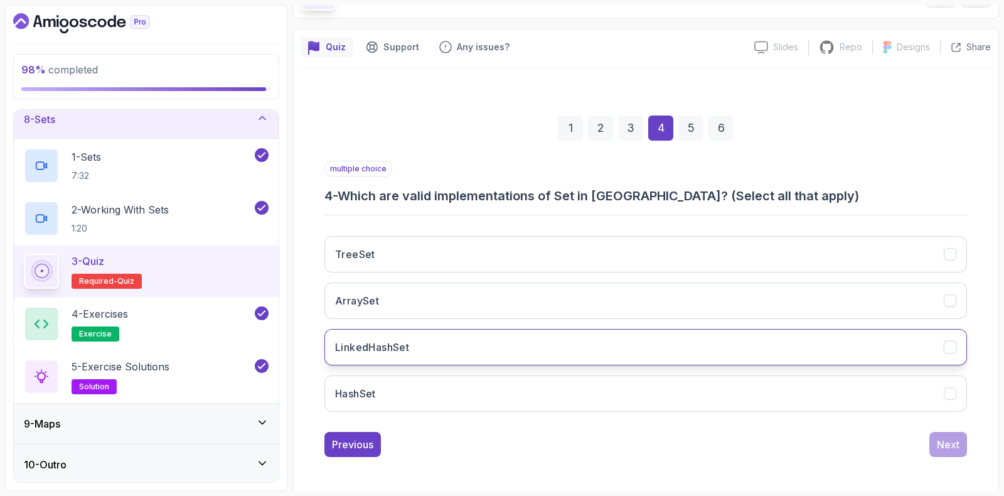
click at [423, 341] on button "LinkedHashSet" at bounding box center [645, 347] width 642 height 36
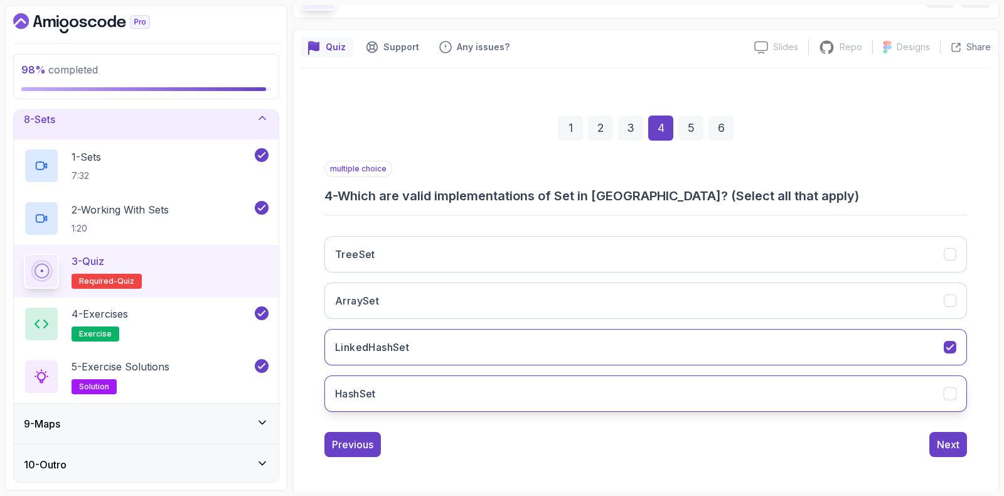
click at [356, 387] on h3 "HashSet" at bounding box center [355, 393] width 41 height 15
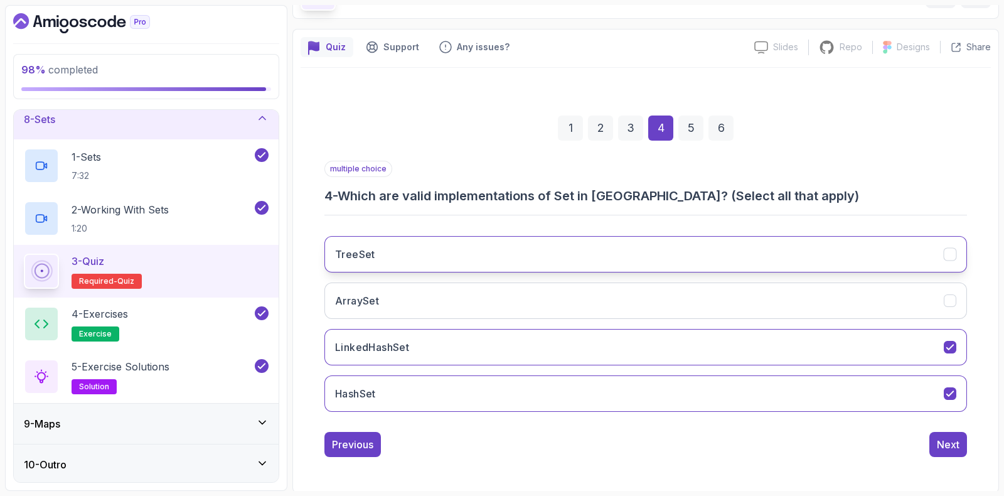
click at [369, 255] on h3 "TreeSet" at bounding box center [355, 254] width 40 height 15
click at [940, 444] on div "Next" at bounding box center [948, 444] width 23 height 15
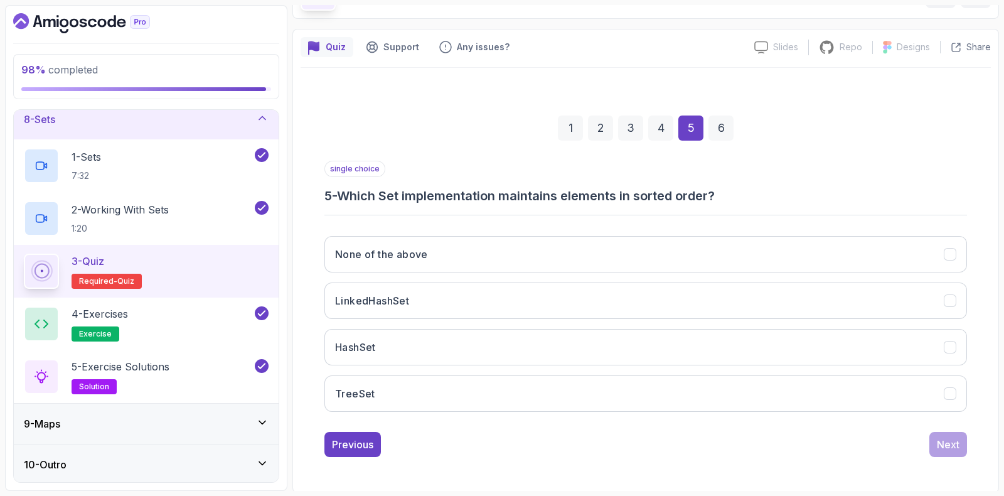
drag, startPoint x: 369, startPoint y: 387, endPoint x: 380, endPoint y: 321, distance: 66.7
click at [369, 386] on h3 "TreeSet" at bounding box center [355, 393] width 40 height 15
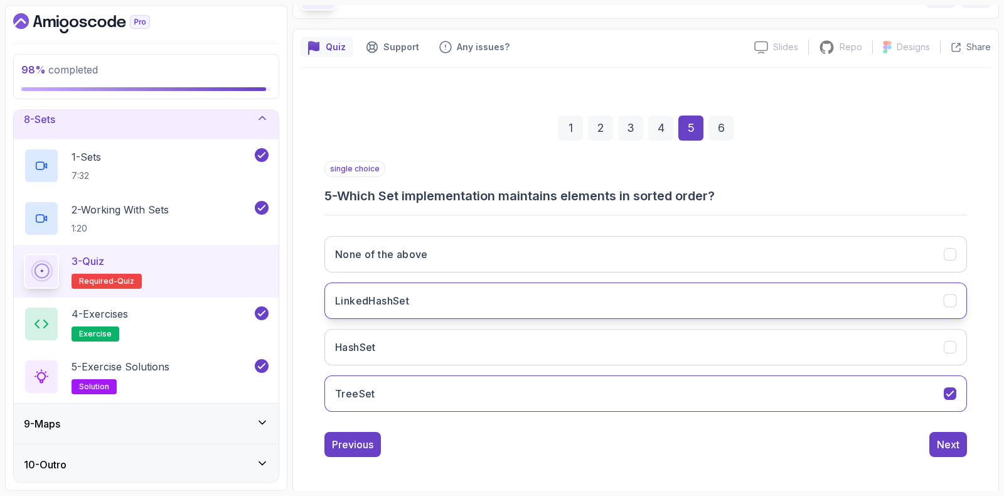
click at [385, 299] on h3 "LinkedHashSet" at bounding box center [372, 300] width 74 height 15
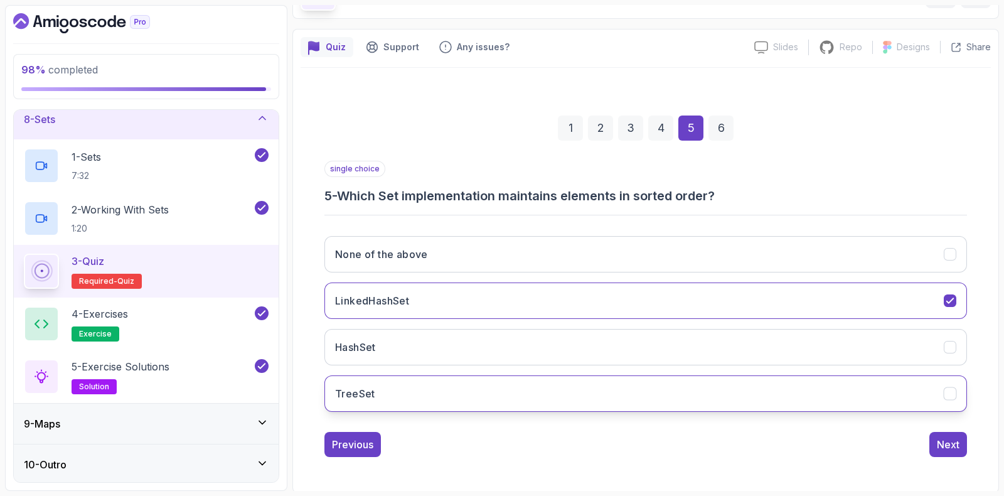
click at [693, 398] on button "TreeSet" at bounding box center [645, 393] width 642 height 36
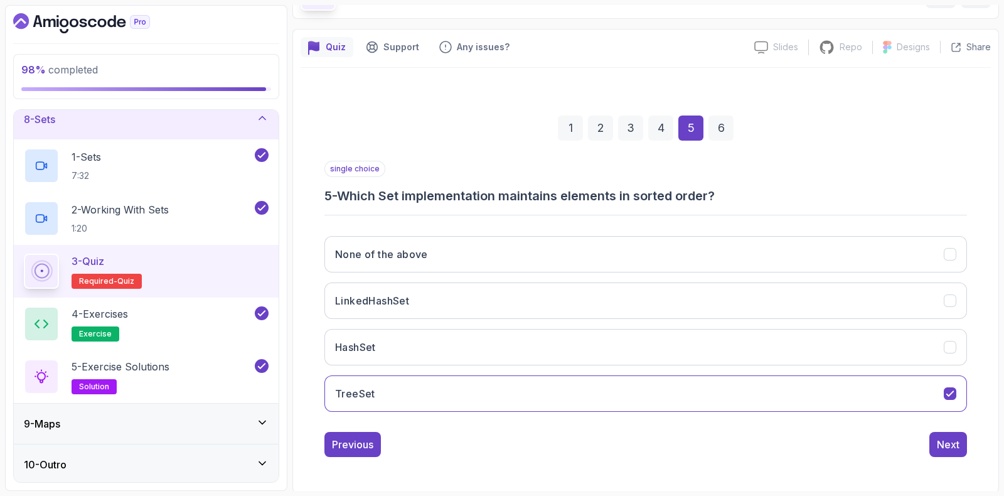
click at [595, 274] on div "None of the above LinkedHashSet HashSet TreeSet" at bounding box center [645, 324] width 642 height 196
click at [588, 297] on button "LinkedHashSet" at bounding box center [645, 300] width 642 height 36
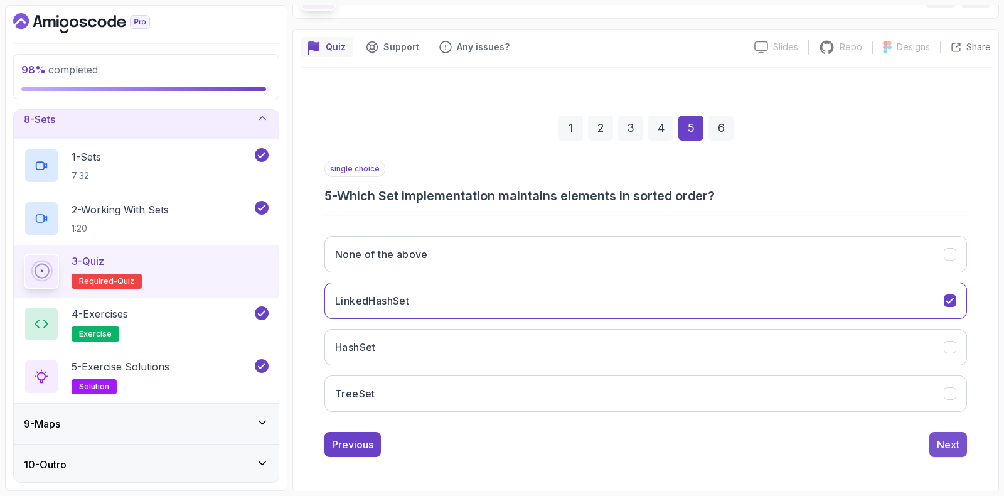
click at [947, 450] on button "Next" at bounding box center [948, 444] width 38 height 25
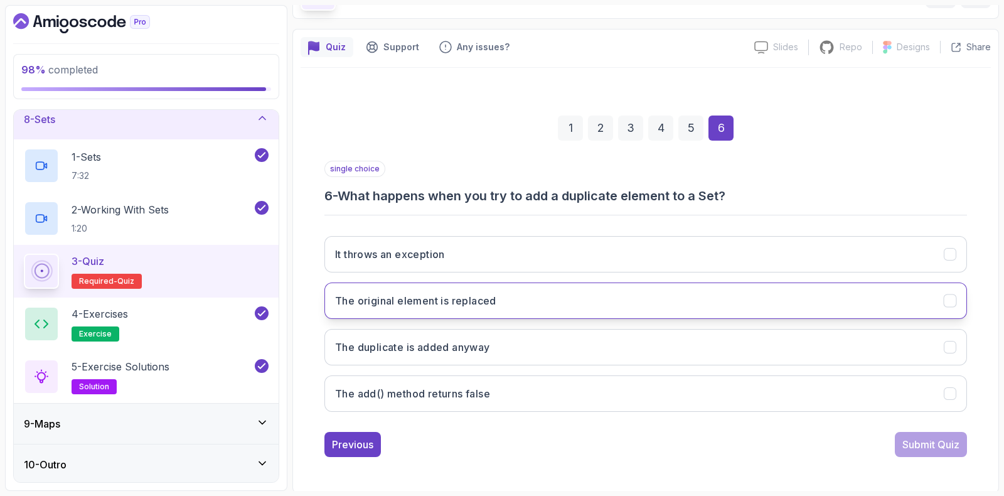
click at [416, 298] on h3 "The original element is replaced" at bounding box center [415, 300] width 161 height 15
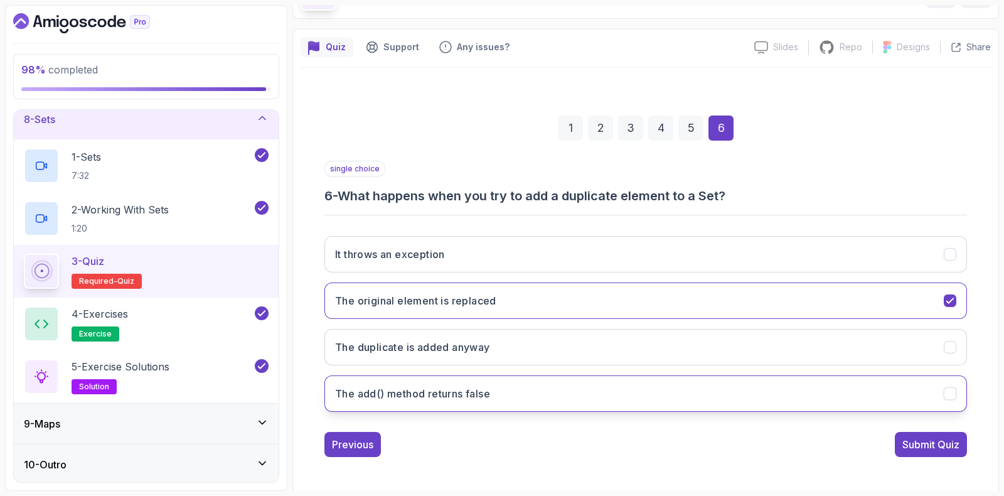
click at [403, 399] on button "The add() method returns false" at bounding box center [645, 393] width 642 height 36
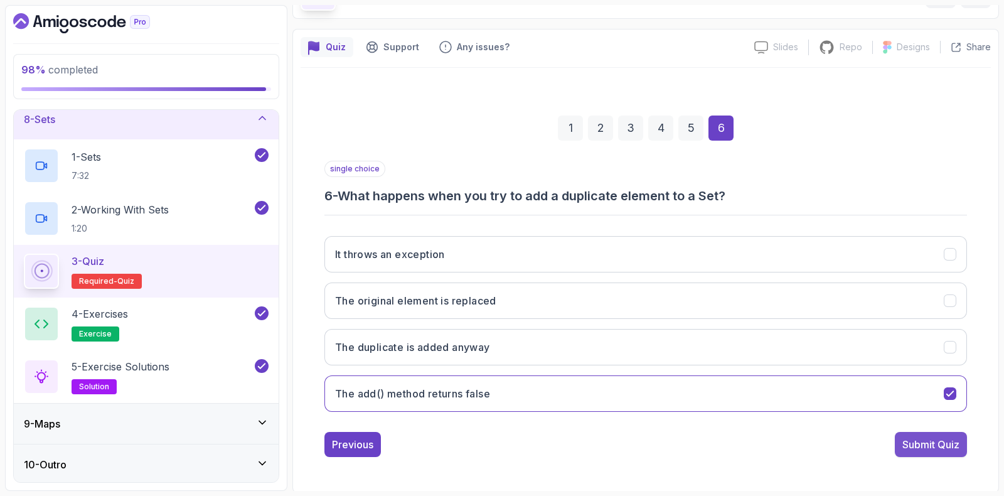
click at [922, 442] on div "Submit Quiz" at bounding box center [930, 444] width 57 height 15
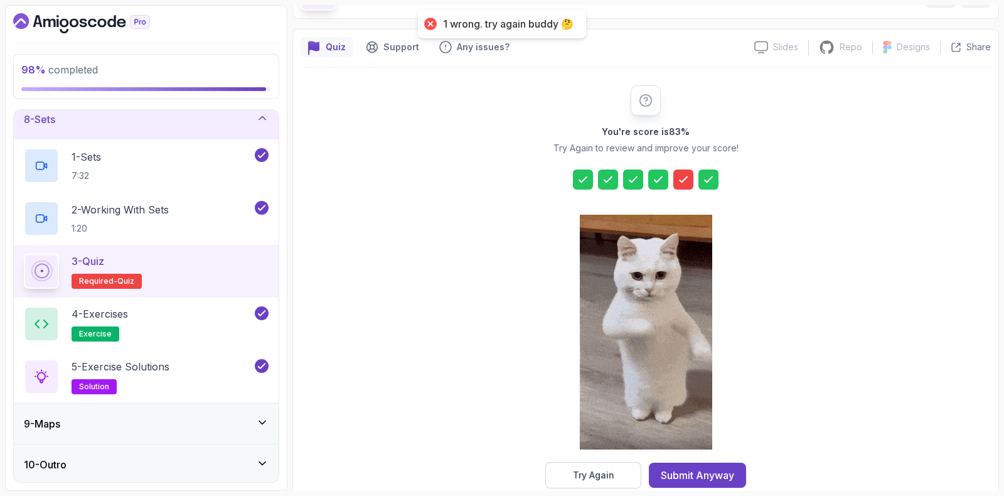
click at [588, 465] on button "Try Again" at bounding box center [593, 475] width 96 height 26
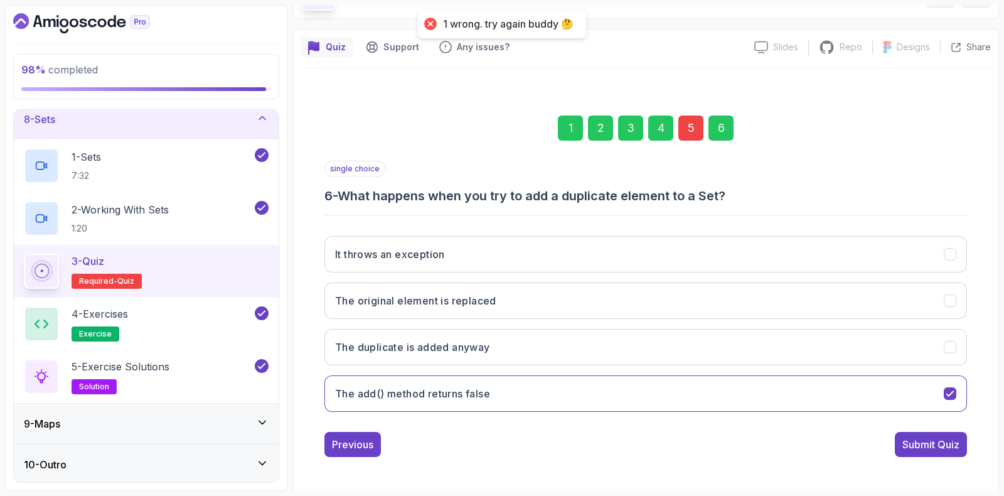
click at [686, 135] on div "5" at bounding box center [690, 127] width 25 height 25
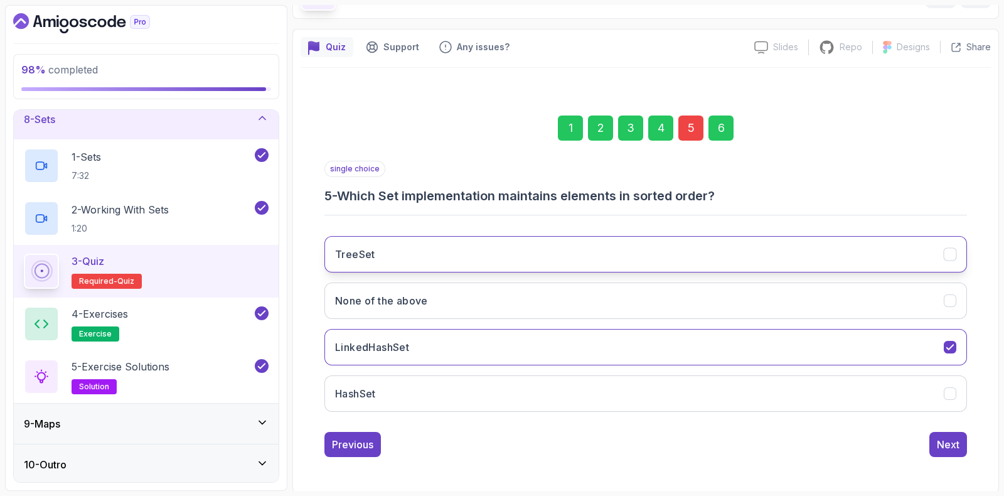
click at [363, 243] on button "TreeSet" at bounding box center [645, 254] width 642 height 36
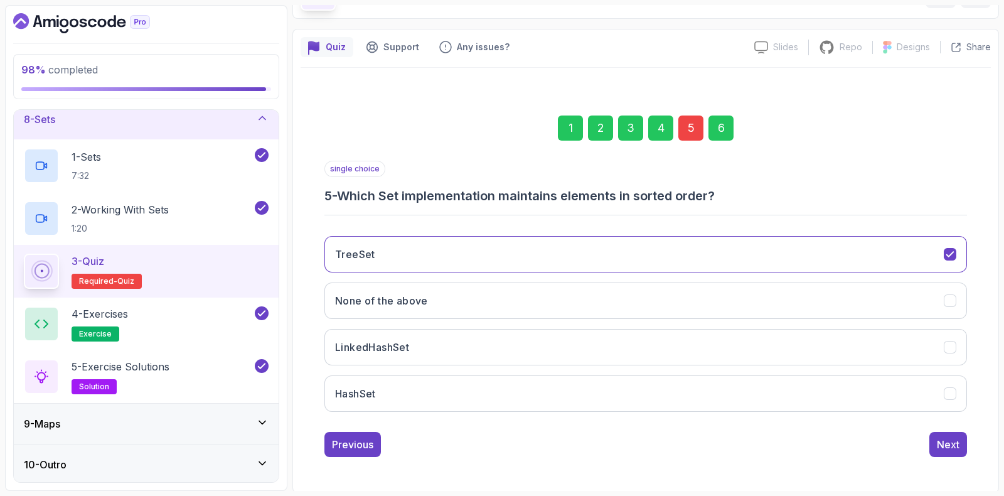
click at [718, 130] on div "6" at bounding box center [720, 127] width 25 height 25
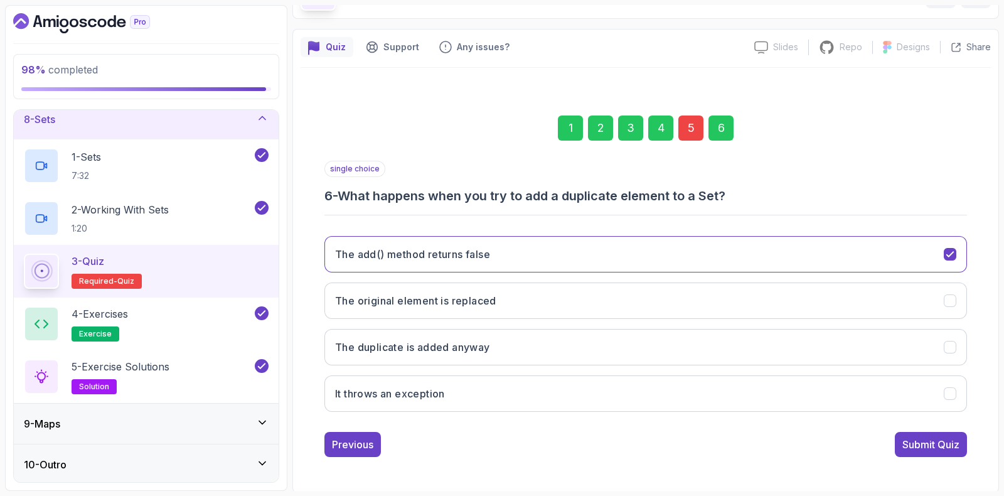
click at [927, 440] on div "Submit Quiz" at bounding box center [930, 444] width 57 height 15
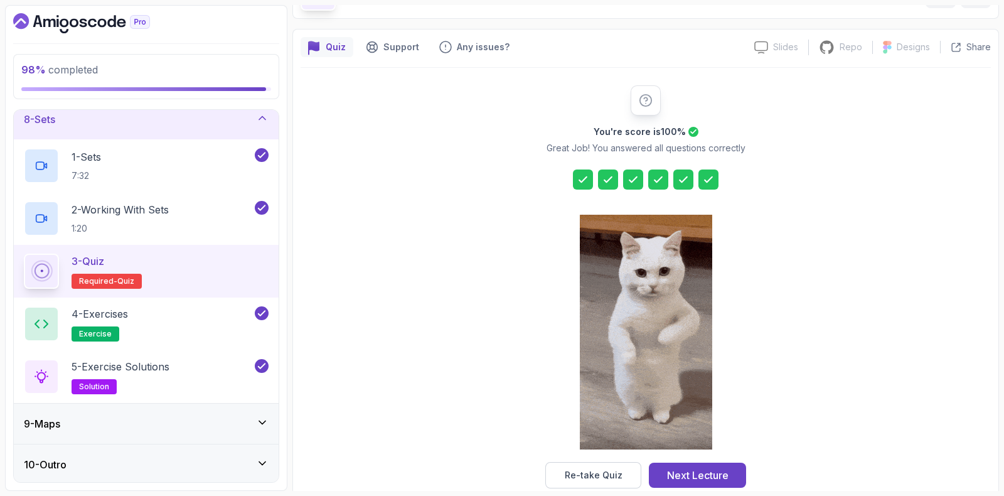
click at [683, 465] on button "Next Lecture" at bounding box center [697, 474] width 97 height 25
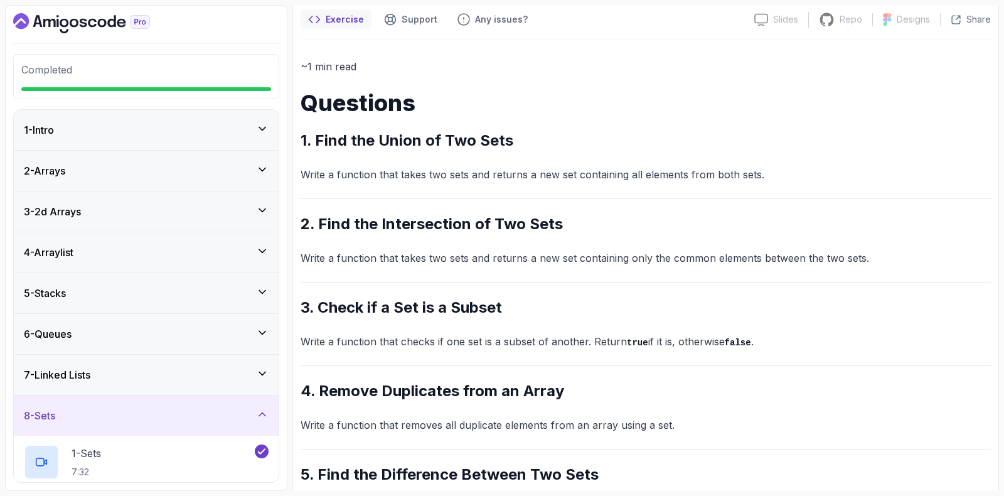
scroll to position [161, 0]
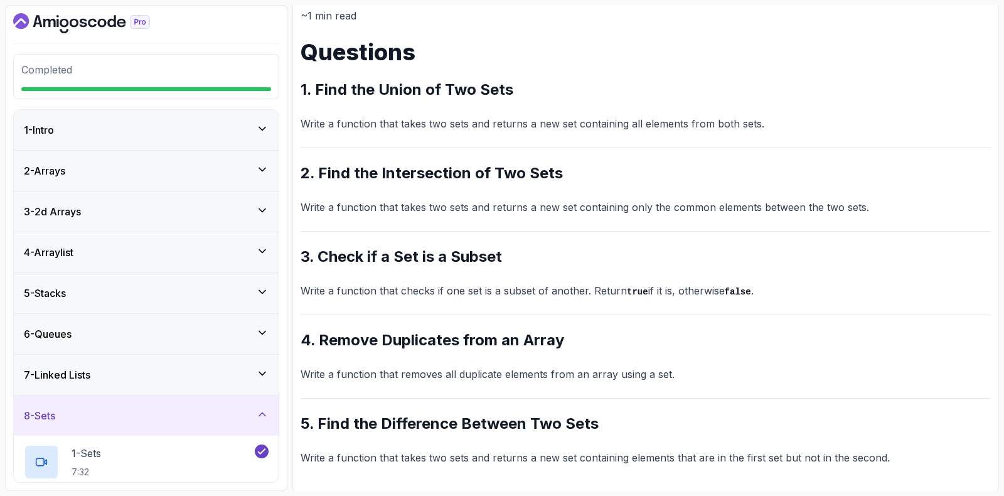
click at [63, 27] on icon "Dashboard" at bounding box center [81, 23] width 137 height 20
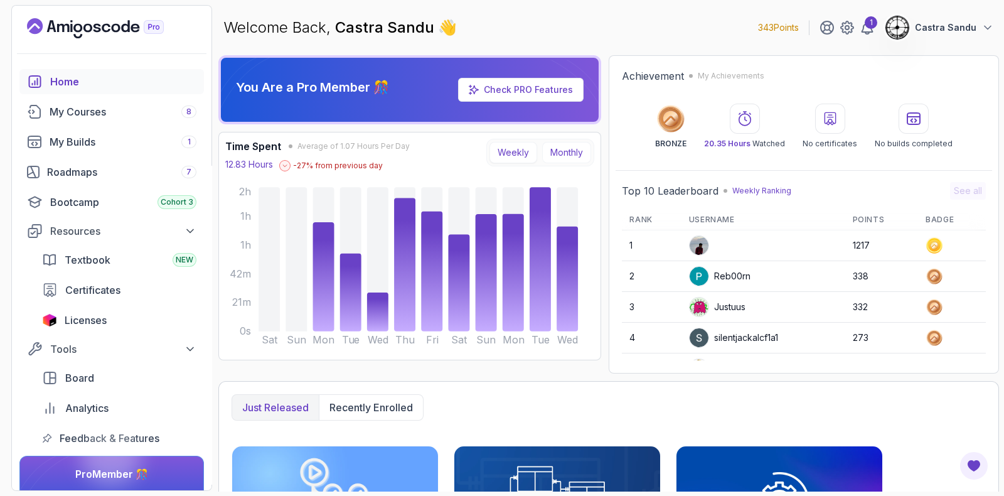
click at [585, 150] on button "Monthly" at bounding box center [566, 152] width 49 height 21
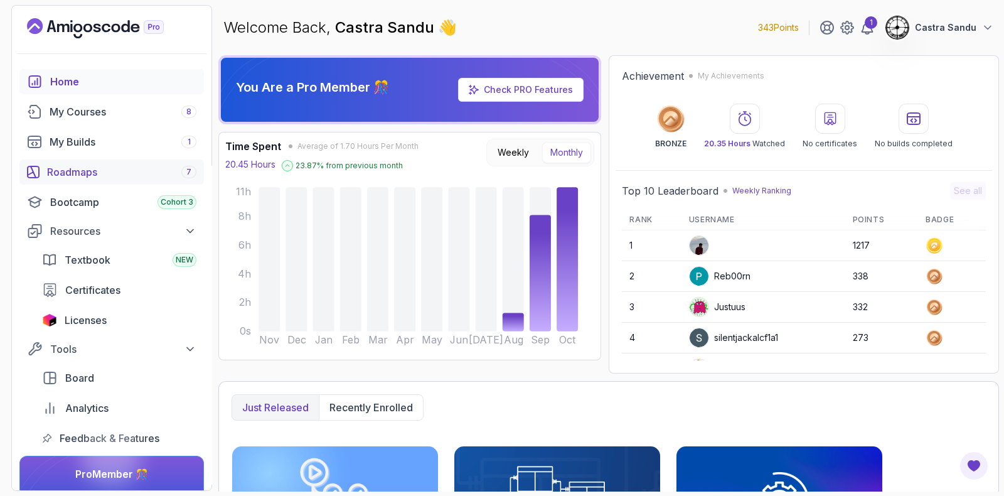
click at [61, 172] on div "Roadmaps 7" at bounding box center [121, 171] width 149 height 15
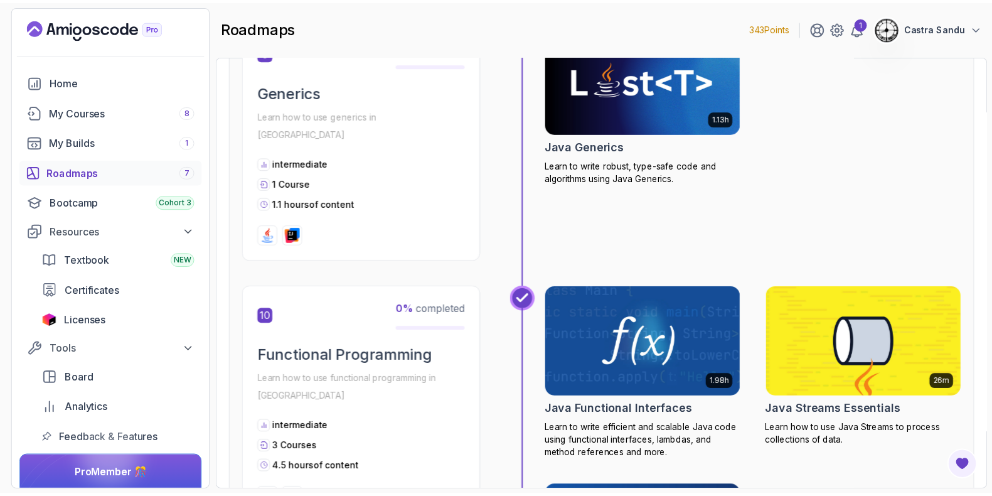
scroll to position [2286, 0]
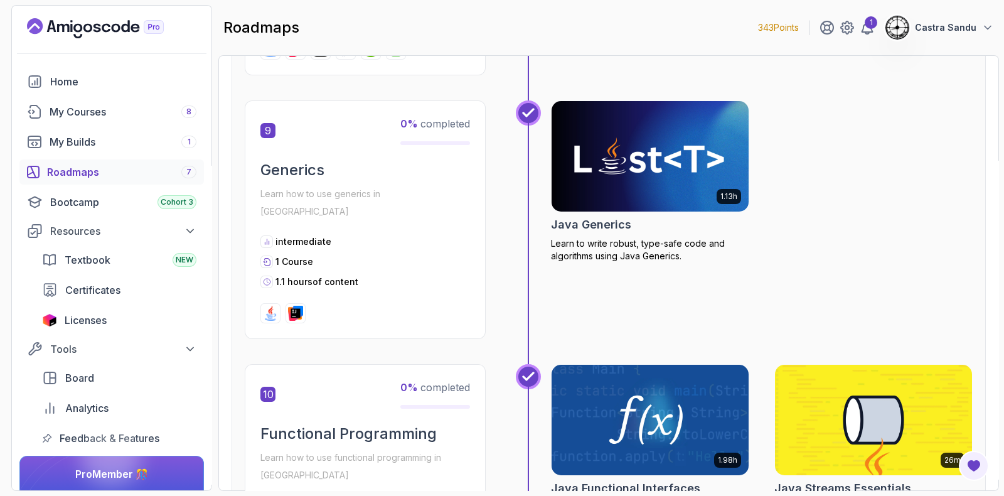
click at [617, 167] on img at bounding box center [649, 156] width 207 height 116
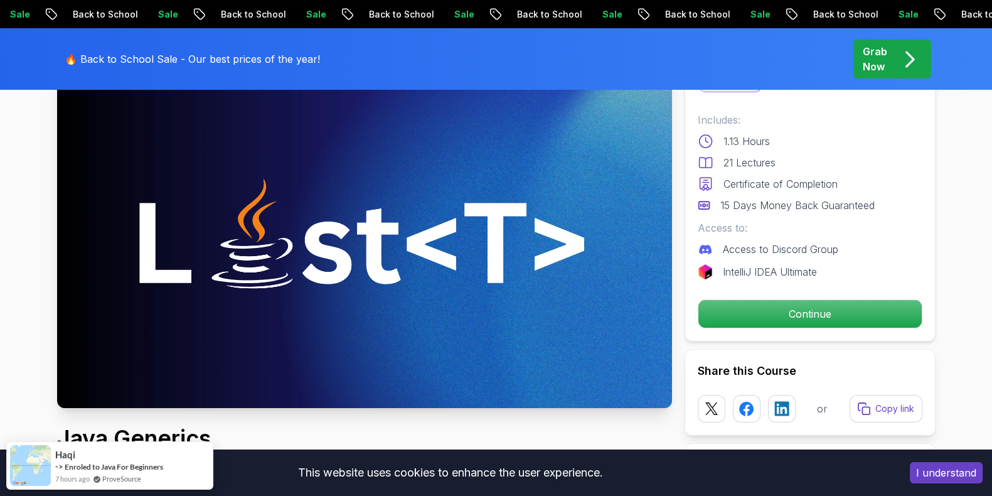
scroll to position [78, 0]
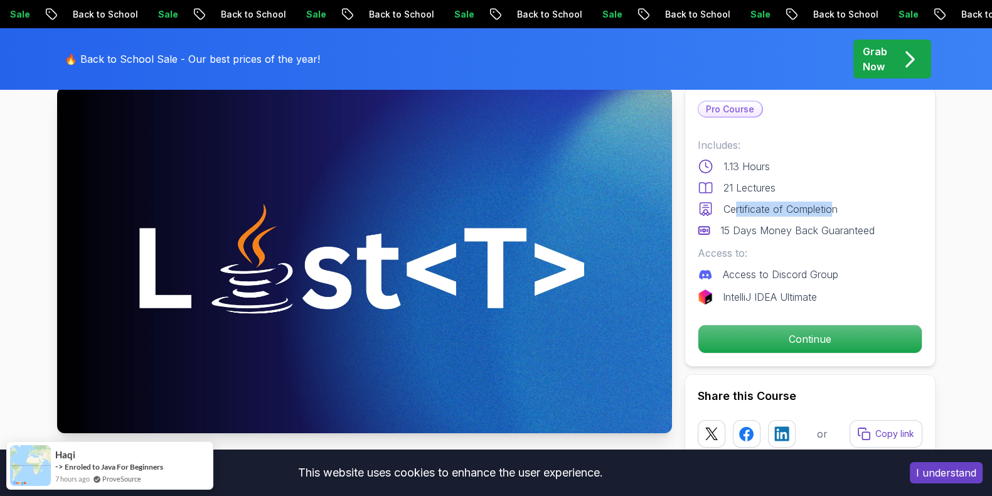
drag, startPoint x: 736, startPoint y: 203, endPoint x: 834, endPoint y: 197, distance: 98.7
click at [834, 197] on div "Includes: 1.13 Hours 21 Lectures Certificate of Completion 15 Days Money Back G…" at bounding box center [810, 187] width 225 height 100
click at [851, 195] on div "Includes: 1.13 Hours 21 Lectures Certificate of Completion 15 Days Money Back G…" at bounding box center [810, 187] width 225 height 100
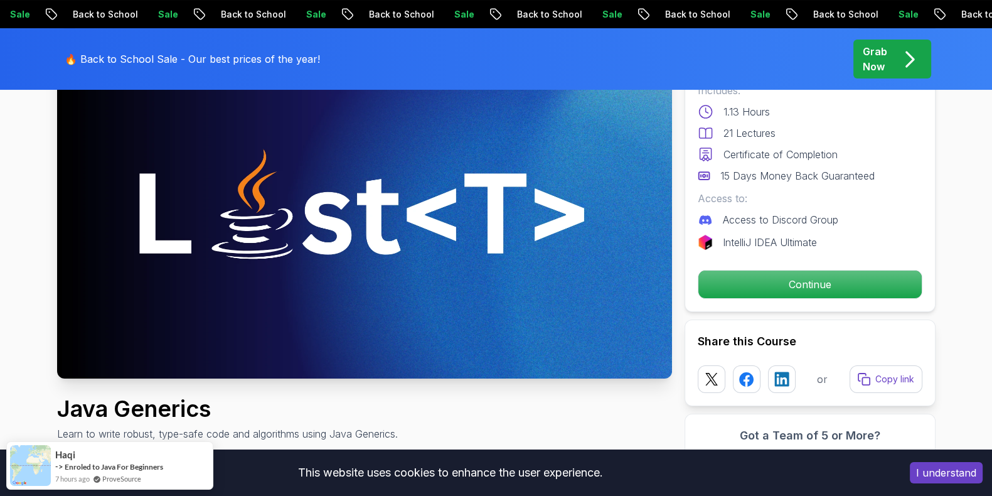
scroll to position [156, 0]
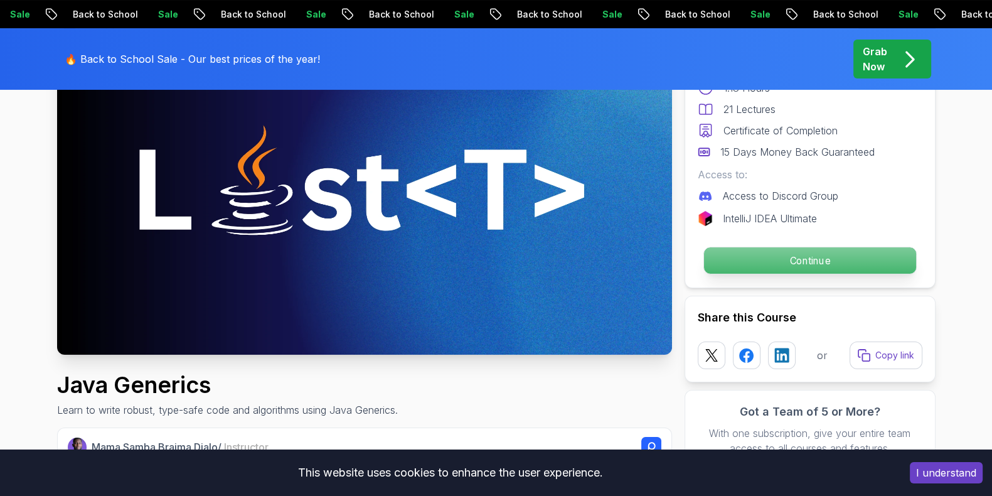
click at [781, 259] on p "Continue" at bounding box center [809, 260] width 212 height 26
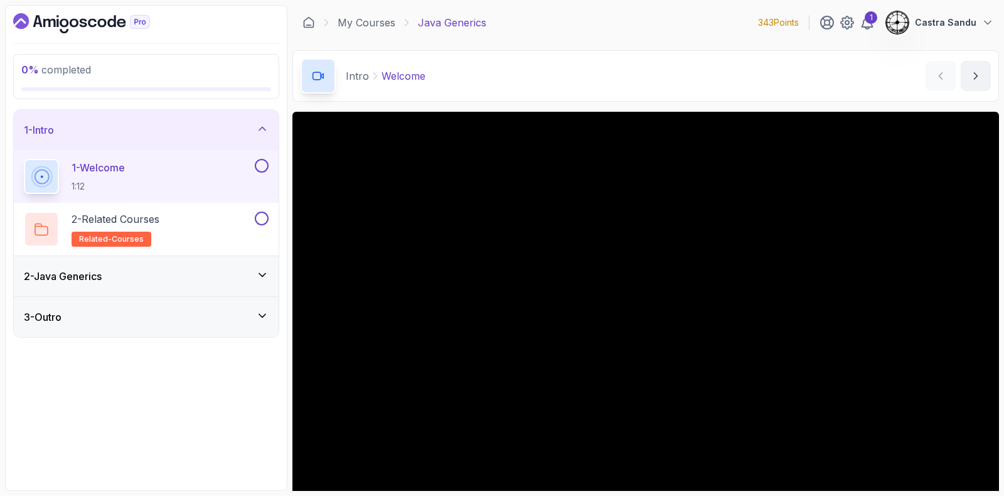
click at [129, 268] on div "2 - Java Generics" at bounding box center [146, 276] width 265 height 40
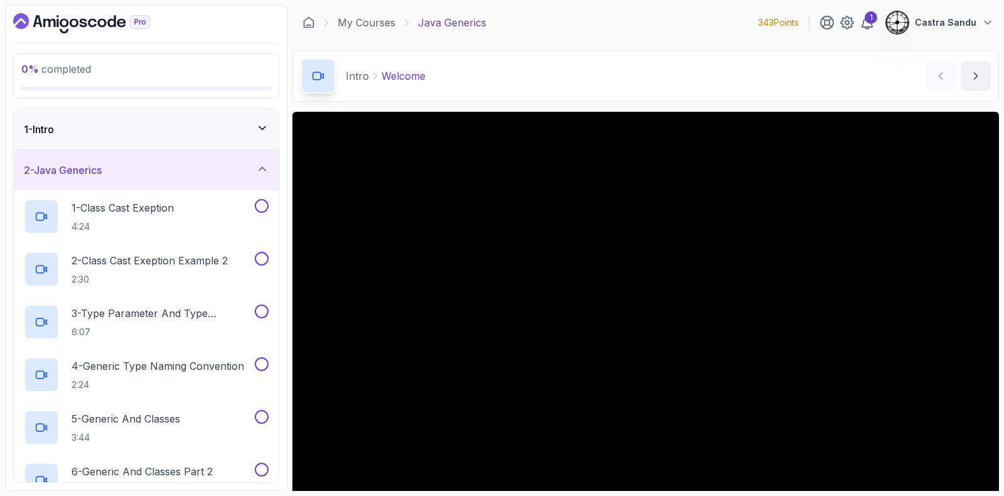
click at [153, 127] on div "1 - Intro" at bounding box center [146, 129] width 245 height 15
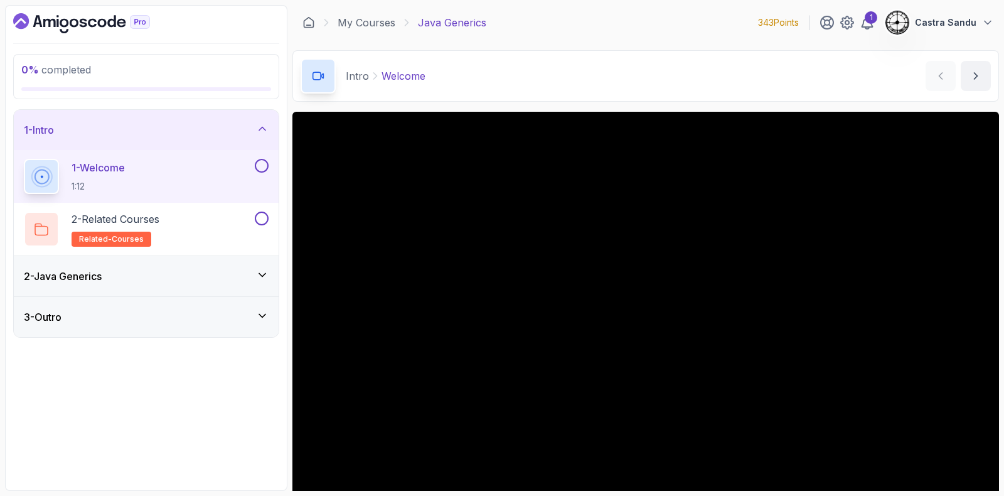
scroll to position [78, 0]
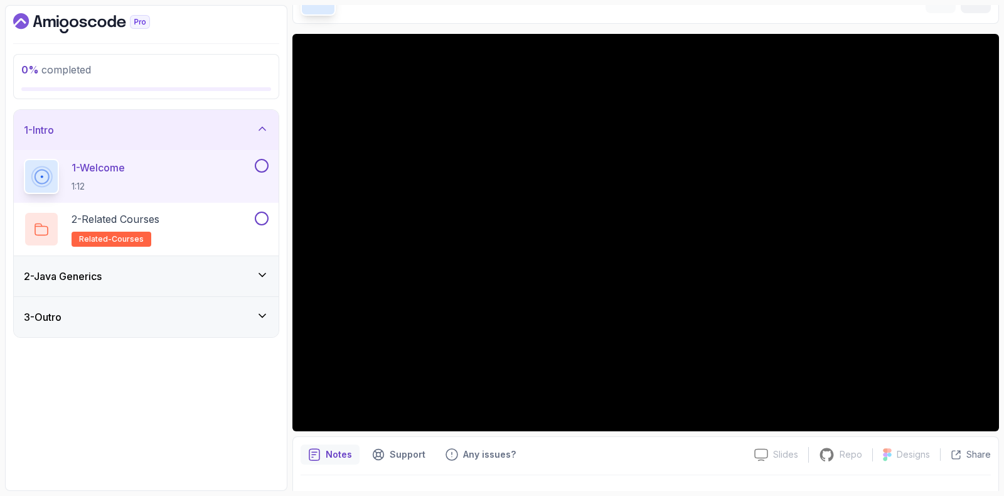
click at [234, 408] on div "0 % completed 1 - Intro 1 - Welcome 1:12 2 - Related Courses related-courses 2 …" at bounding box center [146, 248] width 282 height 486
click at [262, 162] on button at bounding box center [262, 166] width 14 height 14
click at [208, 218] on div "2 - Related Courses related-courses" at bounding box center [138, 228] width 228 height 35
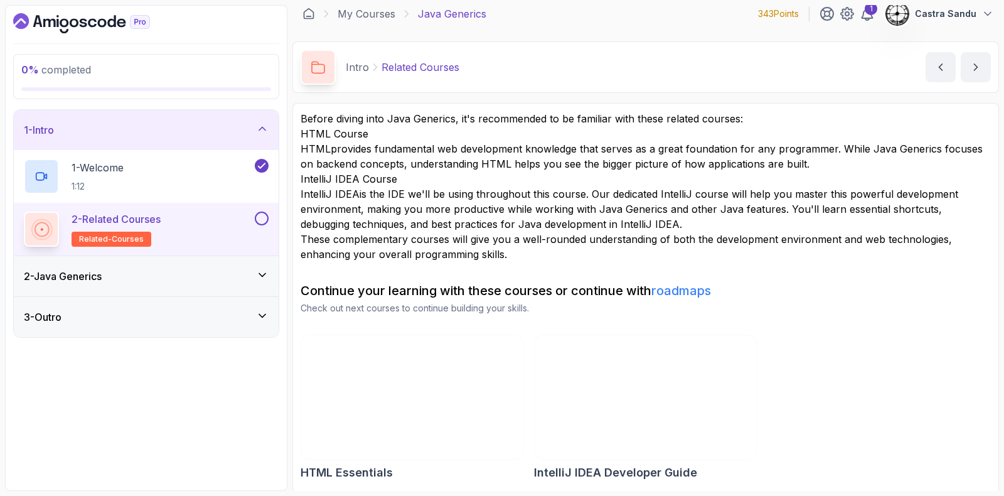
scroll to position [11, 0]
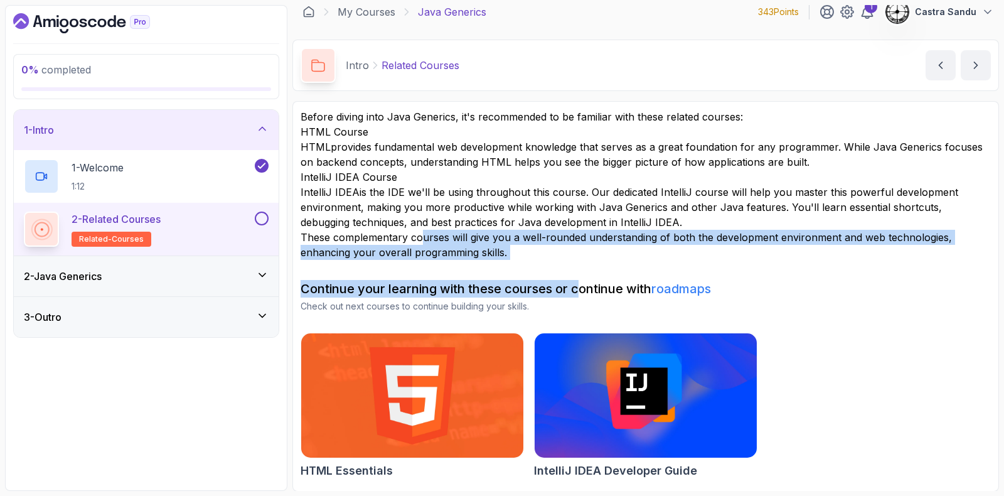
drag, startPoint x: 464, startPoint y: 250, endPoint x: 668, endPoint y: 288, distance: 207.3
click at [647, 287] on div "Before diving into Java Generics, it's recommended to be familiar with these re…" at bounding box center [645, 296] width 690 height 374
click at [674, 250] on p "These complementary courses will give you a well-rounded understanding of both …" at bounding box center [645, 245] width 690 height 30
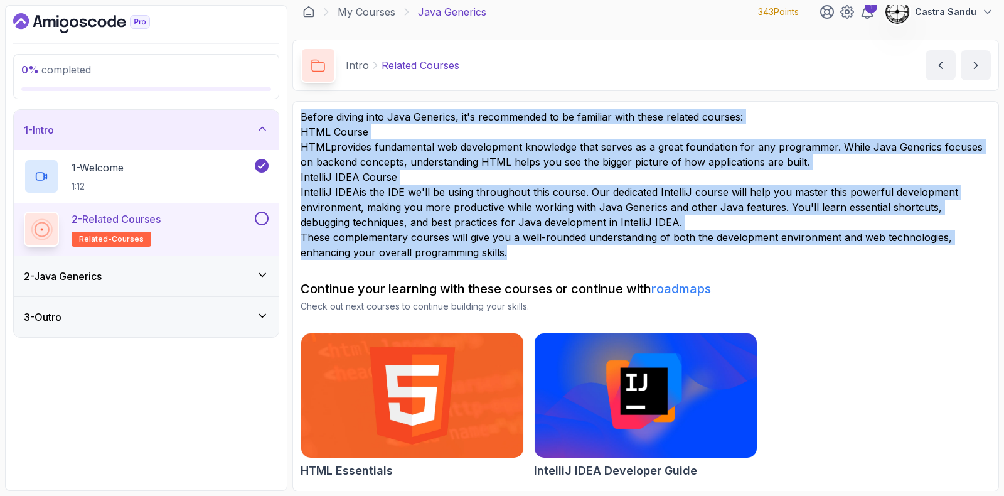
drag, startPoint x: 548, startPoint y: 251, endPoint x: 292, endPoint y: 107, distance: 294.0
click at [292, 107] on div "0 % completed 1 - Intro 1 - Welcome 1:12 2 - Related Courses related-courses 2 …" at bounding box center [502, 248] width 994 height 486
click at [327, 139] on p "HTML provides fundamental web development knowledge that serves as a great foun…" at bounding box center [645, 154] width 690 height 30
click at [359, 137] on h2 "HTML Course" at bounding box center [645, 131] width 690 height 15
drag, startPoint x: 348, startPoint y: 142, endPoint x: 341, endPoint y: 142, distance: 6.9
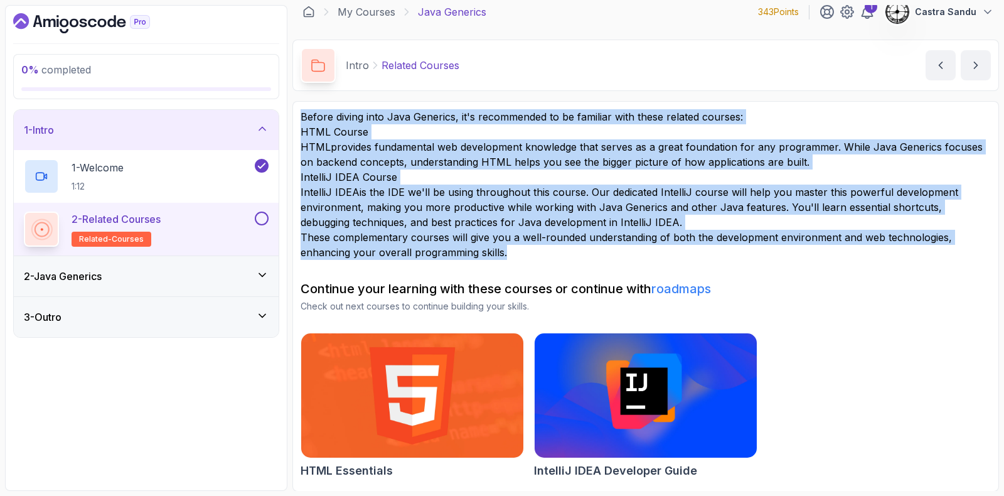
click at [346, 142] on p "HTML provides fundamental web development knowledge that serves as a great foun…" at bounding box center [645, 154] width 690 height 30
click at [464, 137] on h2 "HTML Course" at bounding box center [645, 131] width 690 height 15
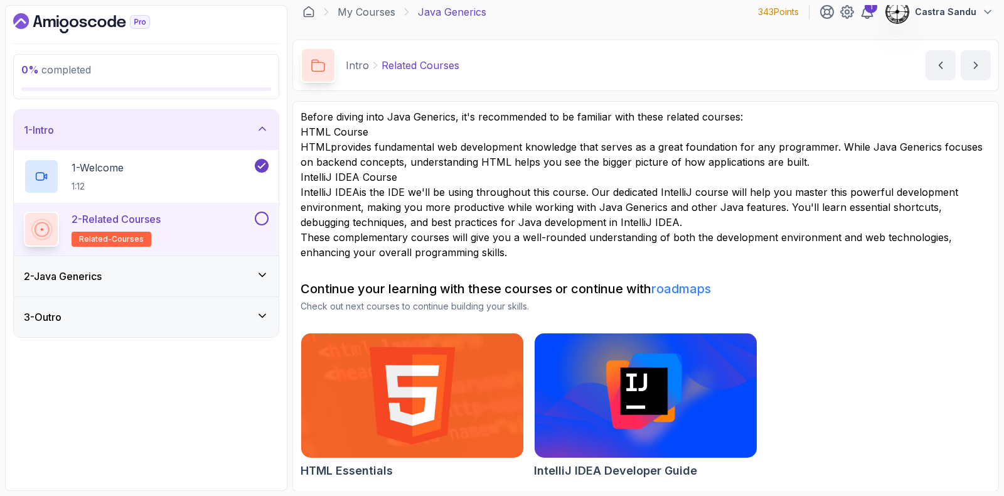
click at [307, 144] on link "HTML" at bounding box center [315, 147] width 30 height 13
click at [262, 218] on button at bounding box center [262, 218] width 14 height 14
click at [160, 282] on div "2 - Java Generics" at bounding box center [146, 275] width 245 height 15
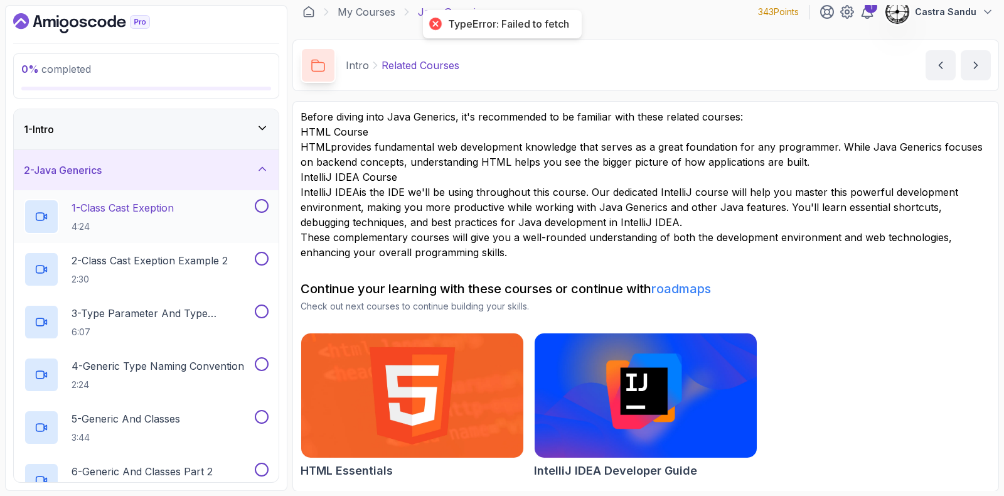
click at [122, 205] on p "1 - Class Cast Exeption" at bounding box center [123, 207] width 102 height 15
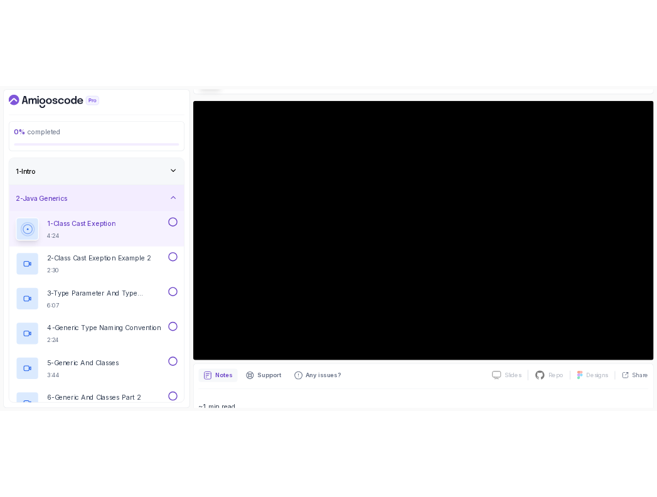
scroll to position [174, 0]
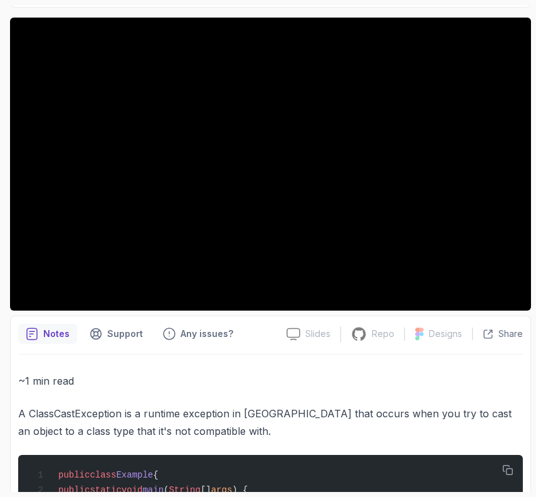
click at [1, 83] on section "0 % completed 1 - Intro 2 - Java Generics 1 - Class Cast Exeption 4:24 2 - Clas…" at bounding box center [268, 248] width 536 height 497
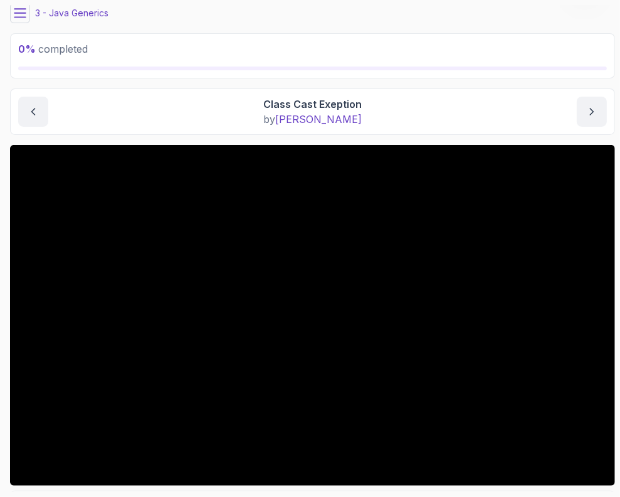
scroll to position [0, 0]
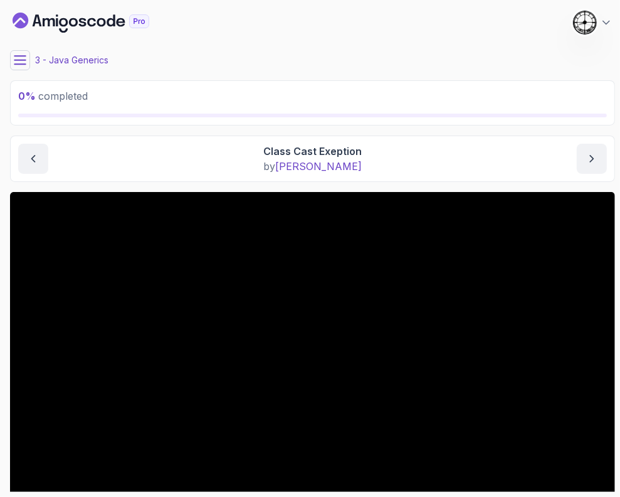
click at [28, 61] on button at bounding box center [20, 60] width 20 height 20
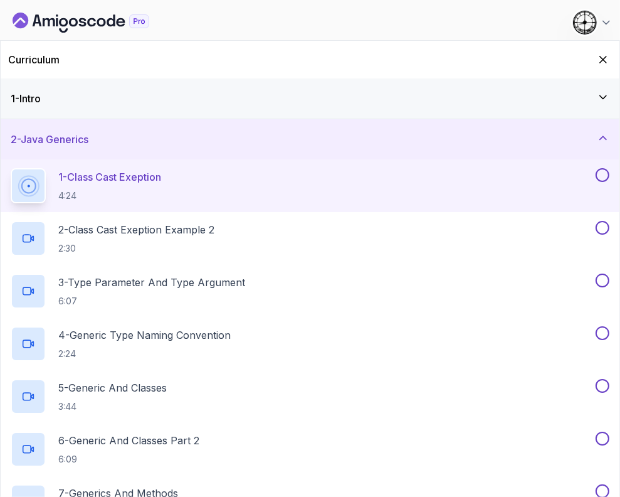
click at [601, 173] on button at bounding box center [603, 175] width 14 height 14
click at [113, 240] on h2 "2 - Class Cast Exeption Example 2 2:30" at bounding box center [136, 238] width 156 height 33
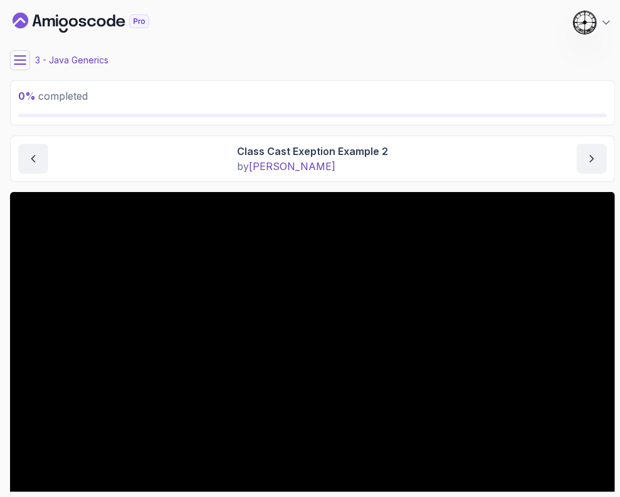
click at [12, 45] on main "My Courses Java Generics 343 Points 1 Castra Sandu 3 - Java Generics 0 % comple…" at bounding box center [312, 248] width 605 height 487
click at [13, 56] on button at bounding box center [20, 60] width 20 height 20
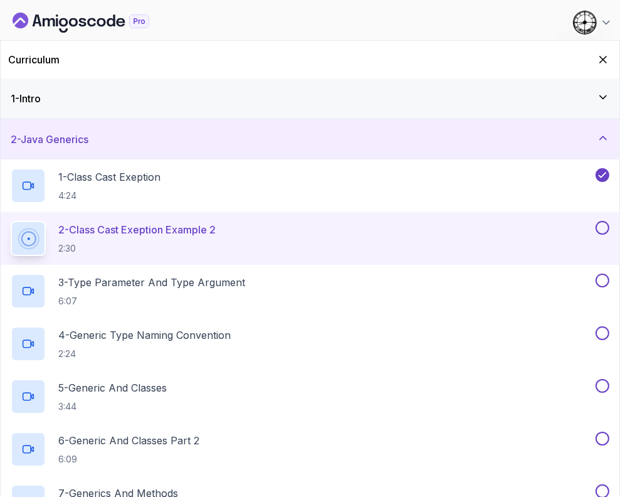
click at [607, 226] on button at bounding box center [603, 228] width 14 height 14
click at [235, 290] on h2 "3 - Type Parameter And Type Argument 6:07" at bounding box center [151, 291] width 187 height 33
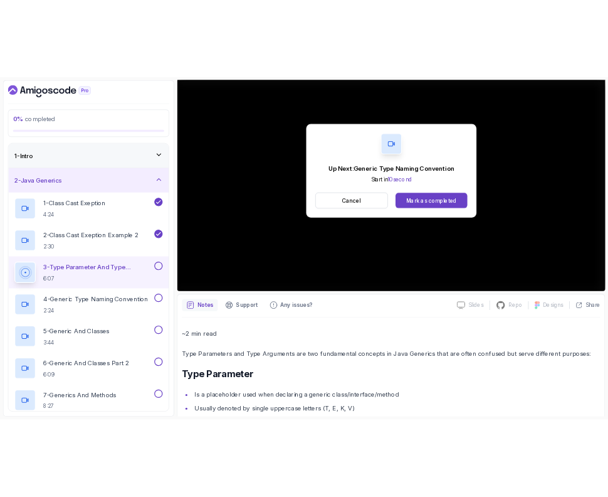
scroll to position [236, 0]
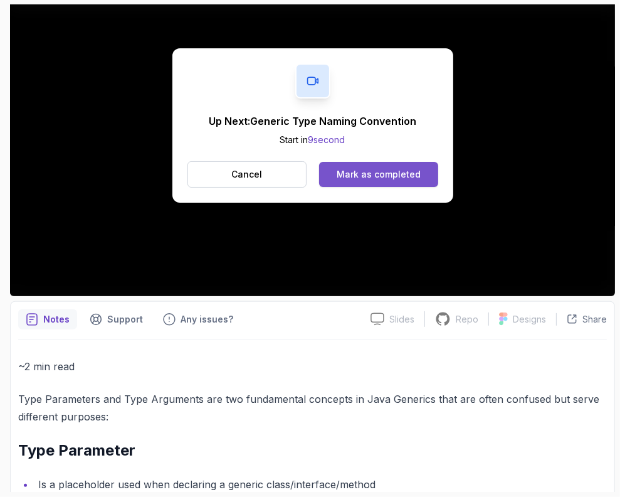
click at [422, 166] on button "Mark as completed" at bounding box center [378, 174] width 119 height 25
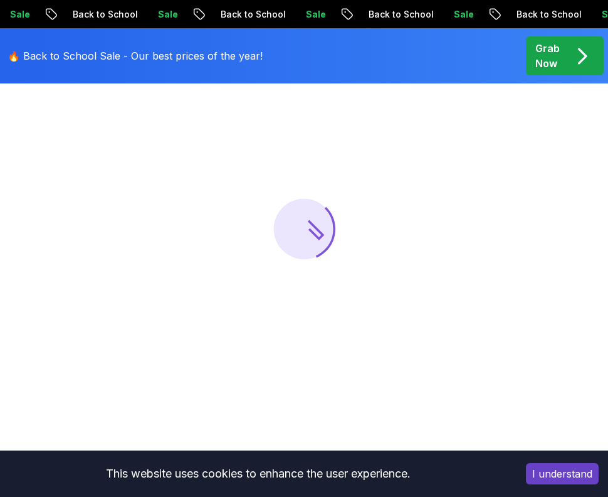
scroll to position [156, 0]
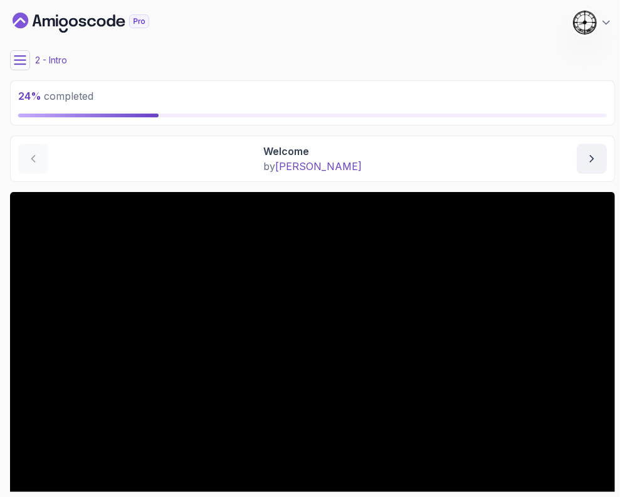
click at [19, 64] on icon at bounding box center [19, 60] width 11 height 8
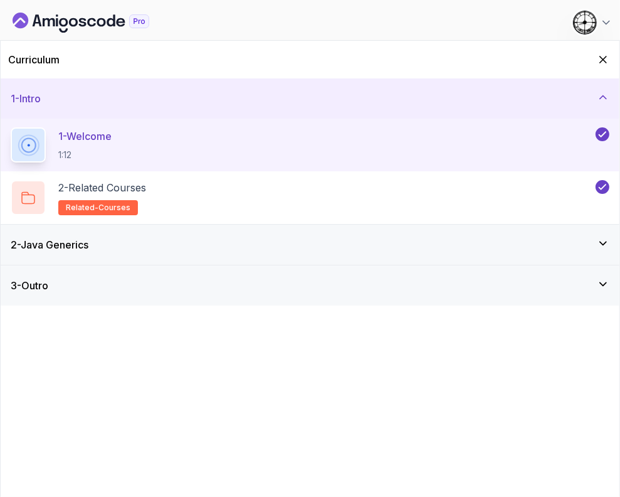
click at [95, 235] on div "2 - Java Generics" at bounding box center [310, 245] width 619 height 40
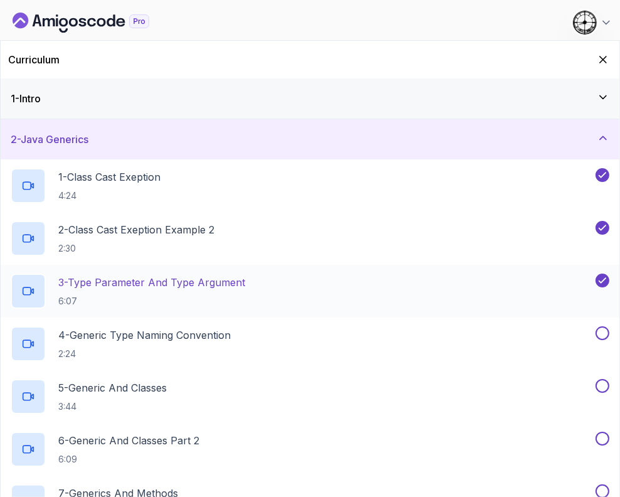
click at [125, 284] on p "3 - Type Parameter And Type Argument" at bounding box center [151, 282] width 187 height 15
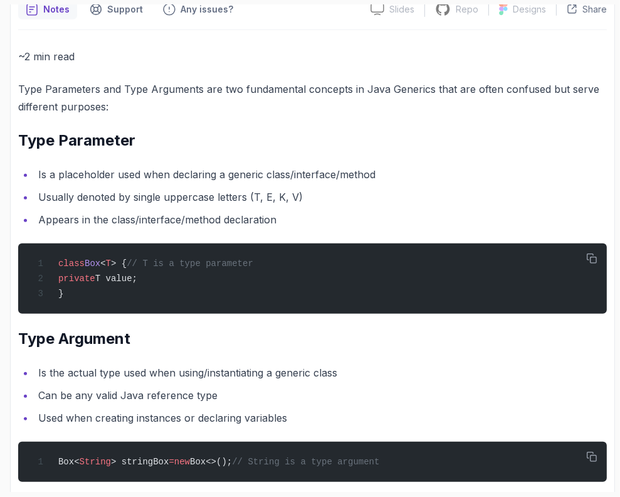
scroll to position [548, 0]
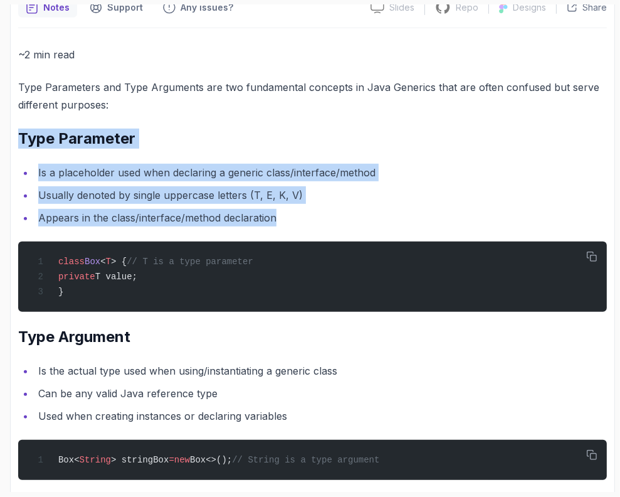
drag, startPoint x: 21, startPoint y: 136, endPoint x: 289, endPoint y: 214, distance: 278.9
click at [289, 214] on div "~2 min read Type Parameters and Type Arguments are two fundamental concepts in …" at bounding box center [312, 461] width 589 height 831
click at [120, 171] on li "Is a placeholder used when declaring a generic class/interface/method" at bounding box center [321, 173] width 573 height 18
click at [95, 197] on li "Usually denoted by single uppercase letters (T, E, K, V)" at bounding box center [321, 195] width 573 height 18
click at [327, 206] on ul "Is a placeholder used when declaring a generic class/interface/method Usually d…" at bounding box center [312, 195] width 589 height 63
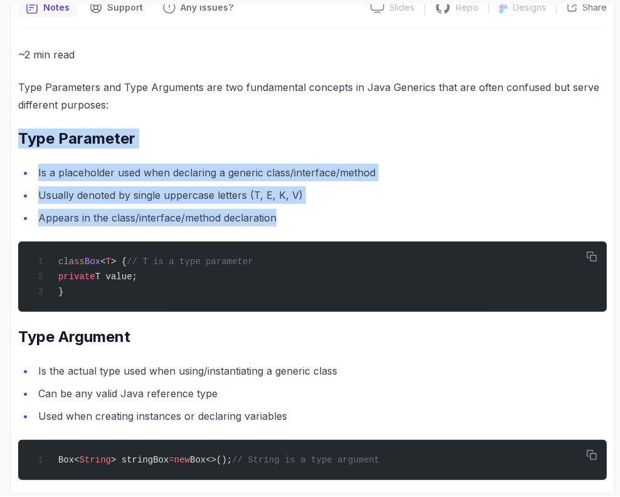
click at [315, 196] on li "Usually denoted by single uppercase letters (T, E, K, V)" at bounding box center [321, 195] width 573 height 18
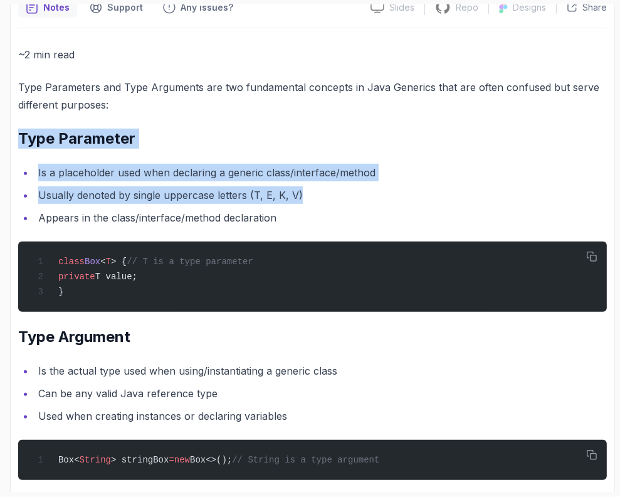
click at [316, 196] on li "Usually denoted by single uppercase letters (T, E, K, V)" at bounding box center [321, 195] width 573 height 18
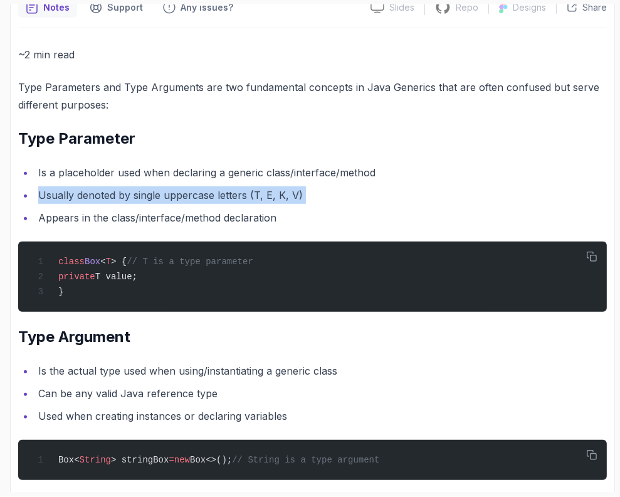
click at [316, 196] on li "Usually denoted by single uppercase letters (T, E, K, V)" at bounding box center [321, 195] width 573 height 18
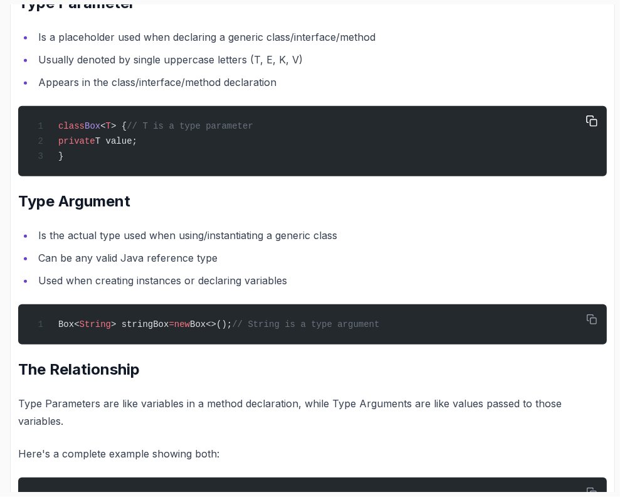
scroll to position [706, 0]
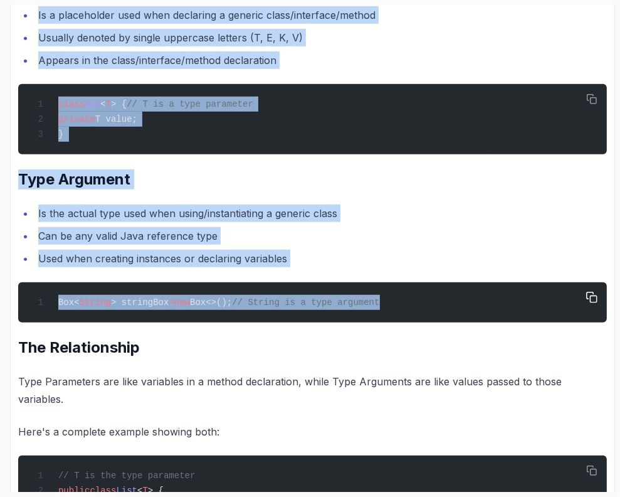
drag, startPoint x: 14, startPoint y: 56, endPoint x: 396, endPoint y: 309, distance: 458.1
click at [396, 309] on div "Notes Support Any issues? Slides Slides not available Repo Repository not avail…" at bounding box center [312, 291] width 605 height 918
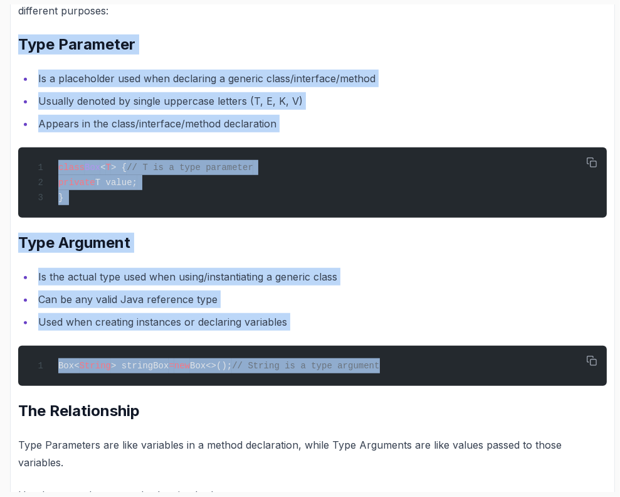
scroll to position [637, 0]
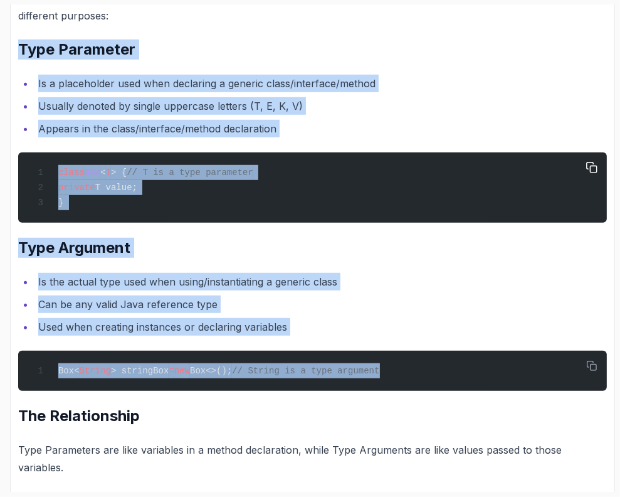
copy div "Type Parameter Is a placeholder used when declaring a generic class/interface/m…"
click at [187, 239] on h2 "Type Argument" at bounding box center [312, 248] width 589 height 20
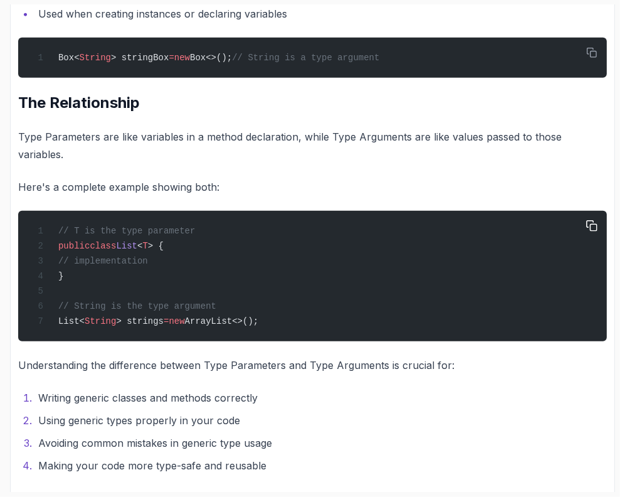
click at [166, 241] on div "// T is the type parameter public class List < T > { // implementation } // Str…" at bounding box center [312, 275] width 569 height 115
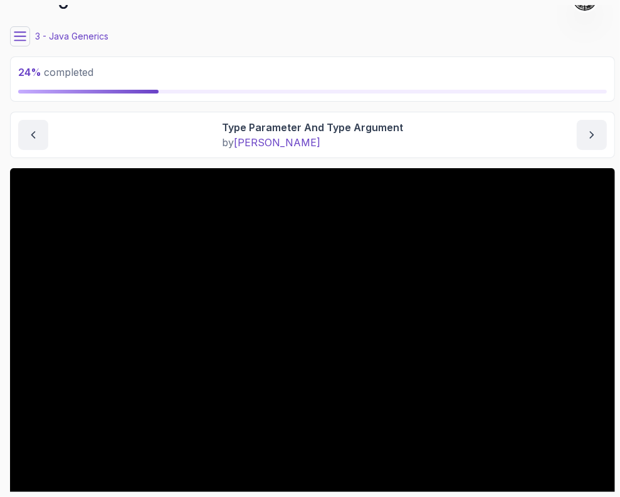
scroll to position [0, 0]
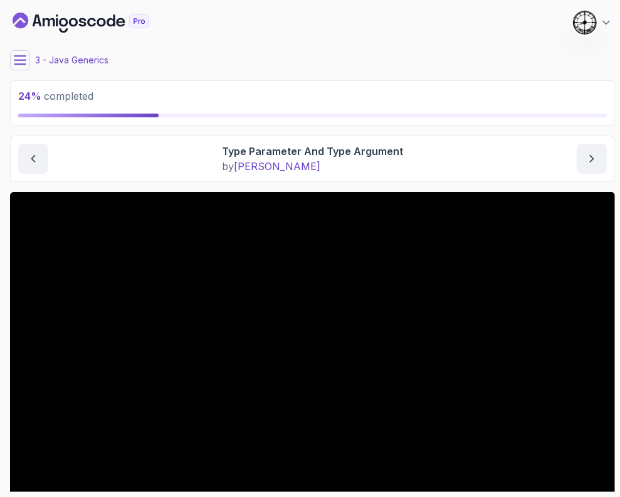
click at [12, 56] on button at bounding box center [20, 60] width 20 height 20
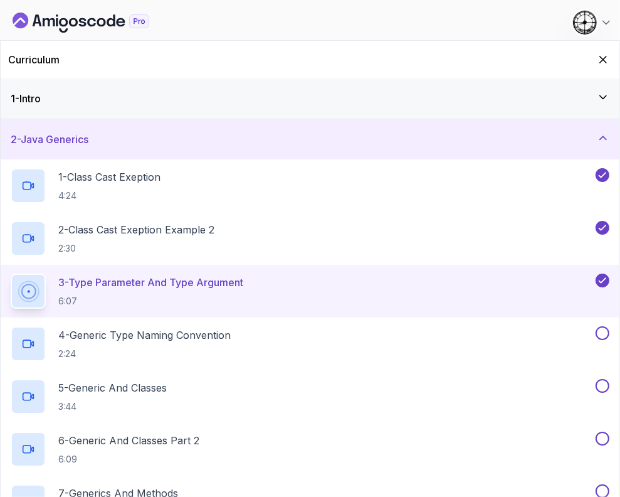
scroll to position [78, 0]
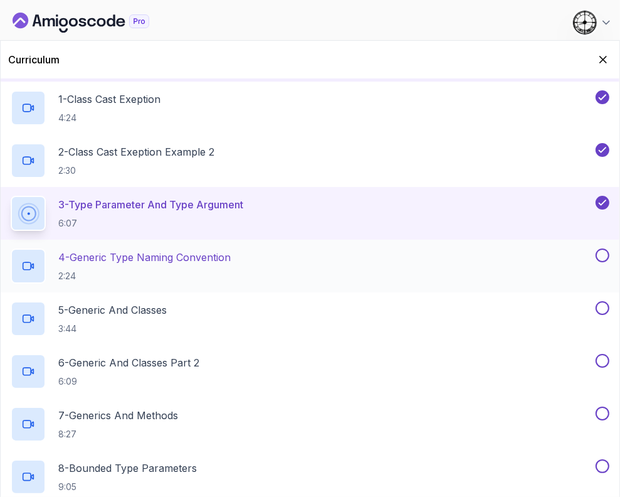
click at [124, 263] on p "4 - Generic Type Naming Convention" at bounding box center [144, 257] width 173 height 15
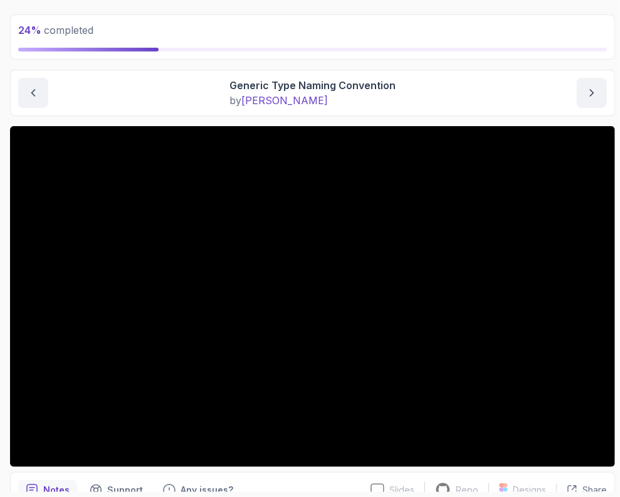
scroll to position [235, 0]
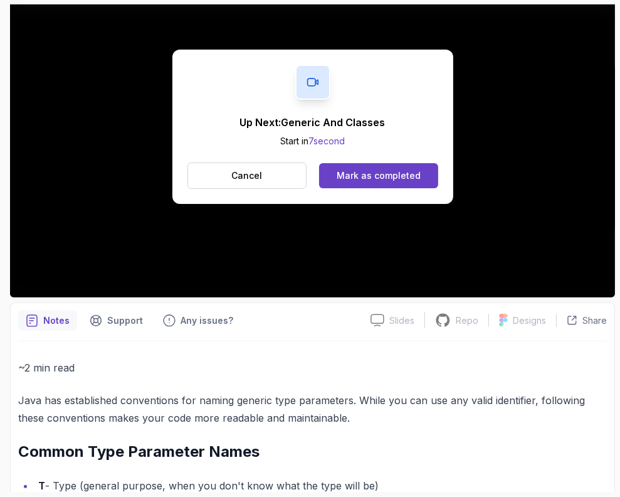
click at [248, 175] on p "Cancel" at bounding box center [246, 175] width 31 height 13
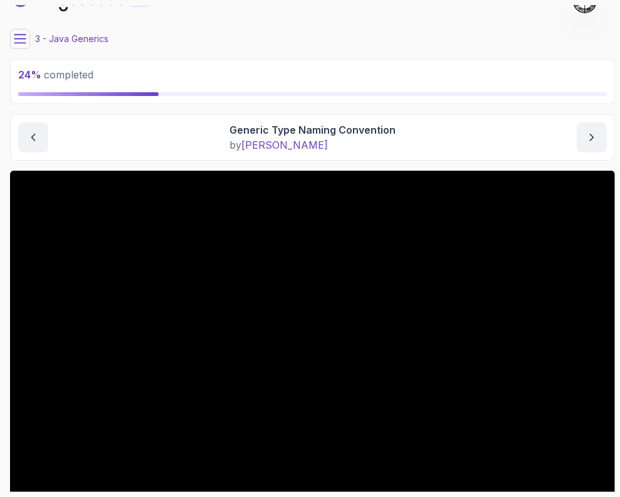
scroll to position [0, 0]
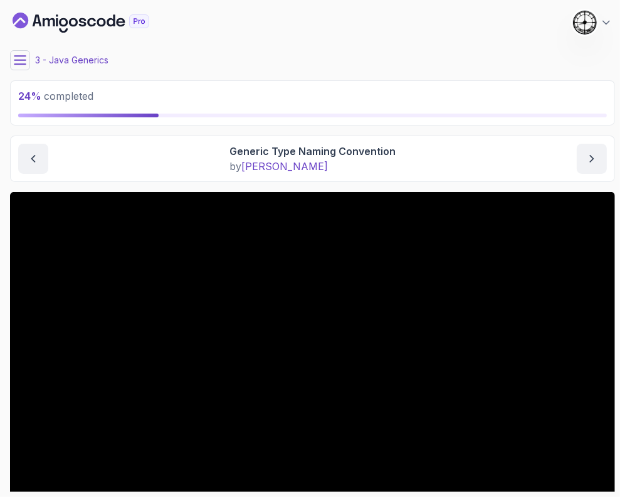
click at [8, 52] on div "24 % completed 1 - Intro 2 - Java Generics 1 - Class Cast Exeption 4:24 2 - Cla…" at bounding box center [310, 248] width 610 height 487
click at [14, 54] on icon at bounding box center [20, 60] width 13 height 13
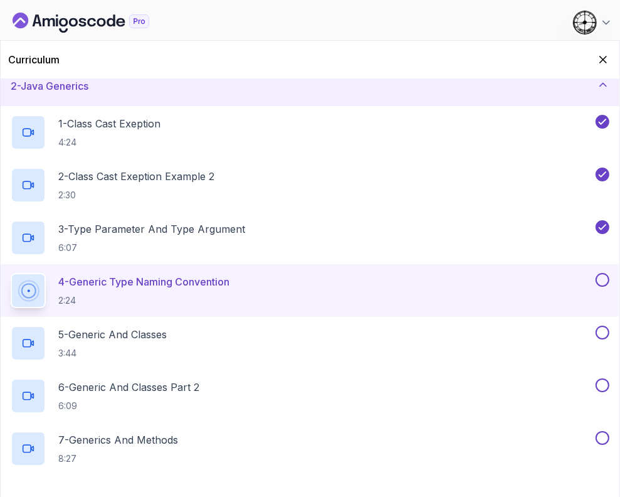
scroll to position [78, 0]
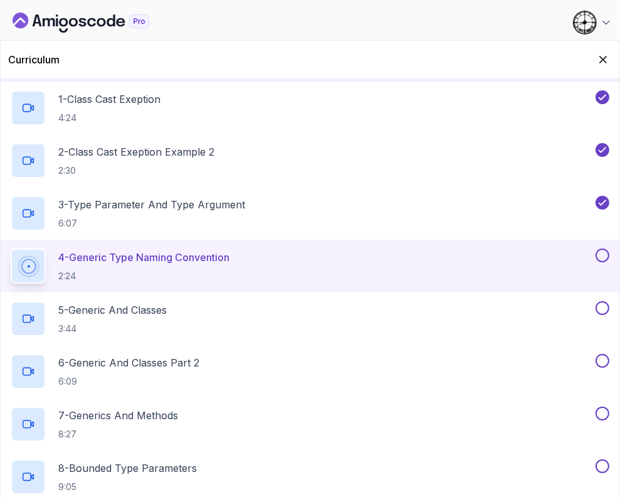
click at [599, 253] on button at bounding box center [603, 255] width 14 height 14
click at [160, 326] on p "3:44" at bounding box center [112, 328] width 109 height 13
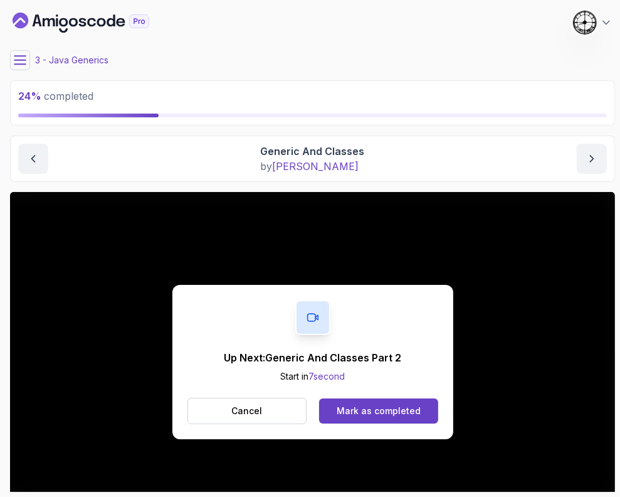
scroll to position [127, 0]
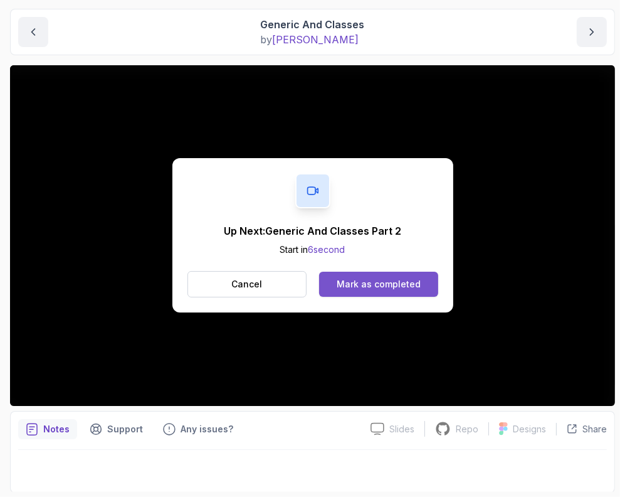
click at [391, 284] on div "Mark as completed" at bounding box center [379, 284] width 84 height 13
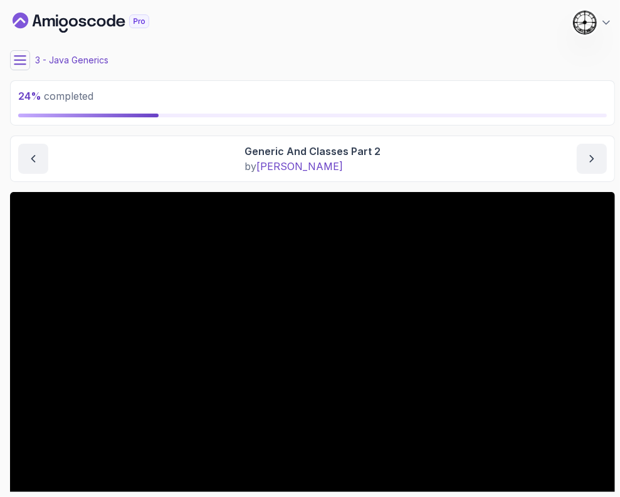
click at [23, 58] on icon at bounding box center [20, 60] width 13 height 13
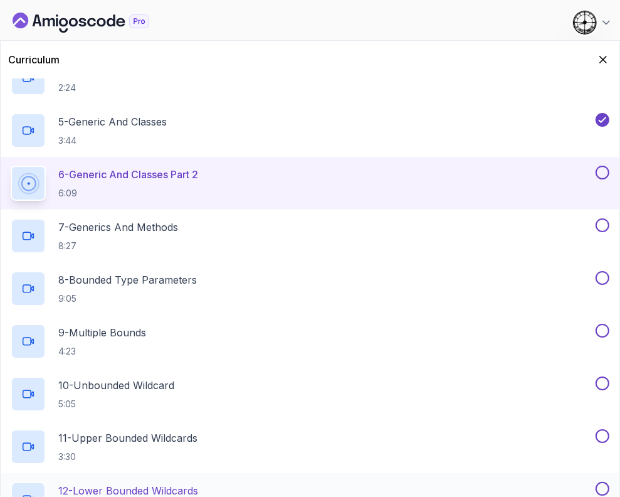
scroll to position [114, 0]
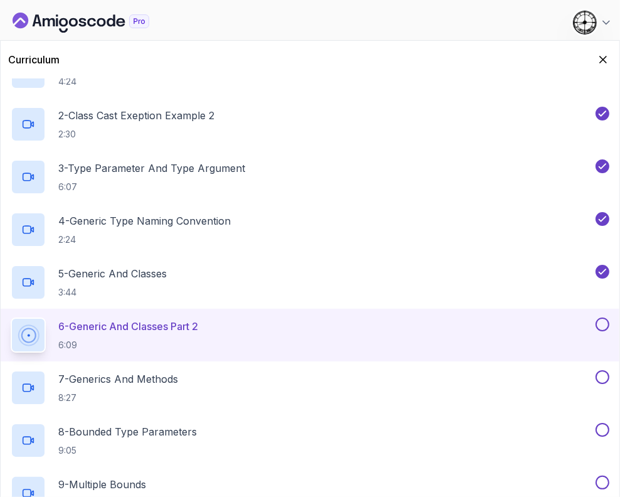
click at [601, 53] on icon "Hide Curriculum for mobile" at bounding box center [603, 59] width 13 height 13
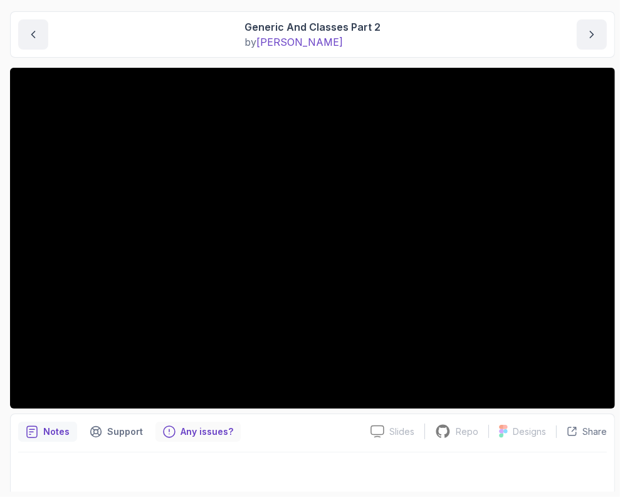
scroll to position [127, 0]
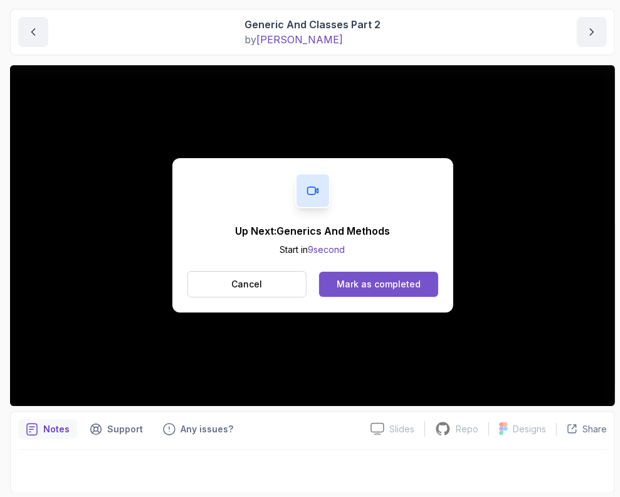
click at [376, 280] on div "Mark as completed" at bounding box center [379, 284] width 84 height 13
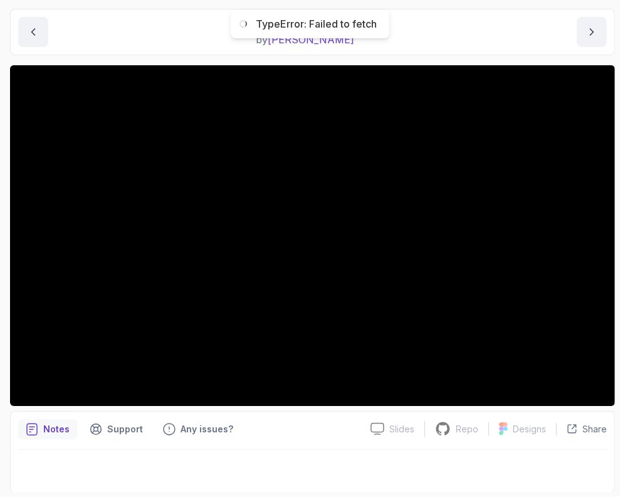
scroll to position [51, 0]
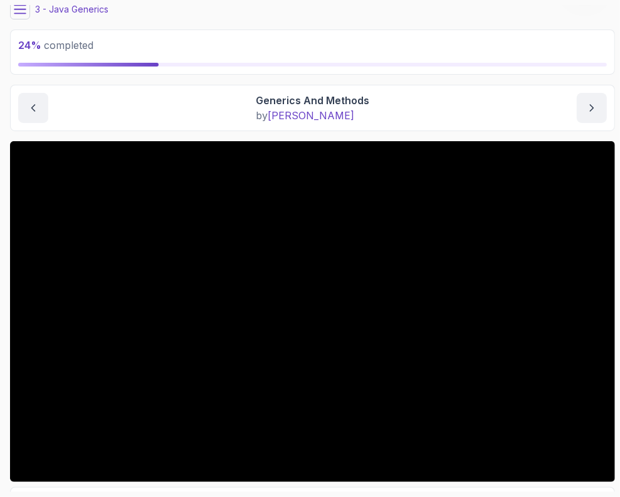
click at [23, 6] on icon at bounding box center [20, 9] width 13 height 13
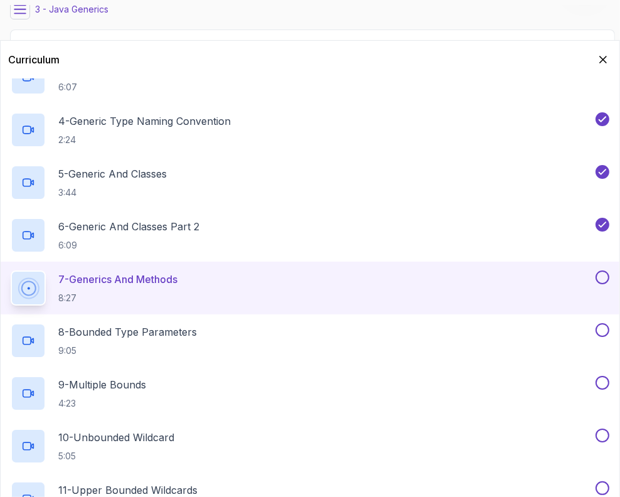
scroll to position [210, 0]
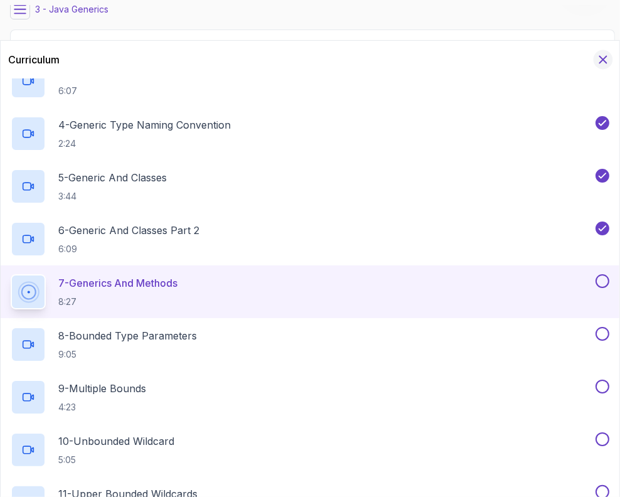
click at [603, 55] on icon "Hide Curriculum for mobile" at bounding box center [604, 60] width 14 height 14
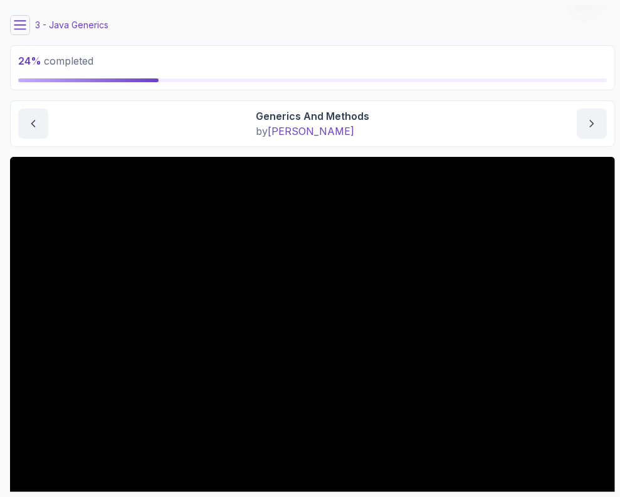
scroll to position [0, 0]
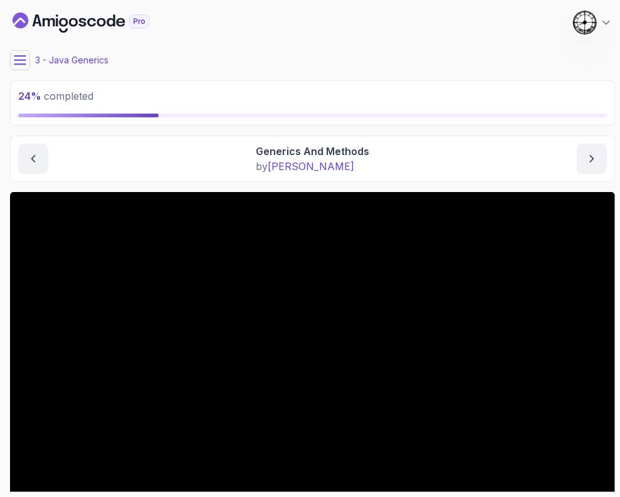
click at [14, 55] on icon at bounding box center [20, 60] width 13 height 13
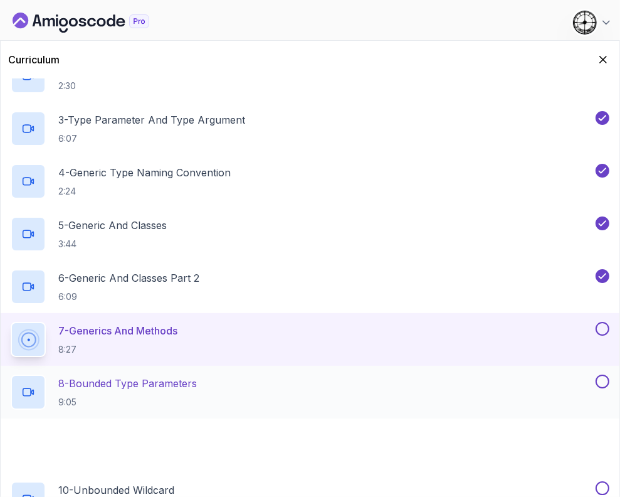
scroll to position [235, 0]
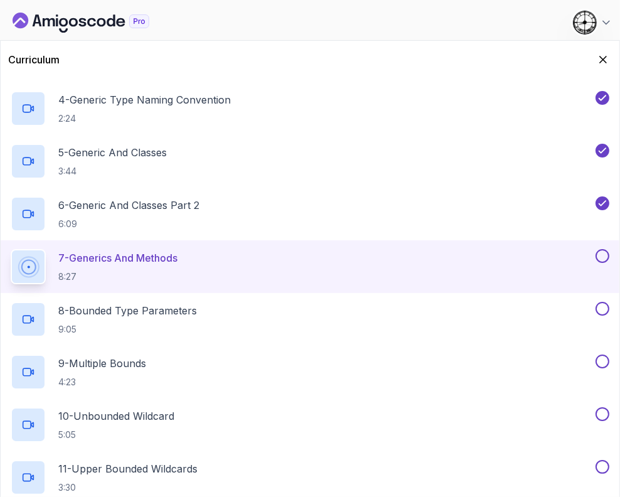
click at [602, 257] on button at bounding box center [603, 256] width 14 height 14
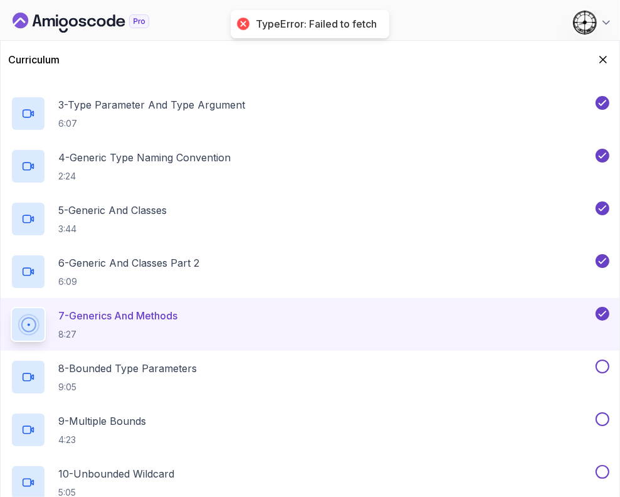
scroll to position [0, 0]
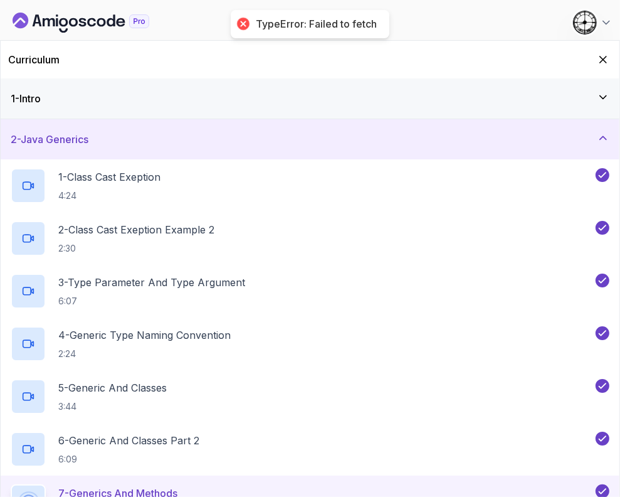
click at [599, 58] on icon "Hide Curriculum for mobile" at bounding box center [603, 59] width 13 height 13
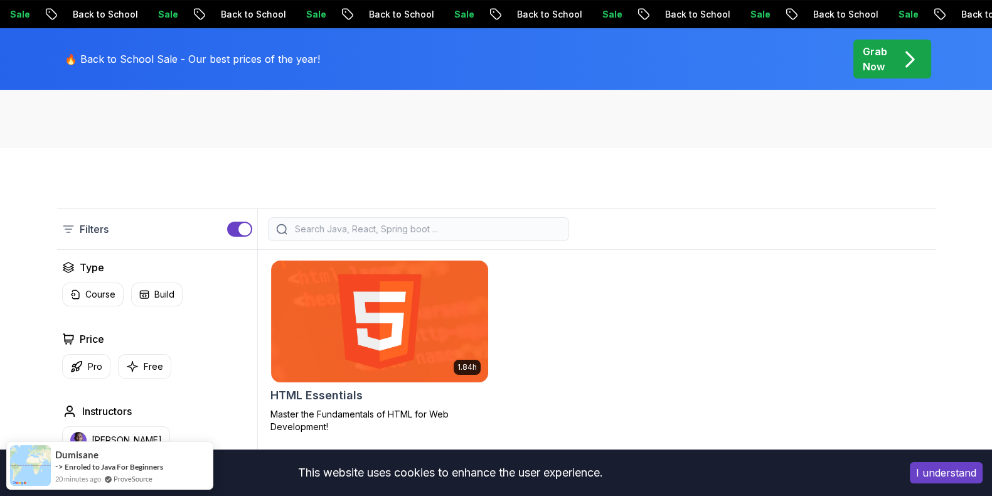
scroll to position [313, 0]
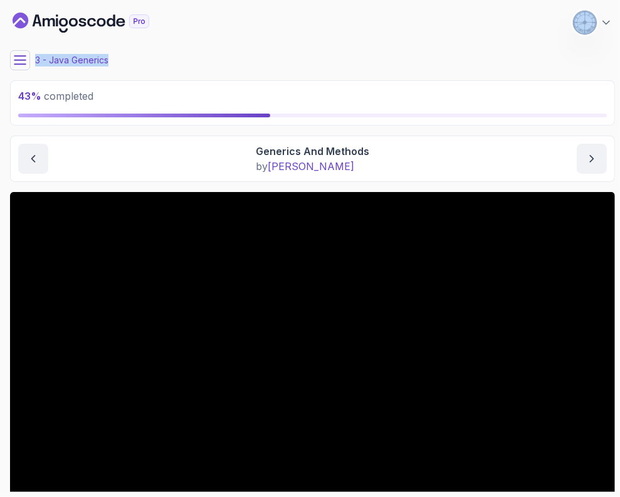
drag, startPoint x: 152, startPoint y: 60, endPoint x: 9, endPoint y: 8, distance: 153.0
click at [9, 8] on div "43 % completed 1 - Intro 2 - Java Generics 1 - Class Cast Exeption 4:24 2 - Cla…" at bounding box center [310, 248] width 610 height 487
click at [8, 8] on div "43 % completed 1 - Intro 2 - Java Generics 1 - Class Cast Exeption 4:24 2 - Cla…" at bounding box center [310, 248] width 610 height 487
click at [1, 1] on section "43 % completed 1 - Intro 2 - Java Generics 1 - Class Cast Exeption 4:24 2 - Cla…" at bounding box center [310, 248] width 620 height 497
click at [8, 4] on section "43 % completed 1 - Intro 2 - Java Generics 1 - Class Cast Exeption 4:24 2 - Cla…" at bounding box center [310, 248] width 620 height 497
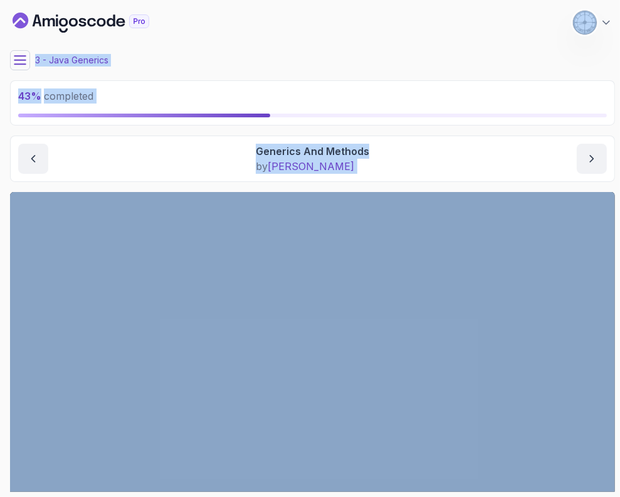
drag, startPoint x: 7, startPoint y: 4, endPoint x: 335, endPoint y: 171, distance: 367.8
click at [336, 171] on section "43 % completed 1 - Intro 2 - Java Generics 1 - Class Cast Exeption 4:24 2 - Cla…" at bounding box center [310, 248] width 620 height 497
click at [335, 171] on p "by nelson" at bounding box center [313, 166] width 114 height 15
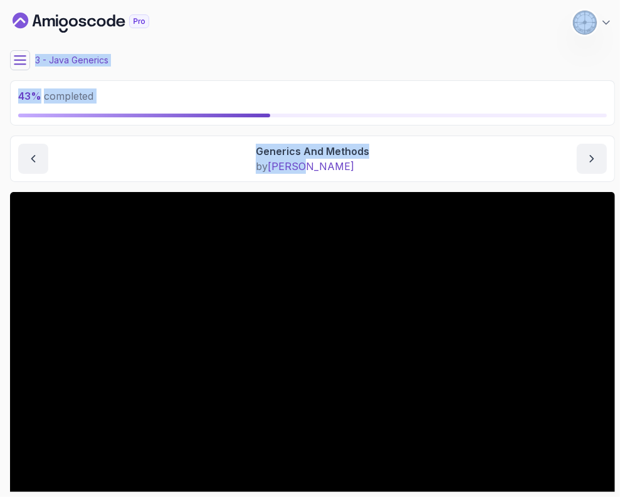
drag, startPoint x: 332, startPoint y: 170, endPoint x: 6, endPoint y: 8, distance: 363.9
click at [6, 8] on div "43 % completed 1 - Intro 2 - Java Generics 1 - Class Cast Exeption 4:24 2 - Cla…" at bounding box center [310, 248] width 610 height 487
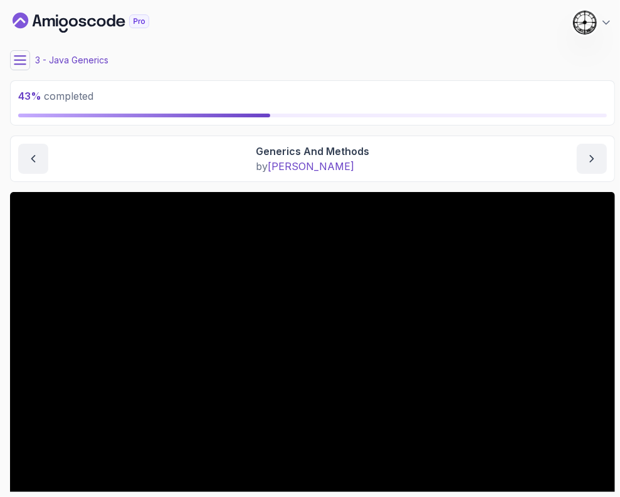
click at [7, 8] on div "43 % completed 1 - Intro 2 - Java Generics 1 - Class Cast Exeption 4:24 2 - Cla…" at bounding box center [310, 248] width 610 height 487
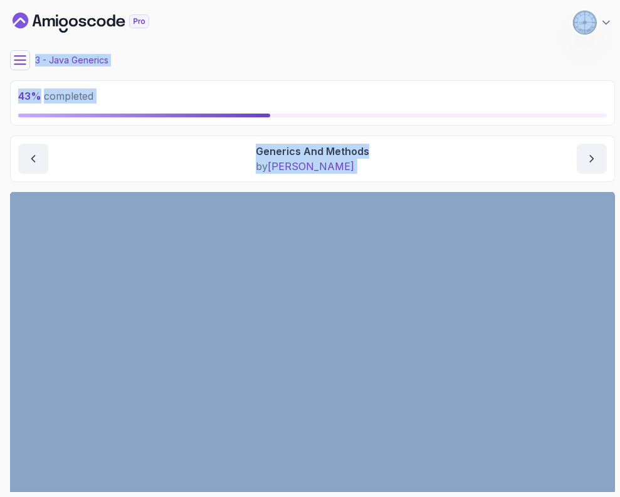
drag, startPoint x: 6, startPoint y: 8, endPoint x: 317, endPoint y: 175, distance: 352.8
click at [317, 175] on div "43 % completed 1 - Intro 2 - Java Generics 1 - Class Cast Exeption 4:24 2 - Cla…" at bounding box center [310, 248] width 610 height 487
click at [316, 174] on div "Java Generics Generics And Methods Generics And Methods by nelson" at bounding box center [312, 158] width 605 height 46
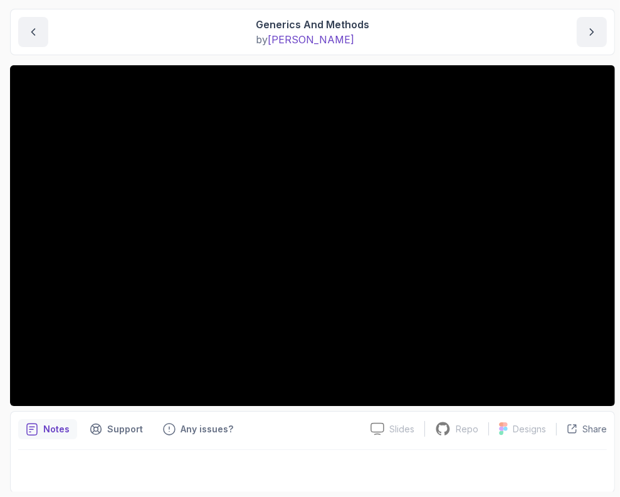
click at [332, 455] on div at bounding box center [312, 467] width 589 height 35
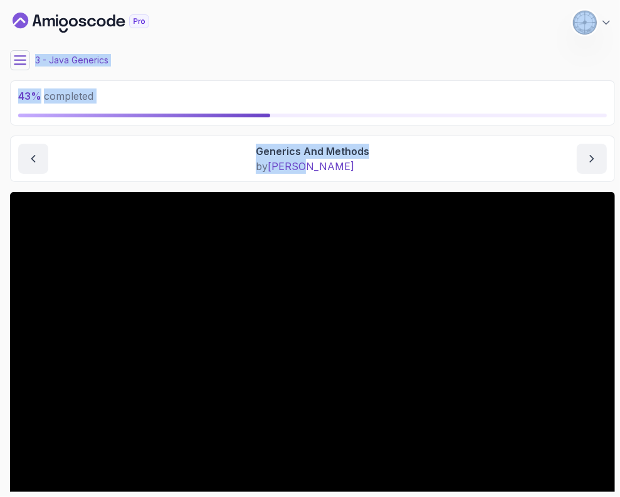
drag, startPoint x: 333, startPoint y: 175, endPoint x: 13, endPoint y: 5, distance: 362.8
click at [14, 7] on main "My Courses Java Generics 345 Points 1 Castra Sandu 3 - Java Generics 43 % compl…" at bounding box center [312, 248] width 605 height 487
click at [166, 54] on div "3 - Java Generics" at bounding box center [312, 60] width 605 height 20
drag, startPoint x: 341, startPoint y: 169, endPoint x: 20, endPoint y: 13, distance: 357.1
click at [20, 13] on main "My Courses Java Generics 345 Points 1 Castra Sandu 3 - Java Generics 43 % compl…" at bounding box center [312, 248] width 605 height 487
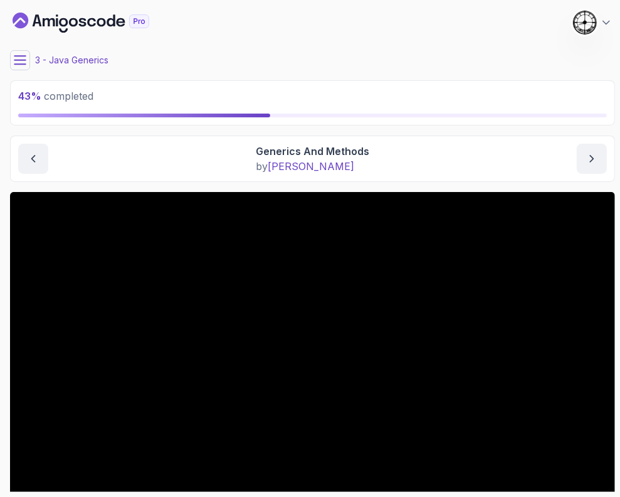
click at [6, 8] on div "43 % completed 1 - Intro 2 - Java Generics 1 - Class Cast Exeption 4:24 2 - Cla…" at bounding box center [310, 248] width 610 height 487
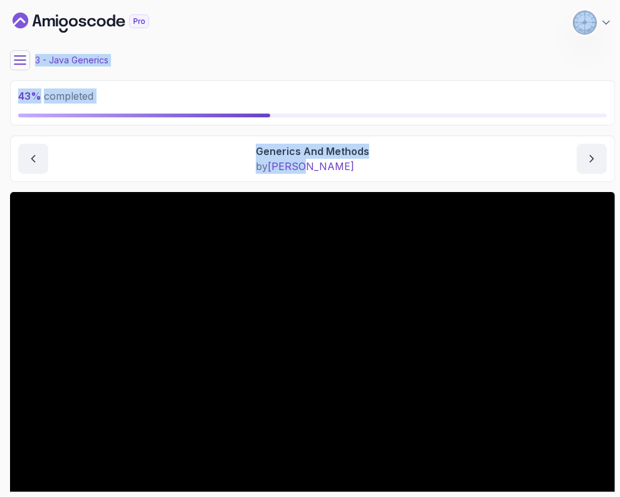
drag, startPoint x: 6, startPoint y: 8, endPoint x: 317, endPoint y: 178, distance: 354.0
click at [317, 178] on div "43 % completed 1 - Intro 2 - Java Generics 1 - Class Cast Exeption 4:24 2 - Cla…" at bounding box center [310, 248] width 610 height 487
click at [317, 178] on div "Java Generics Generics And Methods Generics And Methods by nelson" at bounding box center [312, 158] width 605 height 46
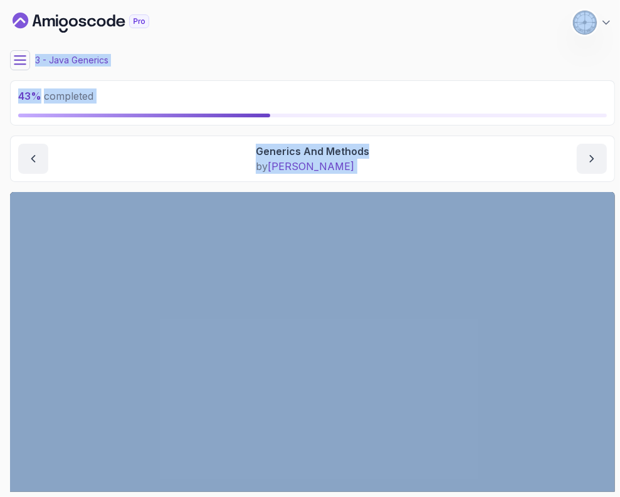
drag, startPoint x: 317, startPoint y: 178, endPoint x: 9, endPoint y: 4, distance: 353.6
click at [9, 4] on section "43 % completed 1 - Intro 2 - Java Generics 1 - Class Cast Exeption 4:24 2 - Cla…" at bounding box center [310, 248] width 620 height 497
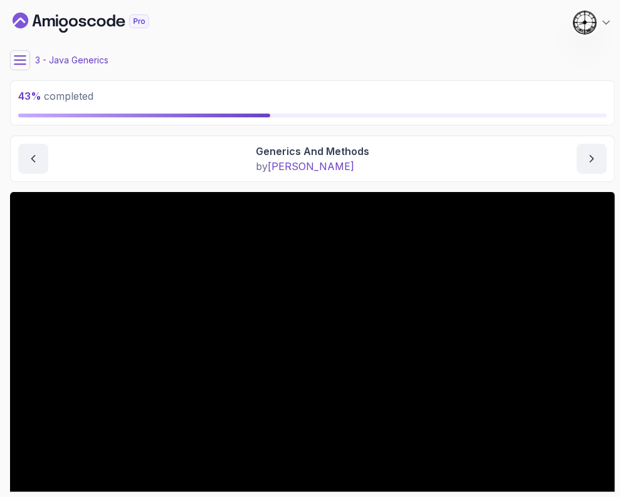
click at [9, 4] on section "43 % completed 1 - Intro 2 - Java Generics 1 - Class Cast Exeption 4:24 2 - Cla…" at bounding box center [310, 248] width 620 height 497
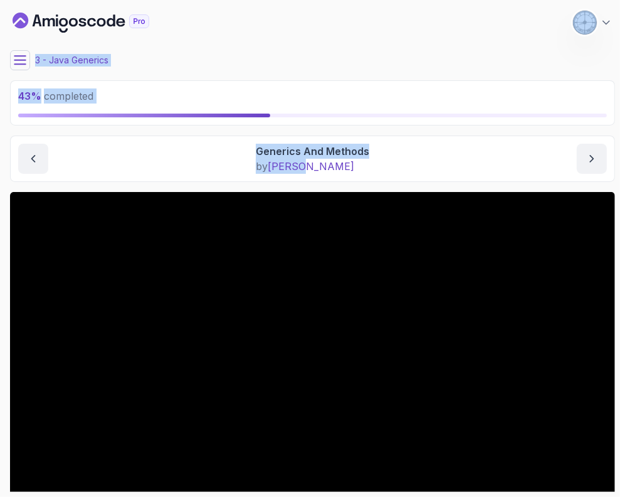
drag, startPoint x: 8, startPoint y: 4, endPoint x: 305, endPoint y: 163, distance: 337.0
click at [305, 163] on section "43 % completed 1 - Intro 2 - Java Generics 1 - Class Cast Exeption 4:24 2 - Cla…" at bounding box center [310, 248] width 620 height 497
click at [317, 171] on p "by nelson" at bounding box center [313, 166] width 114 height 15
drag, startPoint x: 323, startPoint y: 171, endPoint x: 4, endPoint y: 4, distance: 359.4
click at [4, 4] on section "43 % completed 1 - Intro 2 - Java Generics 1 - Class Cast Exeption 4:24 2 - Cla…" at bounding box center [310, 248] width 620 height 497
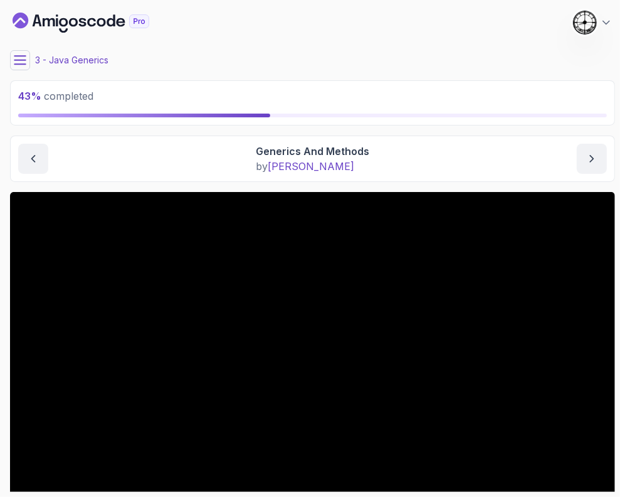
click at [8, 4] on section "43 % completed 1 - Intro 2 - Java Generics 1 - Class Cast Exeption 4:24 2 - Cla…" at bounding box center [310, 248] width 620 height 497
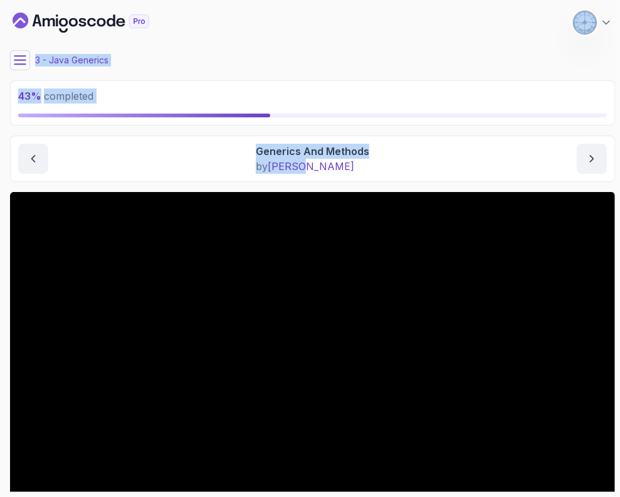
drag, startPoint x: 6, startPoint y: 4, endPoint x: 339, endPoint y: 179, distance: 376.3
click at [339, 179] on section "43 % completed 1 - Intro 2 - Java Generics 1 - Class Cast Exeption 4:24 2 - Cla…" at bounding box center [310, 248] width 620 height 497
click at [339, 179] on div "Java Generics Generics And Methods Generics And Methods by nelson" at bounding box center [312, 158] width 605 height 46
drag, startPoint x: 333, startPoint y: 176, endPoint x: 13, endPoint y: 19, distance: 356.3
click at [13, 19] on main "My Courses Java Generics 345 Points 1 Castra Sandu 3 - Java Generics 43 % compl…" at bounding box center [312, 248] width 605 height 487
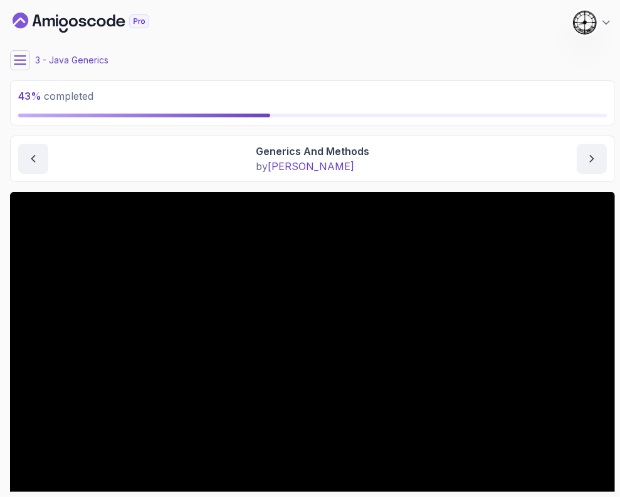
click at [3, 8] on section "43 % completed 1 - Intro 2 - Java Generics 1 - Class Cast Exeption 4:24 2 - Cla…" at bounding box center [310, 248] width 620 height 497
click at [13, 58] on button at bounding box center [20, 60] width 20 height 20
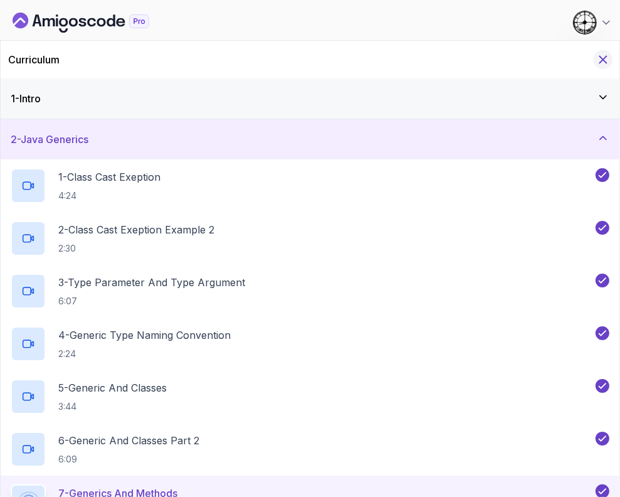
click at [604, 56] on icon "Hide Curriculum for mobile" at bounding box center [604, 60] width 14 height 14
